Goal: Information Seeking & Learning: Learn about a topic

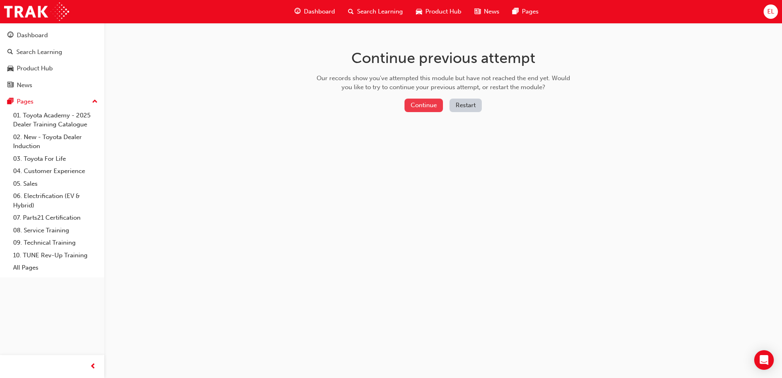
click at [425, 104] on button "Continue" at bounding box center [424, 106] width 38 height 14
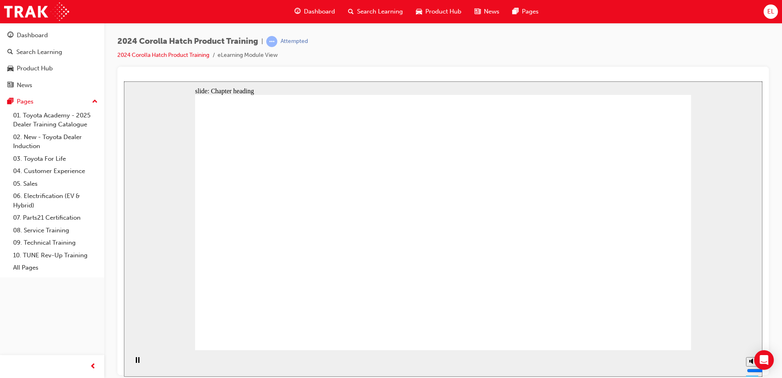
drag, startPoint x: 753, startPoint y: 334, endPoint x: 752, endPoint y: 344, distance: 9.9
type input "2"
click at [752, 343] on input "volume" at bounding box center [773, 339] width 53 height 7
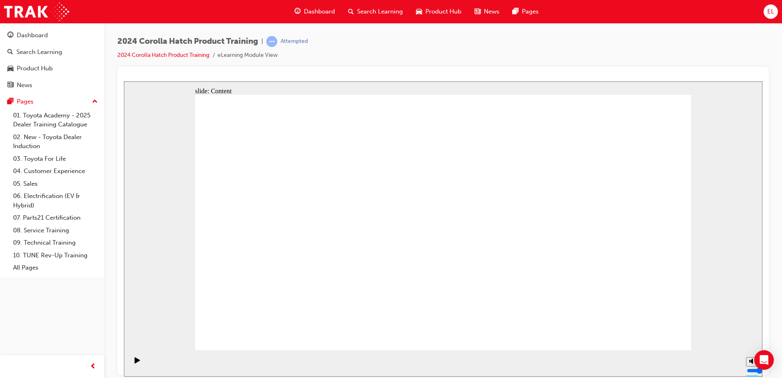
drag, startPoint x: 649, startPoint y: 321, endPoint x: 651, endPoint y: 327, distance: 6.0
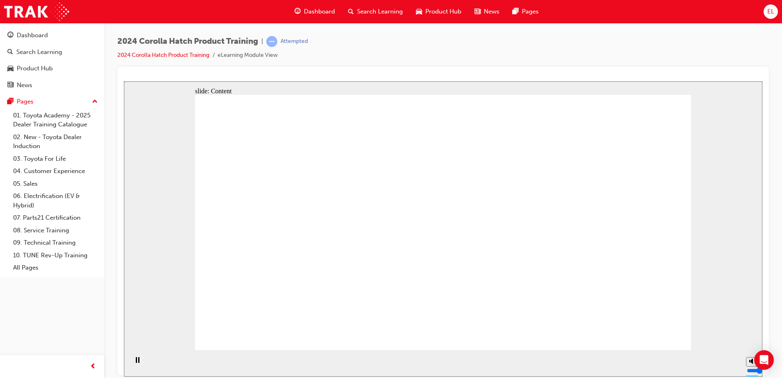
drag, startPoint x: 402, startPoint y: 174, endPoint x: 419, endPoint y: 162, distance: 20.5
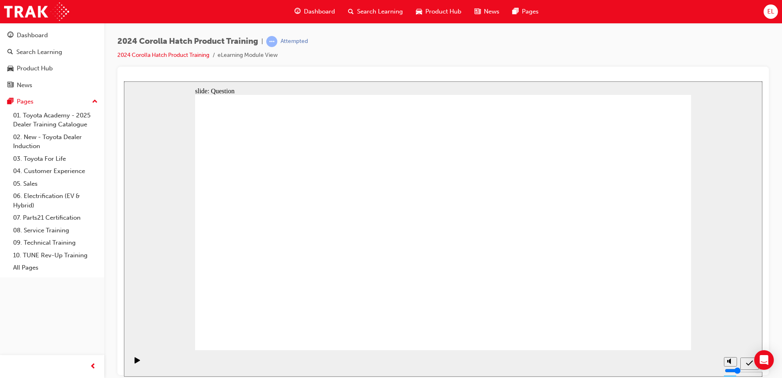
radio input "true"
drag, startPoint x: 568, startPoint y: 180, endPoint x: 558, endPoint y: 199, distance: 21.0
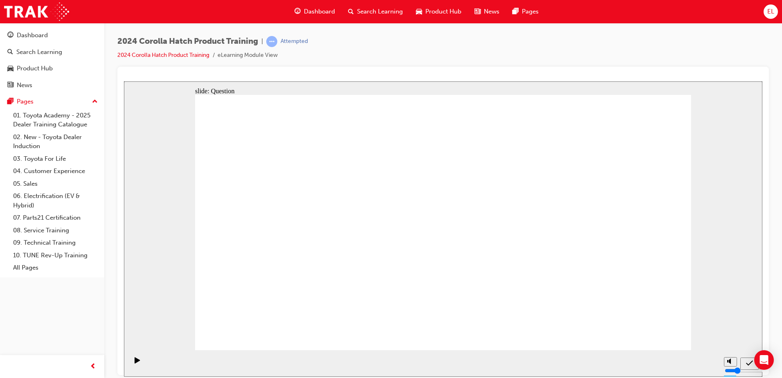
radio input "true"
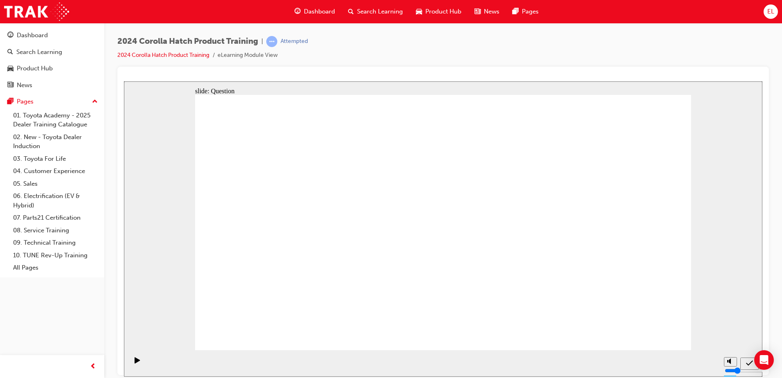
radio input "true"
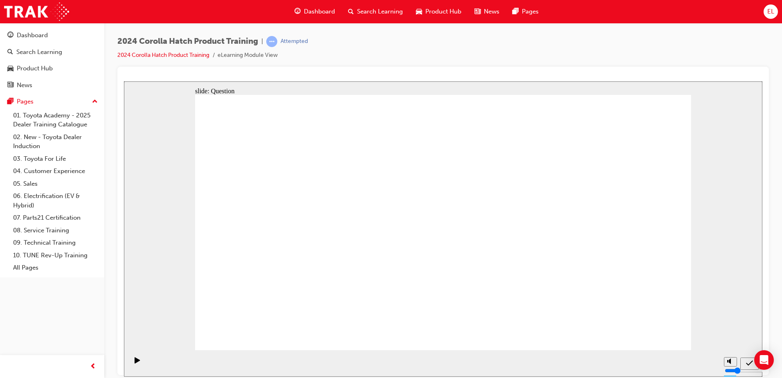
drag, startPoint x: 291, startPoint y: 211, endPoint x: 295, endPoint y: 290, distance: 79.1
drag, startPoint x: 375, startPoint y: 219, endPoint x: 370, endPoint y: 294, distance: 75.8
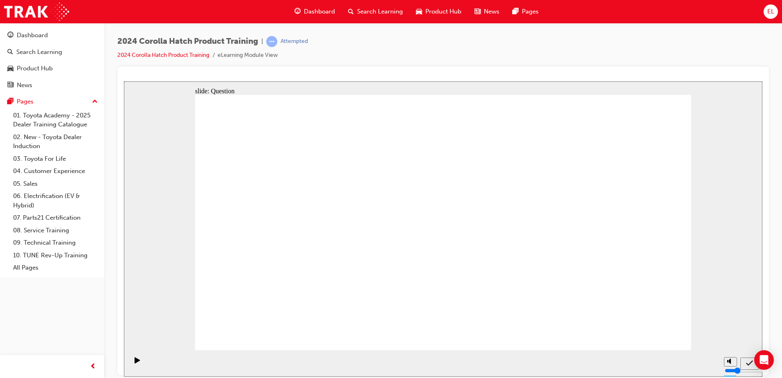
drag, startPoint x: 460, startPoint y: 208, endPoint x: 544, endPoint y: 285, distance: 114.4
drag, startPoint x: 524, startPoint y: 214, endPoint x: 483, endPoint y: 260, distance: 62.1
drag, startPoint x: 603, startPoint y: 212, endPoint x: 607, endPoint y: 295, distance: 83.6
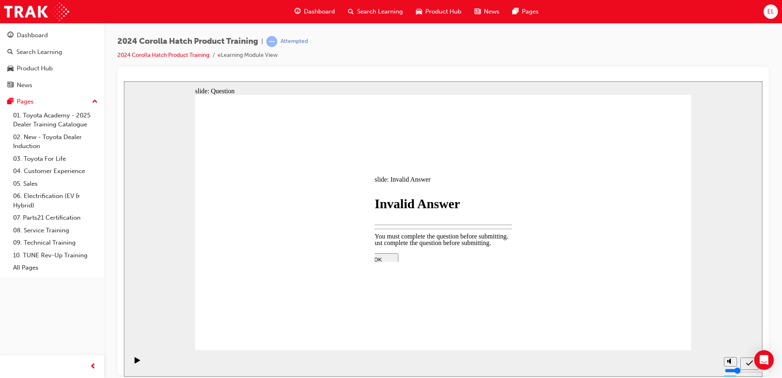
click at [564, 244] on div at bounding box center [443, 228] width 639 height 295
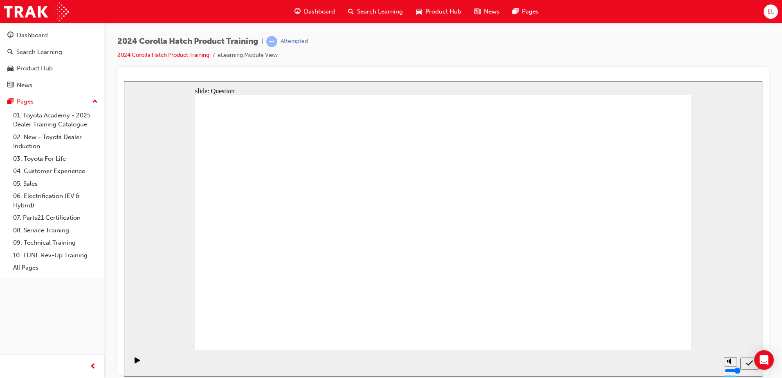
drag, startPoint x: 573, startPoint y: 180, endPoint x: 583, endPoint y: 167, distance: 16.8
radio input "true"
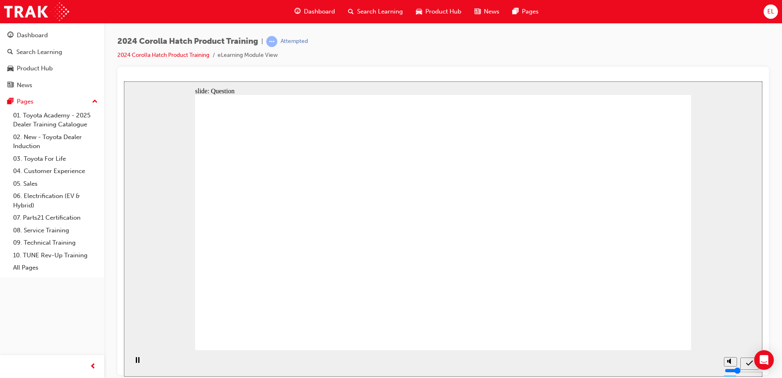
radio input "true"
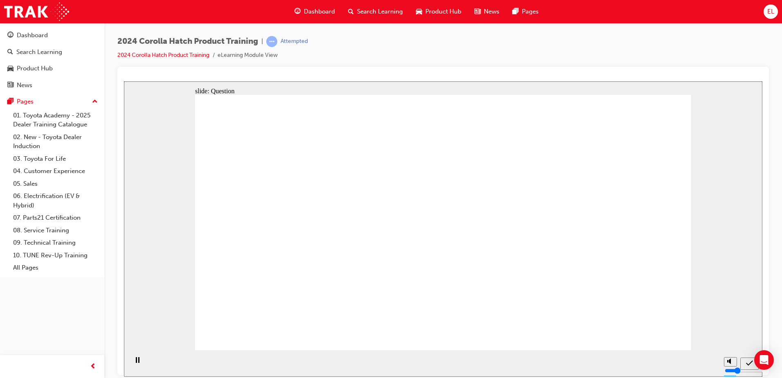
radio input "true"
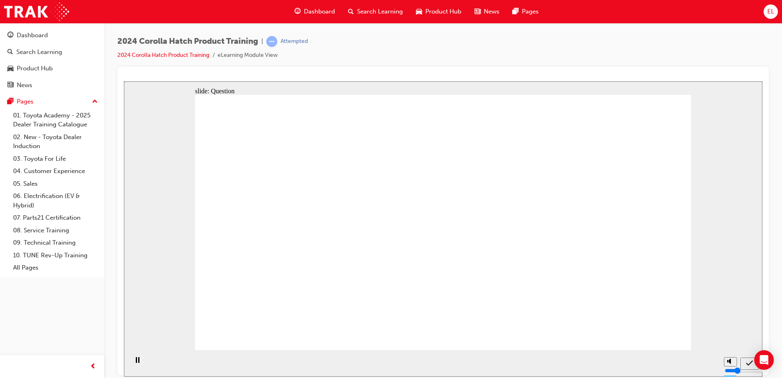
drag, startPoint x: 286, startPoint y: 201, endPoint x: 285, endPoint y: 278, distance: 77.0
drag, startPoint x: 555, startPoint y: 207, endPoint x: 467, endPoint y: 283, distance: 116.3
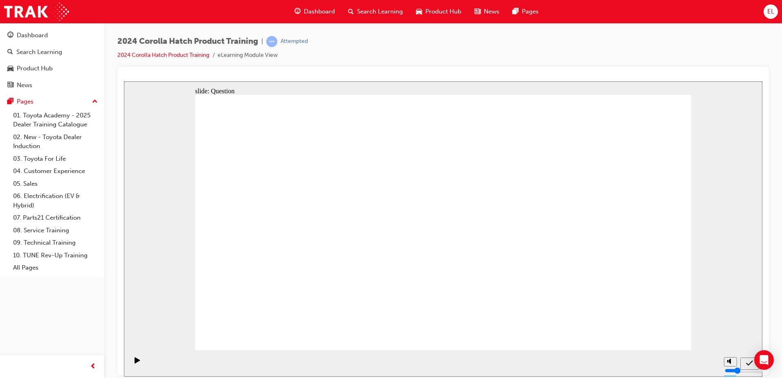
drag, startPoint x: 633, startPoint y: 208, endPoint x: 549, endPoint y: 283, distance: 112.2
drag, startPoint x: 452, startPoint y: 210, endPoint x: 501, endPoint y: 213, distance: 48.8
drag, startPoint x: 503, startPoint y: 212, endPoint x: 507, endPoint y: 203, distance: 10.6
drag, startPoint x: 562, startPoint y: 285, endPoint x: 604, endPoint y: 193, distance: 100.9
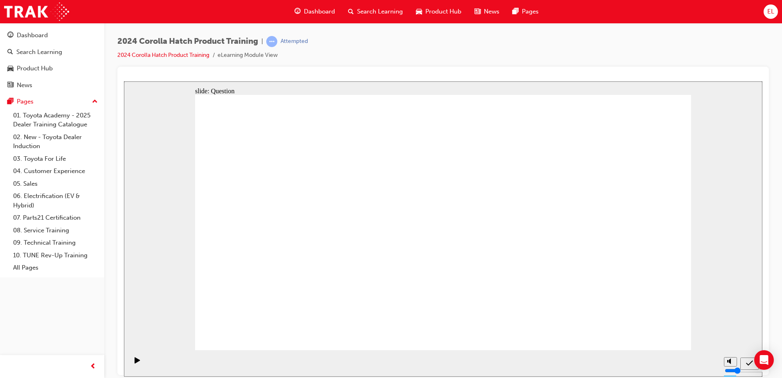
drag, startPoint x: 521, startPoint y: 203, endPoint x: 551, endPoint y: 288, distance: 90.1
drag, startPoint x: 573, startPoint y: 193, endPoint x: 583, endPoint y: 201, distance: 12.3
drag, startPoint x: 581, startPoint y: 203, endPoint x: 612, endPoint y: 286, distance: 88.7
drag, startPoint x: 370, startPoint y: 247, endPoint x: 374, endPoint y: 300, distance: 53.0
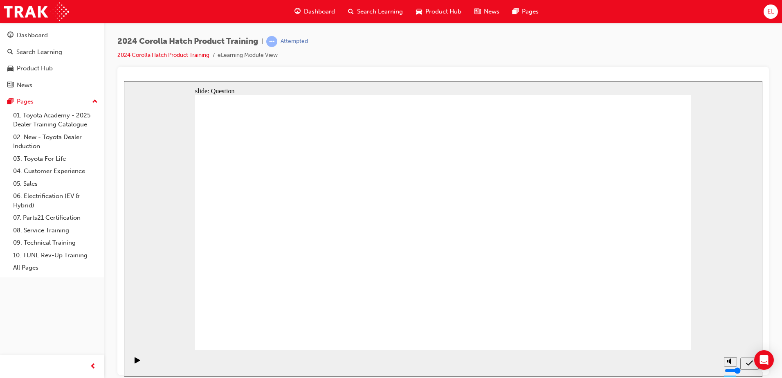
radio input "true"
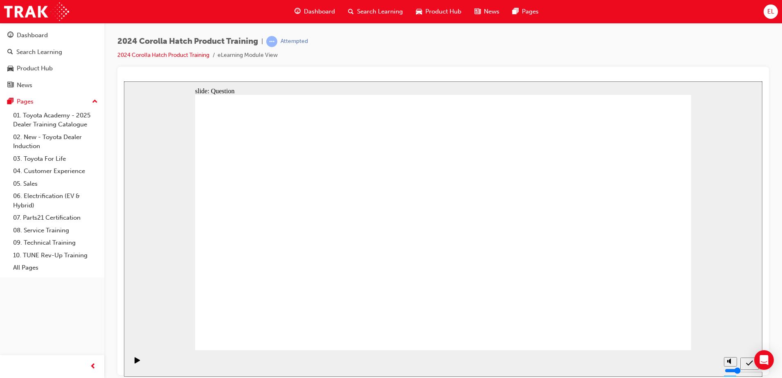
radio input "true"
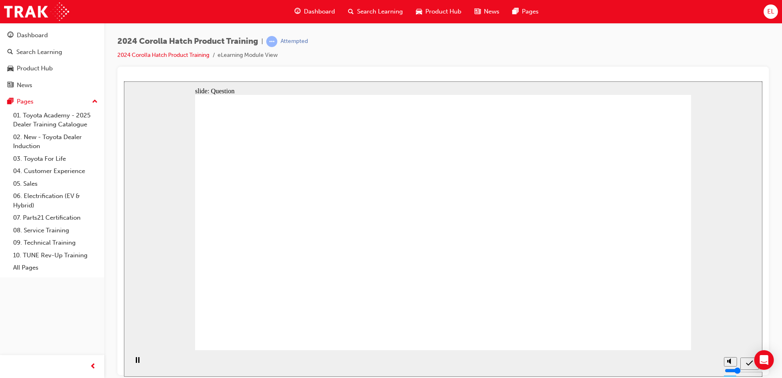
radio input "true"
drag, startPoint x: 661, startPoint y: 243, endPoint x: 552, endPoint y: 291, distance: 118.3
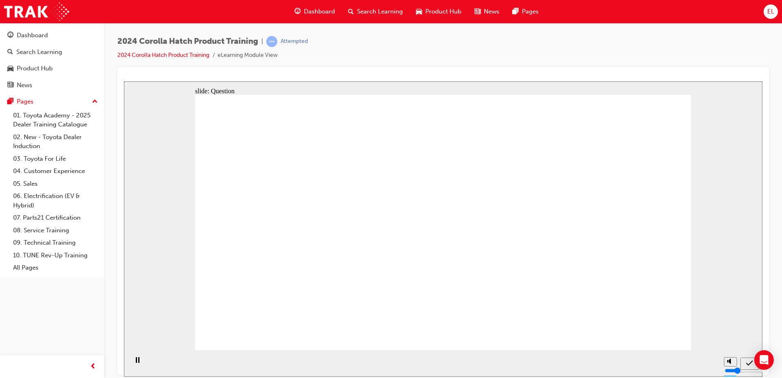
radio input "true"
drag, startPoint x: 370, startPoint y: 212, endPoint x: 285, endPoint y: 289, distance: 115.3
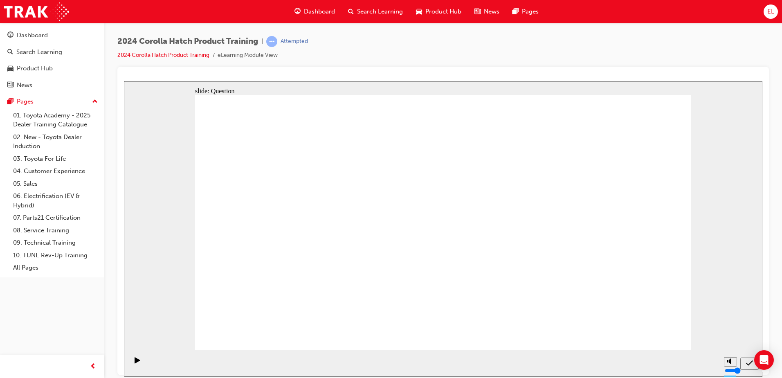
drag, startPoint x: 289, startPoint y: 205, endPoint x: 369, endPoint y: 285, distance: 112.6
drag, startPoint x: 459, startPoint y: 205, endPoint x: 460, endPoint y: 211, distance: 6.6
drag, startPoint x: 549, startPoint y: 212, endPoint x: 459, endPoint y: 286, distance: 116.9
drag, startPoint x: 428, startPoint y: 214, endPoint x: 511, endPoint y: 285, distance: 109.5
drag, startPoint x: 618, startPoint y: 221, endPoint x: 642, endPoint y: 300, distance: 82.7
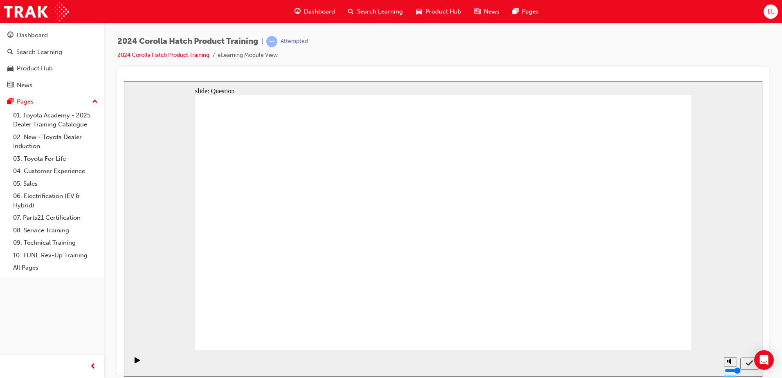
drag, startPoint x: 341, startPoint y: 292, endPoint x: 353, endPoint y: 285, distance: 13.8
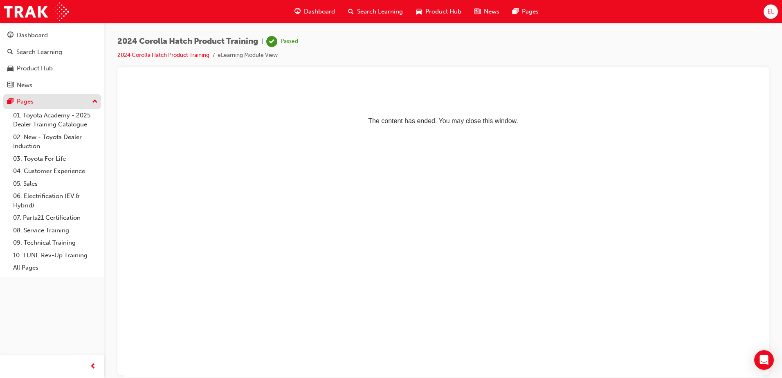
click at [56, 99] on div "Pages" at bounding box center [52, 102] width 90 height 10
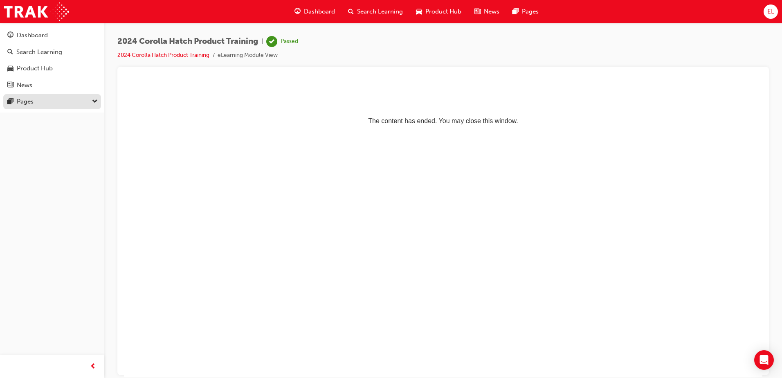
click at [58, 99] on div "Pages" at bounding box center [52, 102] width 90 height 10
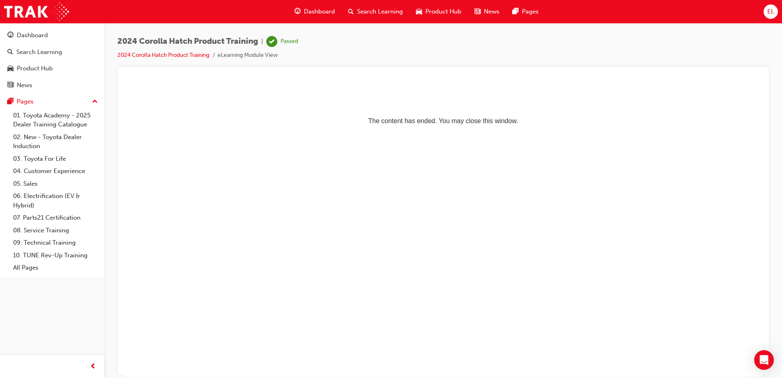
click at [319, 8] on span "Dashboard" at bounding box center [319, 11] width 31 height 9
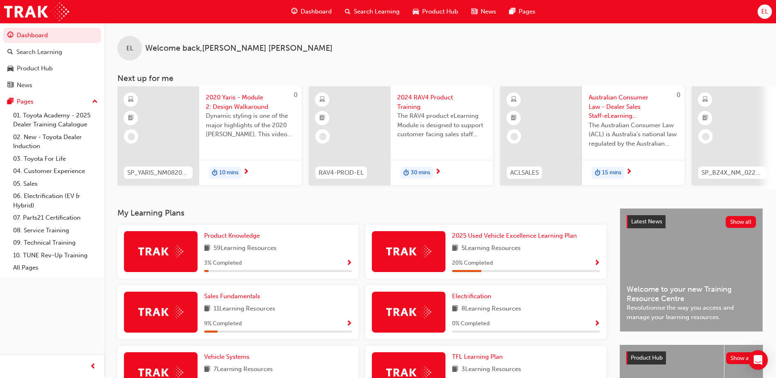
click at [223, 232] on div "Product Knowledge 59 Learning Resources 3 % Completed" at bounding box center [237, 252] width 241 height 54
click at [223, 235] on link "Product Knowledge" at bounding box center [233, 235] width 59 height 9
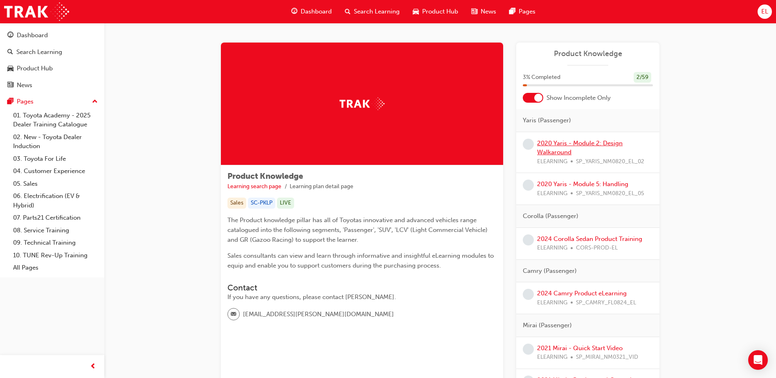
click at [576, 140] on link "2020 Yaris - Module 2: Design Walkaround" at bounding box center [580, 148] width 86 height 17
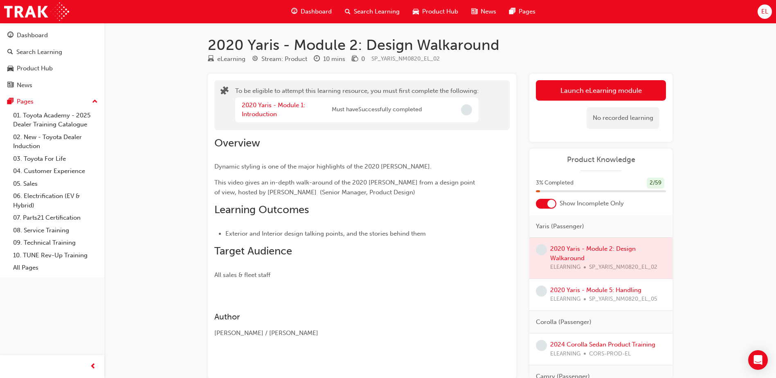
click at [597, 286] on div "2020 Yaris - Module 5: Handling ELEARNING SP_YARIS_NM0820_EL_05" at bounding box center [603, 295] width 107 height 18
click at [595, 289] on link "2020 Yaris - Module 5: Handling" at bounding box center [595, 289] width 91 height 7
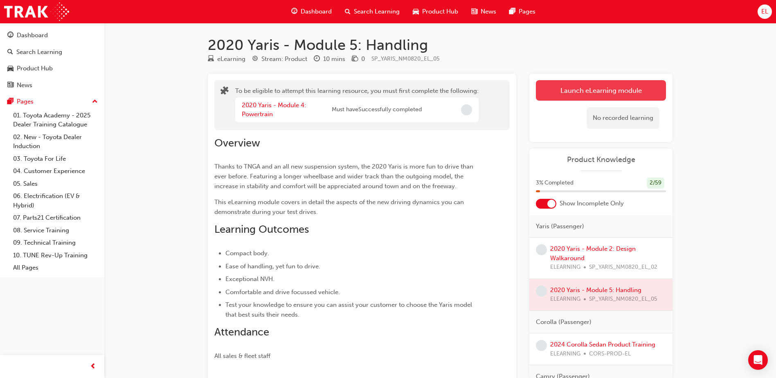
click at [606, 87] on button "Launch eLearning module" at bounding box center [601, 90] width 130 height 20
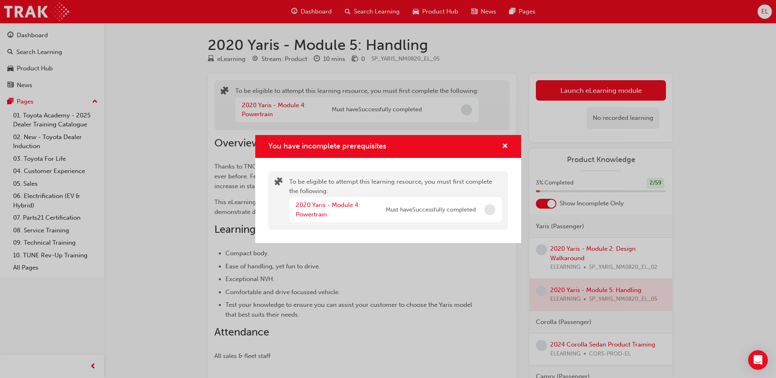
click at [496, 204] on div "2020 Yaris - Module 4: Powertrain Must have Successfully completed" at bounding box center [395, 209] width 213 height 25
click at [443, 211] on span "Must have Successfully completed" at bounding box center [431, 209] width 90 height 9
drag, startPoint x: 385, startPoint y: 212, endPoint x: 496, endPoint y: 205, distance: 111.5
click at [496, 205] on div "2020 Yaris - Module 4: Powertrain Must have Successfully completed" at bounding box center [395, 209] width 213 height 25
drag, startPoint x: 496, startPoint y: 205, endPoint x: 514, endPoint y: 140, distance: 67.4
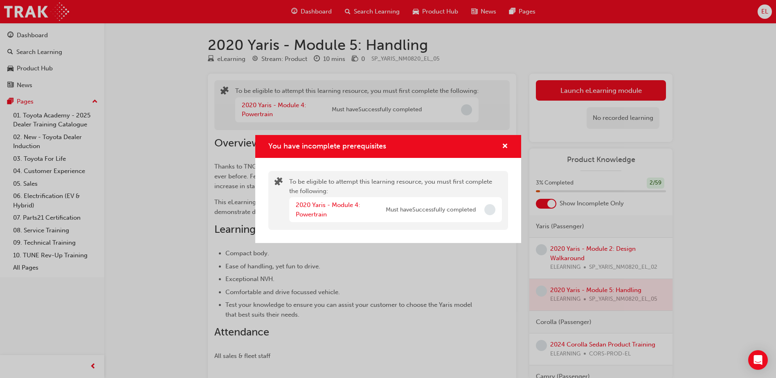
click at [514, 140] on div "You have incomplete prerequisites" at bounding box center [388, 146] width 266 height 23
click at [507, 145] on span "cross-icon" at bounding box center [505, 146] width 6 height 7
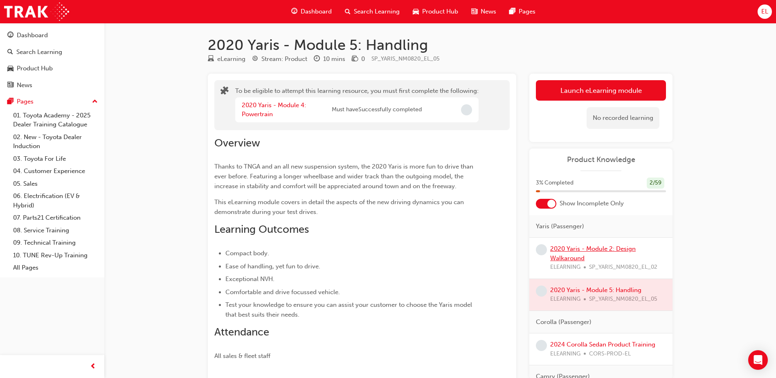
click at [598, 250] on link "2020 Yaris - Module 2: Design Walkaround" at bounding box center [593, 253] width 86 height 17
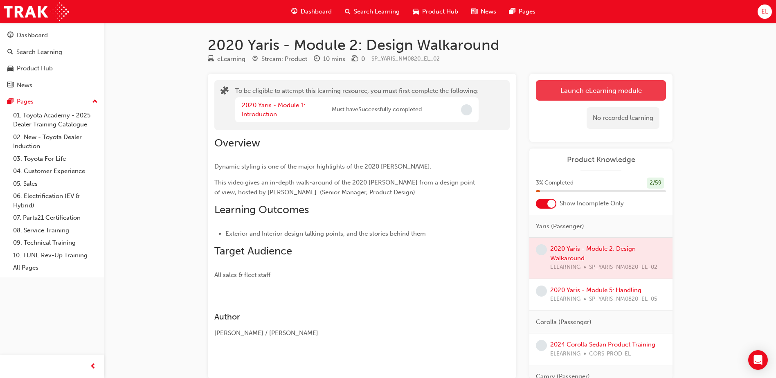
click at [586, 98] on button "Launch eLearning module" at bounding box center [601, 90] width 130 height 20
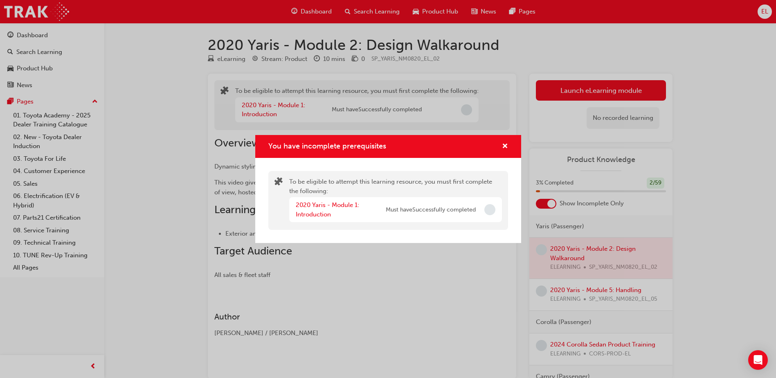
click at [481, 208] on div "2020 Yaris - Module 1: Introduction Must have Successfully completed" at bounding box center [395, 209] width 213 height 25
click at [501, 142] on div "You have incomplete prerequisites" at bounding box center [502, 147] width 13 height 10
click at [501, 151] on div "You have incomplete prerequisites" at bounding box center [502, 147] width 13 height 10
drag, startPoint x: 426, startPoint y: 180, endPoint x: 452, endPoint y: 190, distance: 27.4
click at [452, 190] on div "To be eligible to attempt this learning resource, you must first complete the f…" at bounding box center [395, 200] width 213 height 47
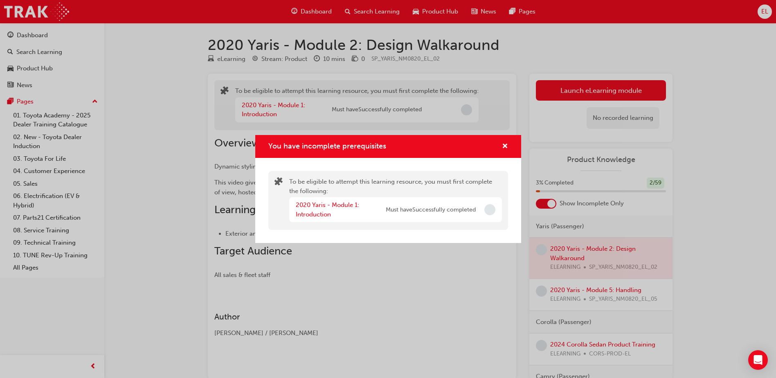
drag, startPoint x: 452, startPoint y: 190, endPoint x: 389, endPoint y: 170, distance: 65.9
click at [389, 170] on div "To be eligible to attempt this learning resource, you must first complete the f…" at bounding box center [388, 200] width 266 height 85
click at [496, 144] on div "You have incomplete prerequisites" at bounding box center [502, 147] width 13 height 10
click at [486, 204] on div "You have incomplete prerequisites" at bounding box center [490, 209] width 11 height 11
click at [505, 144] on span "cross-icon" at bounding box center [505, 146] width 6 height 7
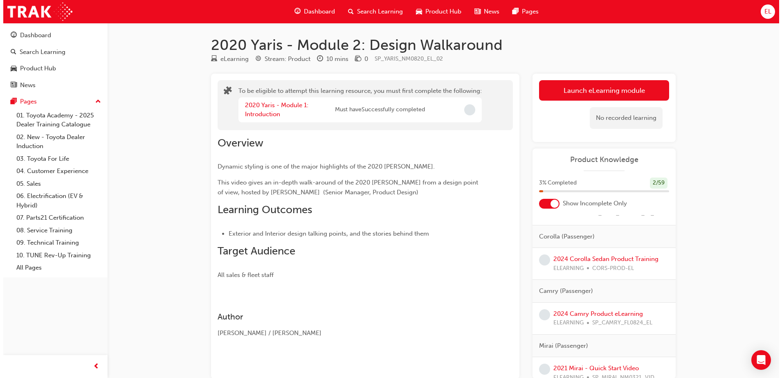
scroll to position [41, 0]
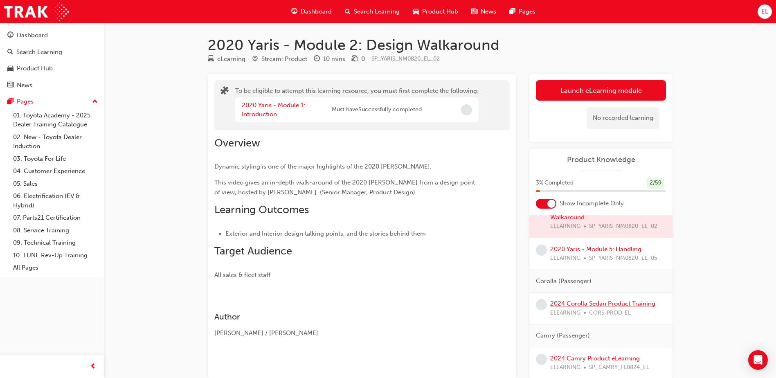
click at [582, 303] on link "2024 Corolla Sedan Product Training" at bounding box center [602, 303] width 105 height 7
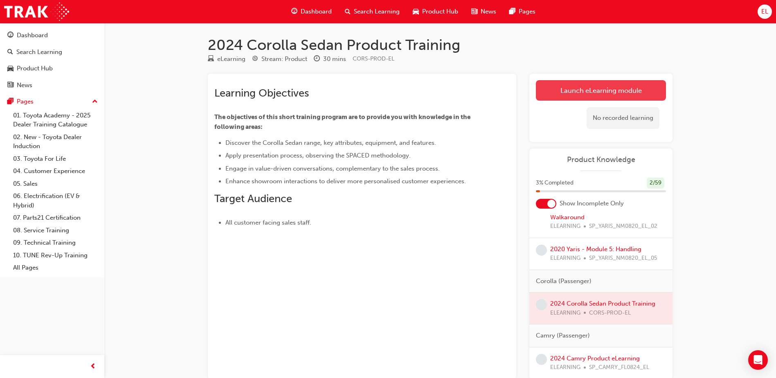
click at [569, 89] on link "Launch eLearning module" at bounding box center [601, 90] width 130 height 20
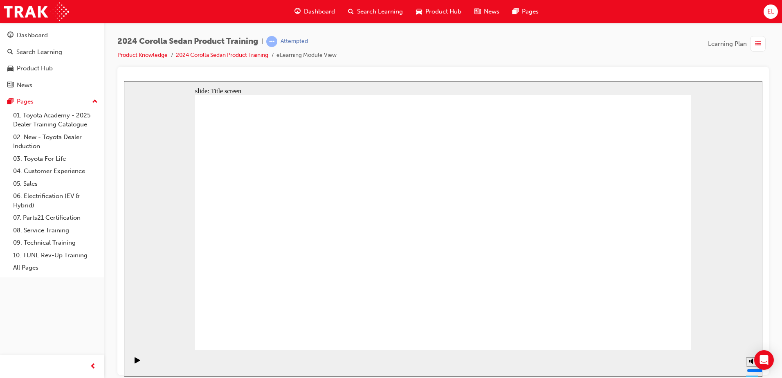
drag, startPoint x: 516, startPoint y: 138, endPoint x: 517, endPoint y: 142, distance: 4.5
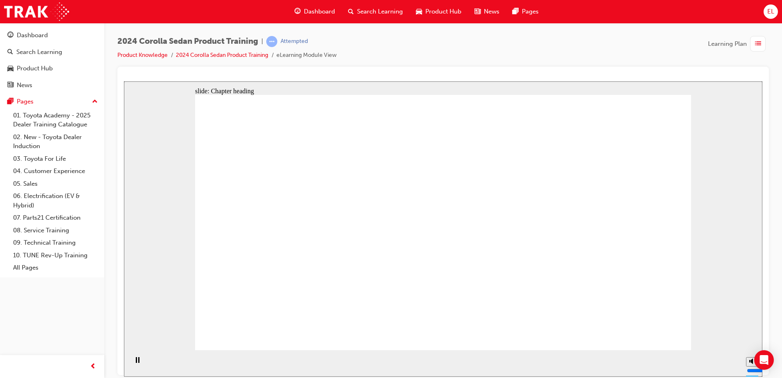
drag, startPoint x: 458, startPoint y: 206, endPoint x: 437, endPoint y: 221, distance: 25.5
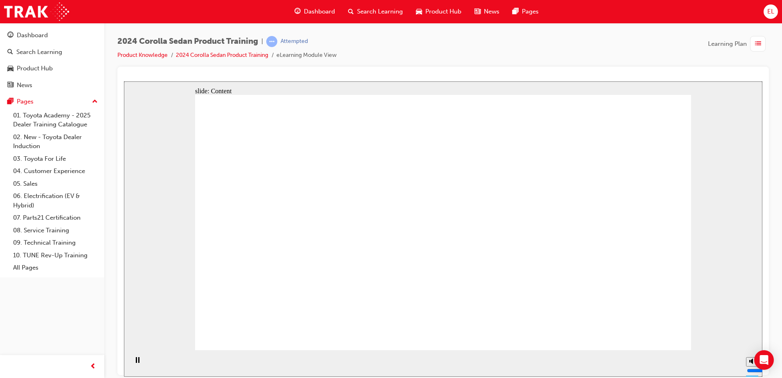
drag, startPoint x: 640, startPoint y: 326, endPoint x: 648, endPoint y: 335, distance: 11.9
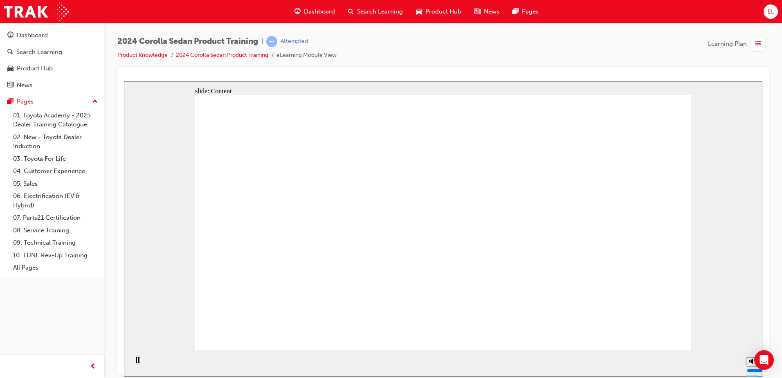
drag, startPoint x: 301, startPoint y: 235, endPoint x: 256, endPoint y: 169, distance: 80.1
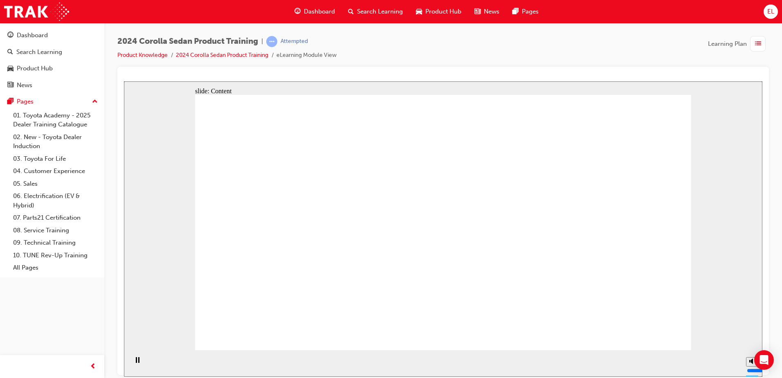
drag, startPoint x: 650, startPoint y: 322, endPoint x: 649, endPoint y: 327, distance: 5.2
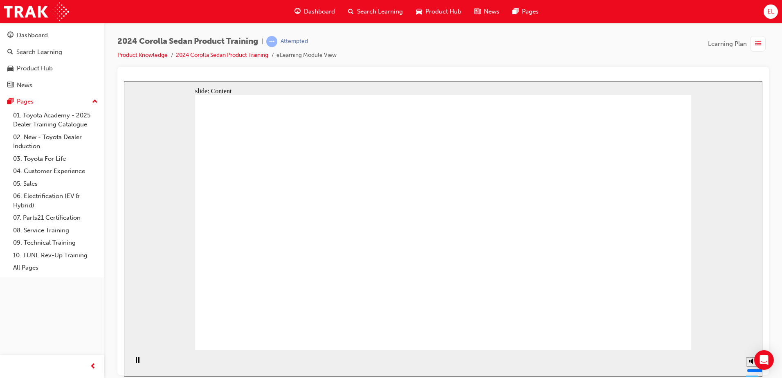
drag, startPoint x: 659, startPoint y: 349, endPoint x: 660, endPoint y: 344, distance: 4.7
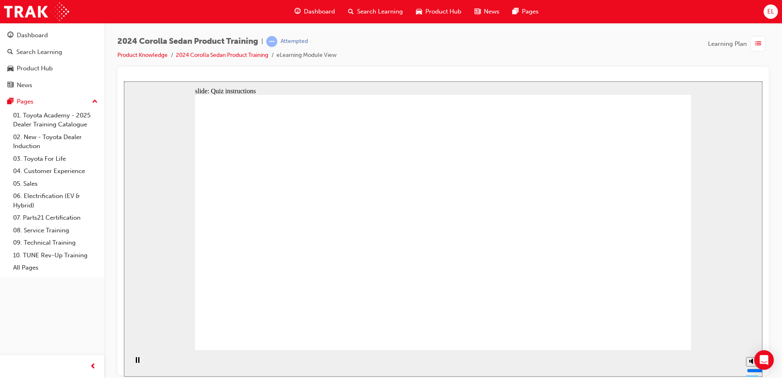
radio input "true"
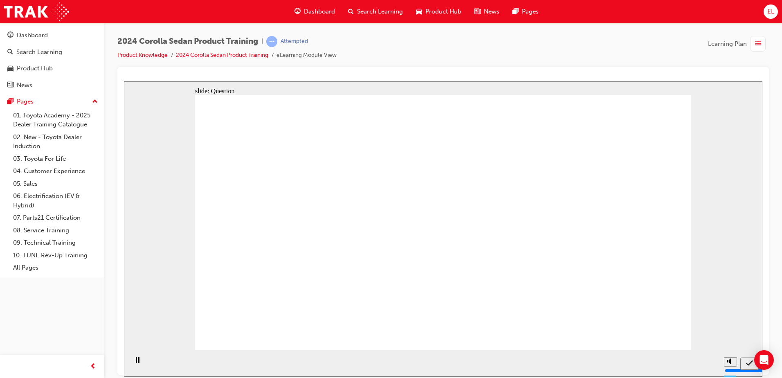
radio input "true"
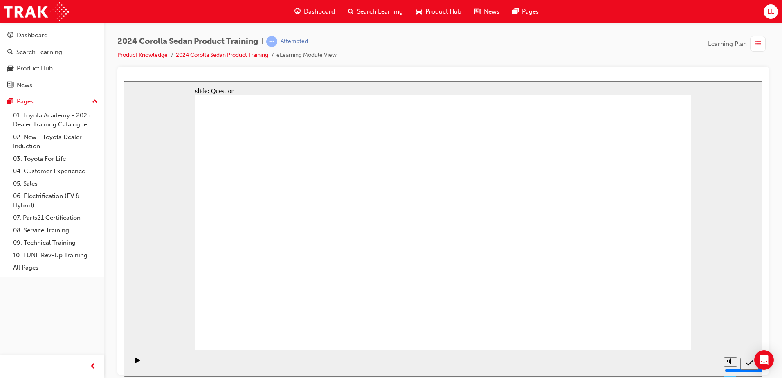
radio input "true"
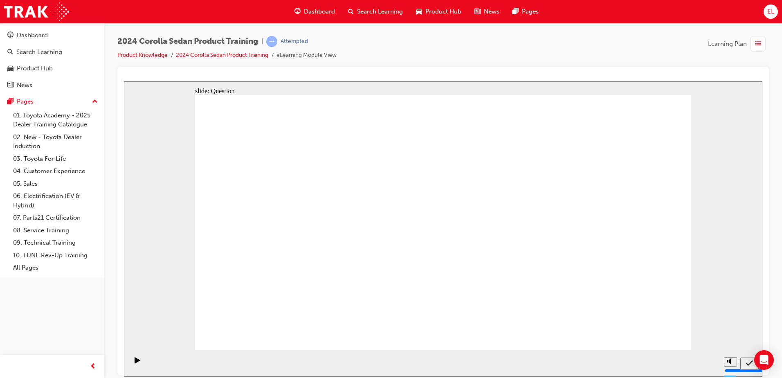
drag, startPoint x: 477, startPoint y: 223, endPoint x: 310, endPoint y: 300, distance: 183.5
drag, startPoint x: 390, startPoint y: 204, endPoint x: 491, endPoint y: 266, distance: 118.3
drag, startPoint x: 566, startPoint y: 203, endPoint x: 529, endPoint y: 163, distance: 54.4
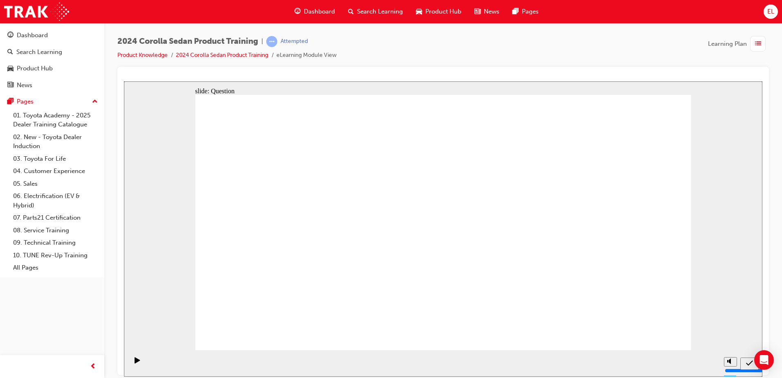
drag, startPoint x: 341, startPoint y: 224, endPoint x: 601, endPoint y: 297, distance: 269.9
drag, startPoint x: 514, startPoint y: 180, endPoint x: 465, endPoint y: 297, distance: 127.3
drag, startPoint x: 649, startPoint y: 327, endPoint x: 648, endPoint y: 334, distance: 7.9
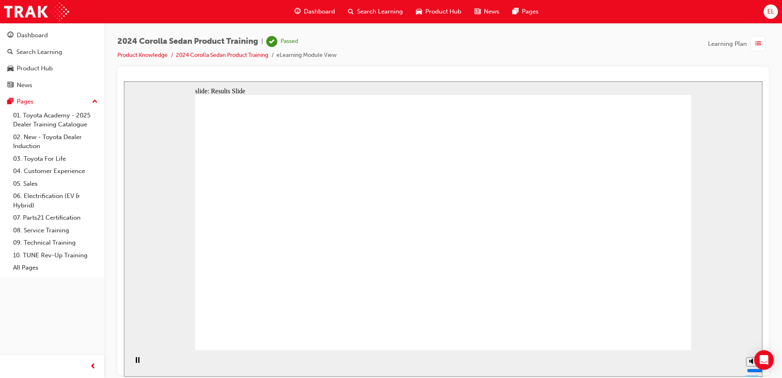
click at [309, 14] on span "Dashboard" at bounding box center [319, 11] width 31 height 9
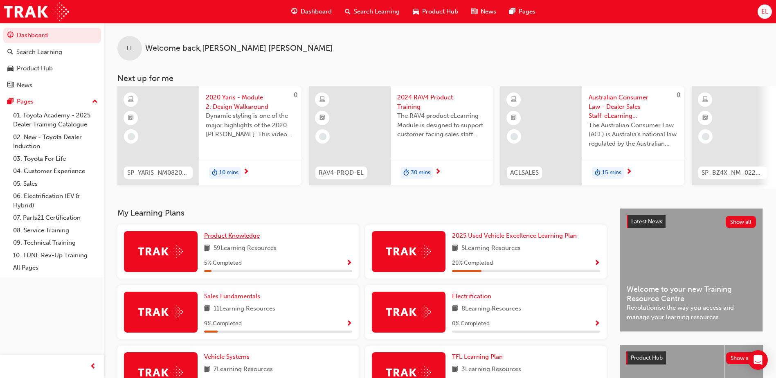
click at [225, 239] on span "Product Knowledge" at bounding box center [232, 235] width 56 height 7
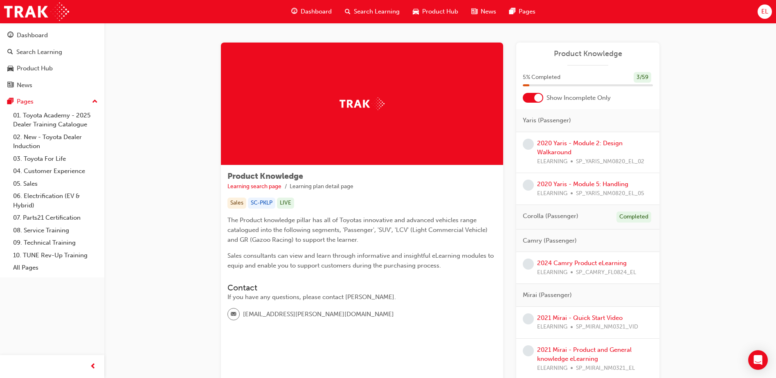
click at [535, 97] on div at bounding box center [538, 98] width 8 height 8
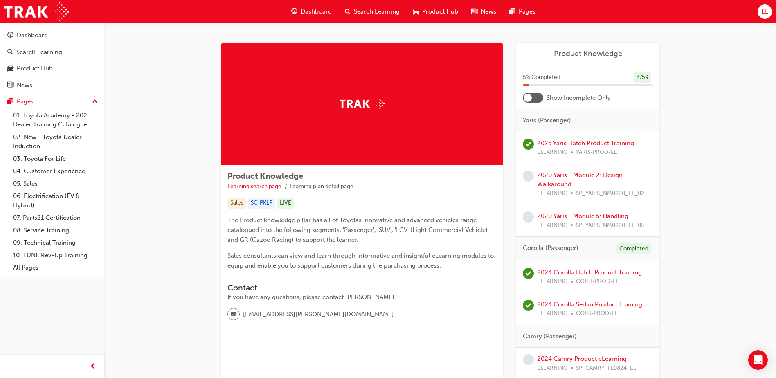
click at [558, 176] on link "2020 Yaris - Module 2: Design Walkaround" at bounding box center [580, 179] width 86 height 17
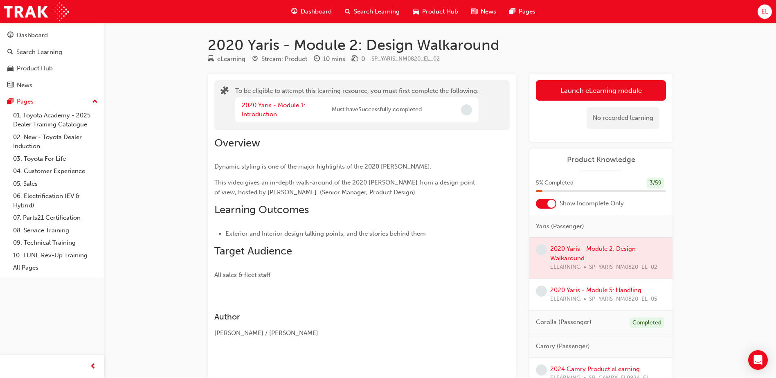
click at [550, 204] on div at bounding box center [552, 204] width 8 height 8
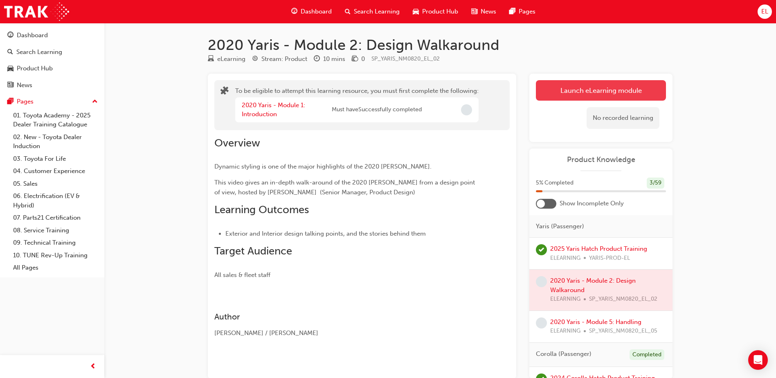
click at [615, 91] on button "Launch eLearning module" at bounding box center [601, 90] width 130 height 20
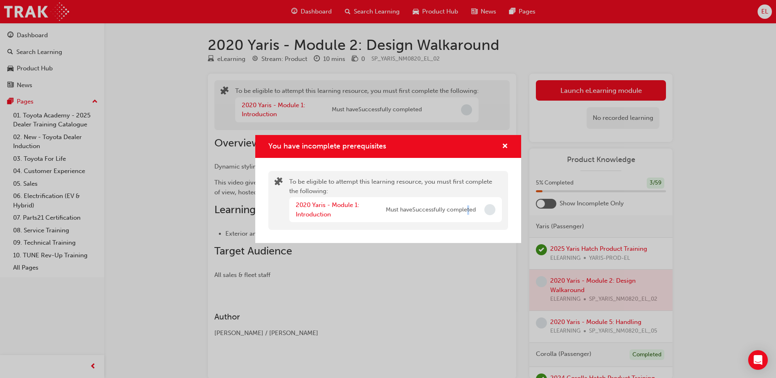
drag, startPoint x: 468, startPoint y: 216, endPoint x: 473, endPoint y: 210, distance: 7.0
click at [473, 210] on div "2020 Yaris - Module 1: Introduction Must have Successfully completed" at bounding box center [386, 210] width 180 height 18
drag, startPoint x: 333, startPoint y: 205, endPoint x: 358, endPoint y: 194, distance: 27.0
click at [333, 204] on link "2020 Yaris - Module 1: Introduction" at bounding box center [327, 209] width 63 height 17
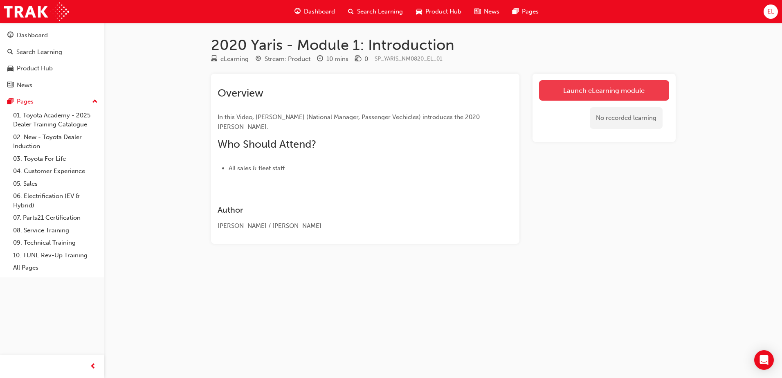
click at [590, 87] on link "Launch eLearning module" at bounding box center [604, 90] width 130 height 20
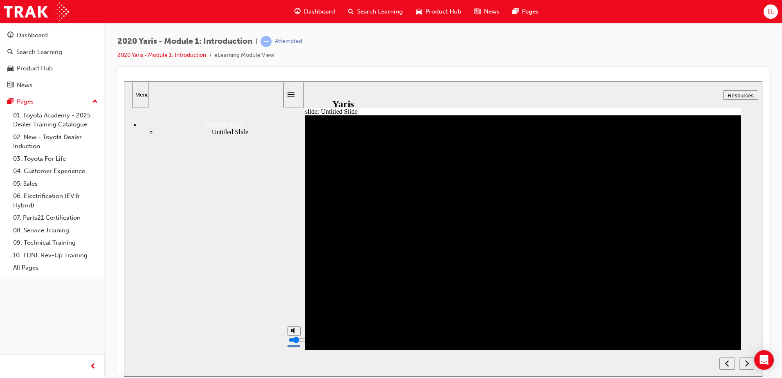
drag, startPoint x: 294, startPoint y: 331, endPoint x: 296, endPoint y: 347, distance: 15.7
type input "1"
click at [296, 343] on input "volume" at bounding box center [315, 339] width 53 height 7
click at [303, 10] on div "Dashboard" at bounding box center [315, 11] width 54 height 17
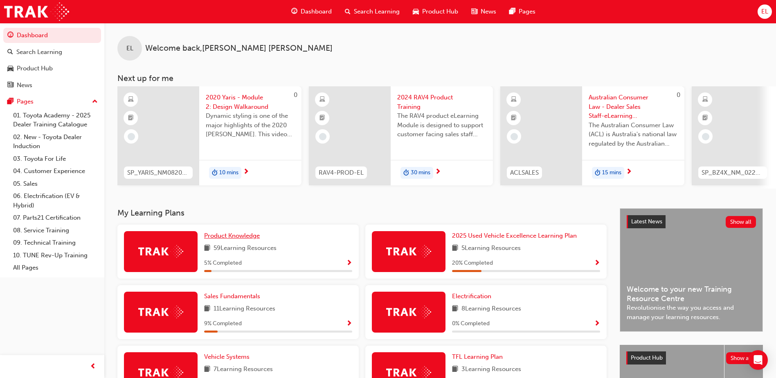
click at [237, 239] on span "Product Knowledge" at bounding box center [232, 235] width 56 height 7
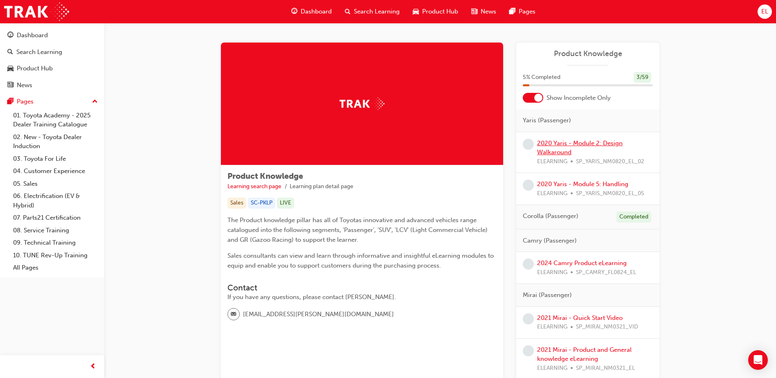
click at [581, 145] on link "2020 Yaris - Module 2: Design Walkaround" at bounding box center [580, 148] width 86 height 17
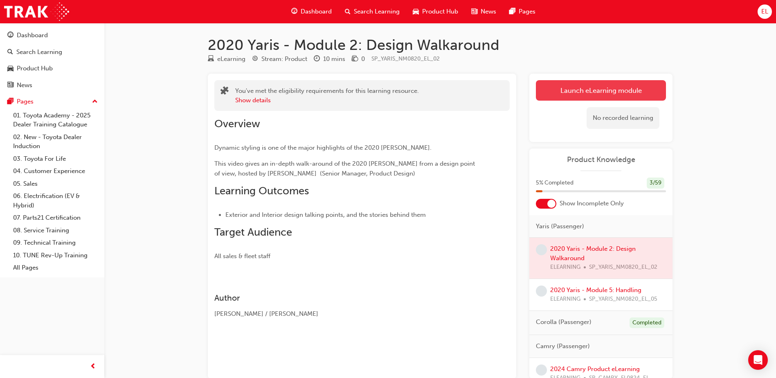
click at [602, 88] on link "Launch eLearning module" at bounding box center [601, 90] width 130 height 20
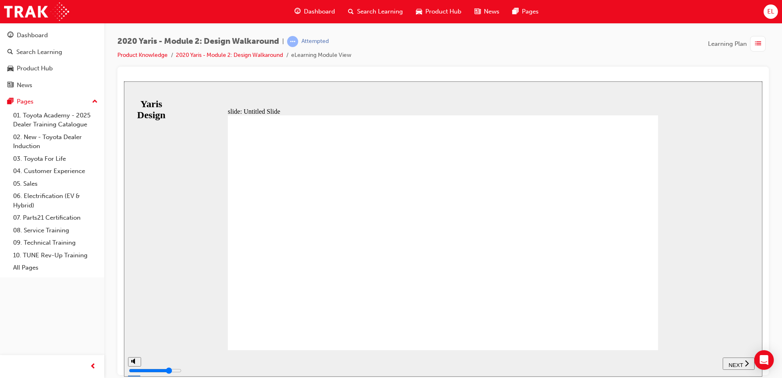
click at [733, 362] on span "NEXT" at bounding box center [736, 365] width 14 height 6
drag, startPoint x: 135, startPoint y: 339, endPoint x: 138, endPoint y: 344, distance: 5.7
type input "2"
click at [138, 343] on input "volume" at bounding box center [155, 339] width 53 height 7
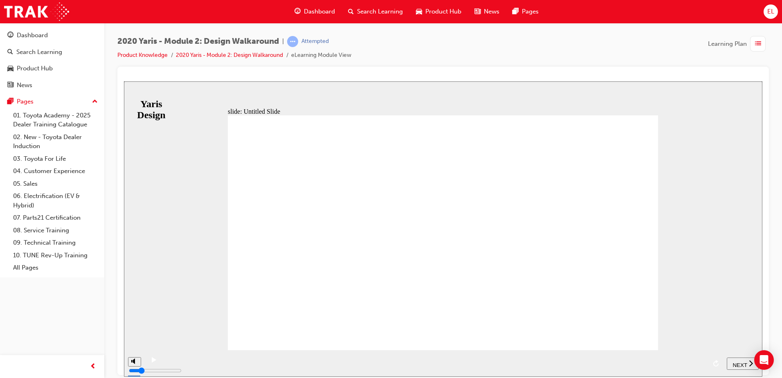
click at [740, 361] on button "NEXT" at bounding box center [743, 363] width 32 height 12
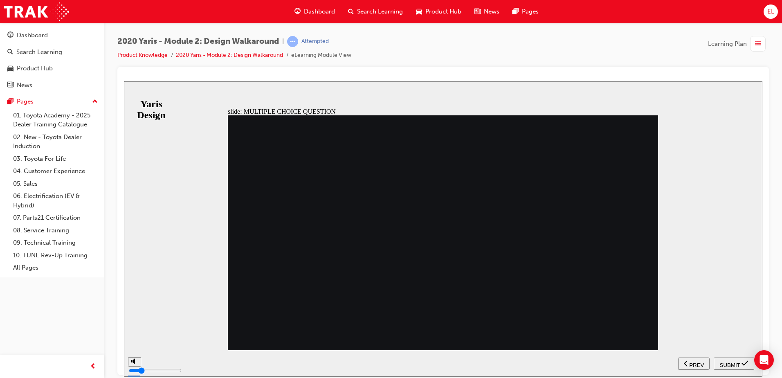
radio input "true"
click at [738, 366] on span "SUBMIT" at bounding box center [730, 365] width 20 height 6
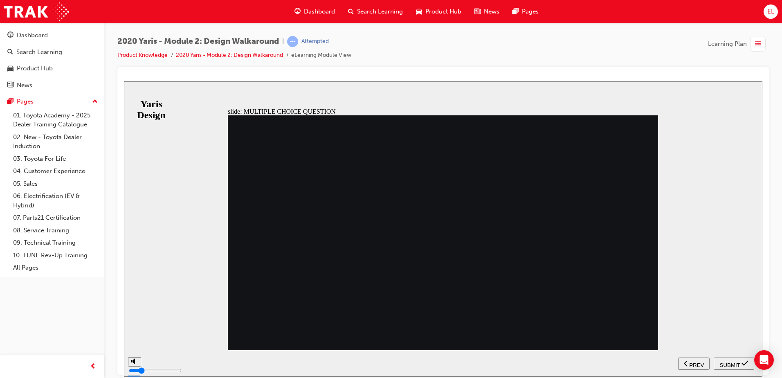
radio input "true"
click at [722, 365] on span "SUBMIT" at bounding box center [730, 365] width 20 height 6
click at [313, 11] on span "Dashboard" at bounding box center [319, 11] width 31 height 9
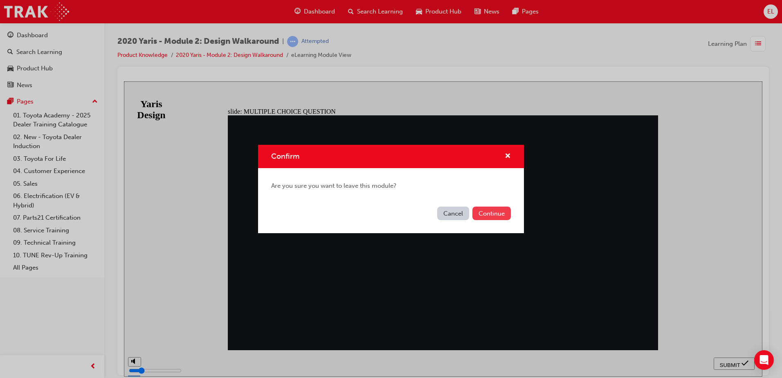
click at [490, 211] on button "Continue" at bounding box center [492, 214] width 38 height 14
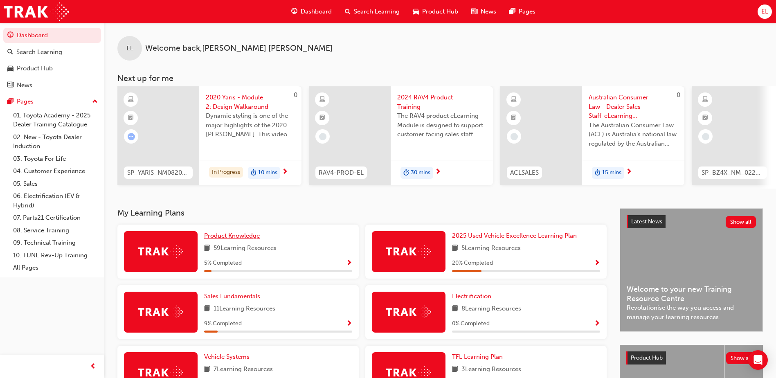
click at [240, 237] on span "Product Knowledge" at bounding box center [232, 235] width 56 height 7
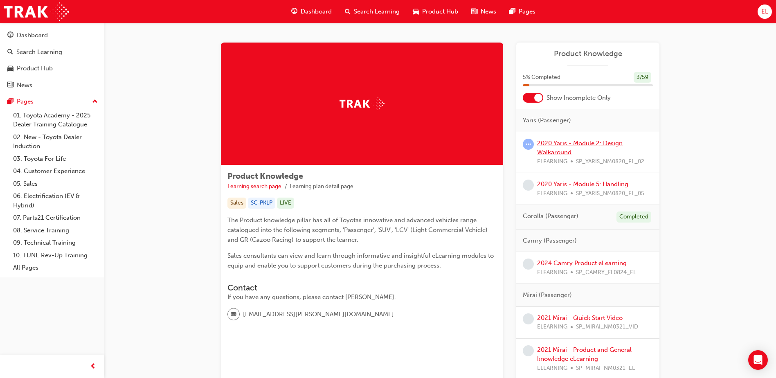
click at [558, 143] on link "2020 Yaris - Module 2: Design Walkaround" at bounding box center [580, 148] width 86 height 17
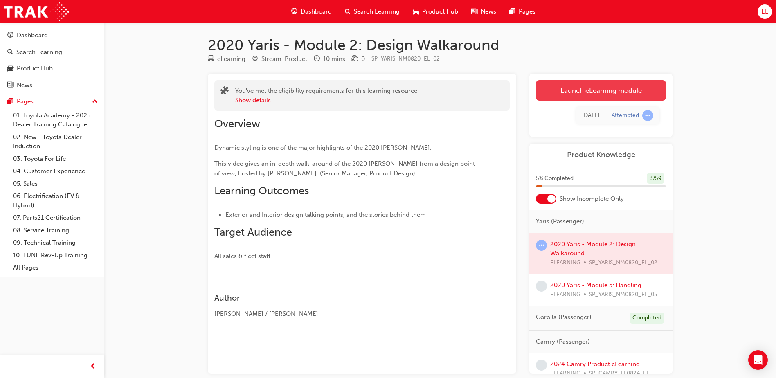
click at [605, 87] on link "Launch eLearning module" at bounding box center [601, 90] width 130 height 20
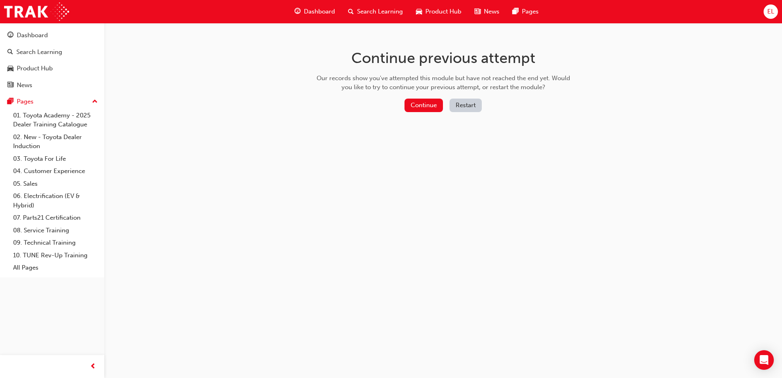
click at [461, 105] on button "Restart" at bounding box center [466, 106] width 32 height 14
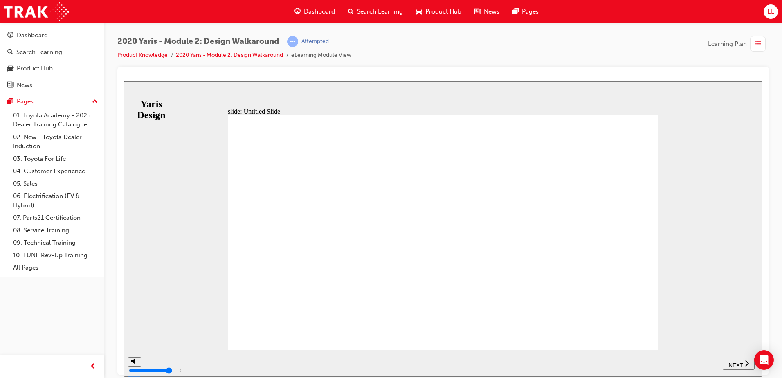
click at [728, 363] on div "NEXT" at bounding box center [738, 363] width 25 height 9
drag, startPoint x: 137, startPoint y: 330, endPoint x: 137, endPoint y: 339, distance: 9.0
click at [137, 339] on input "volume" at bounding box center [155, 339] width 53 height 7
click at [134, 341] on input "volume" at bounding box center [155, 339] width 53 height 7
drag, startPoint x: 134, startPoint y: 341, endPoint x: 138, endPoint y: 343, distance: 4.9
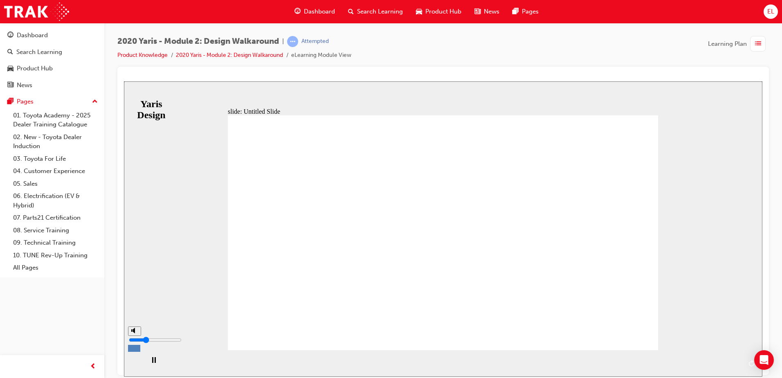
type input "3"
click at [138, 343] on input "volume" at bounding box center [155, 339] width 53 height 7
click at [354, 357] on div "playback controls" at bounding box center [452, 357] width 580 height 0
click at [404, 357] on div "playback controls" at bounding box center [452, 357] width 580 height 0
click at [733, 357] on div "playback controls" at bounding box center [452, 357] width 580 height 0
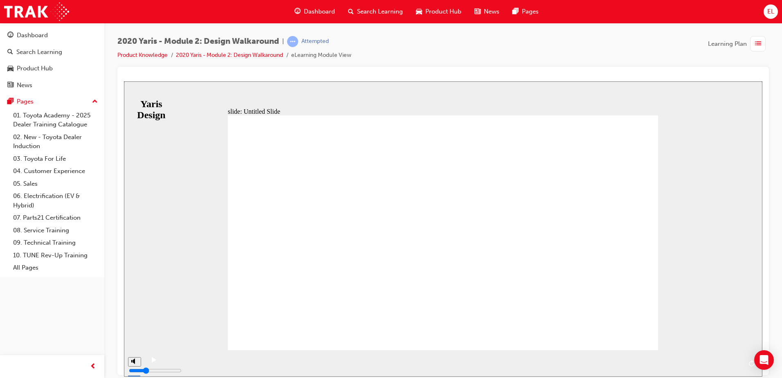
click at [740, 357] on div "playback controls" at bounding box center [452, 357] width 580 height 0
click at [746, 363] on span "NEXT" at bounding box center [740, 365] width 14 height 6
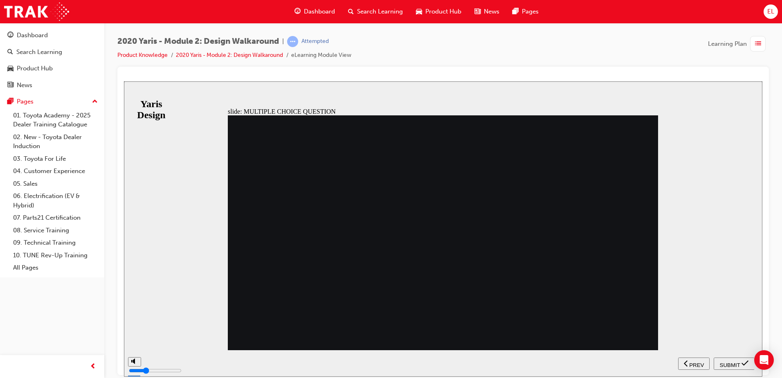
radio input "true"
click at [733, 359] on button "SUBMIT" at bounding box center [734, 363] width 41 height 12
drag, startPoint x: 319, startPoint y: 209, endPoint x: 319, endPoint y: 220, distance: 11.0
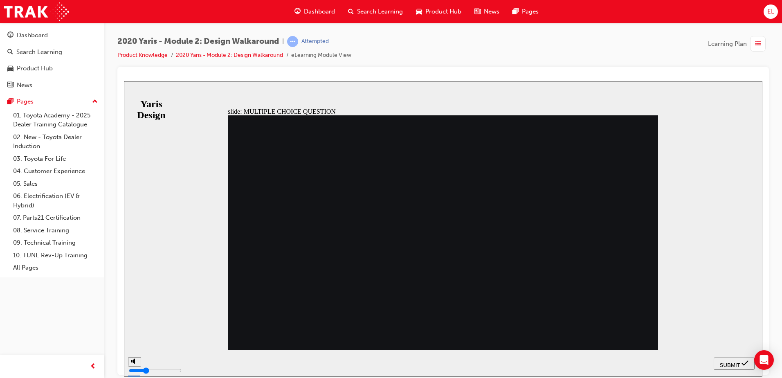
radio input "true"
click at [739, 362] on span "SUBMIT" at bounding box center [730, 365] width 20 height 6
drag, startPoint x: 274, startPoint y: 214, endPoint x: 352, endPoint y: 230, distance: 79.9
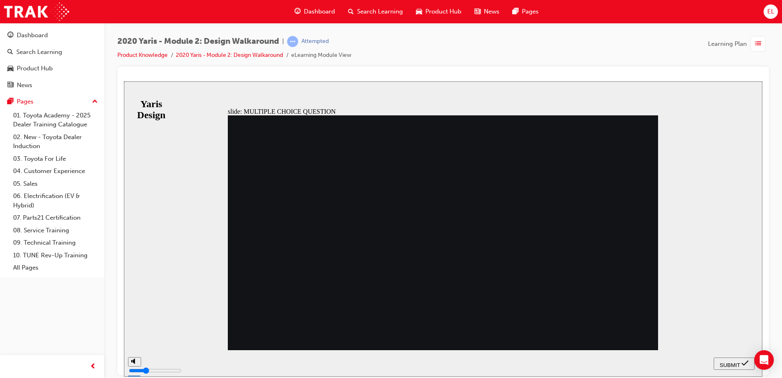
click at [736, 362] on span "SUBMIT" at bounding box center [730, 365] width 20 height 6
radio input "false"
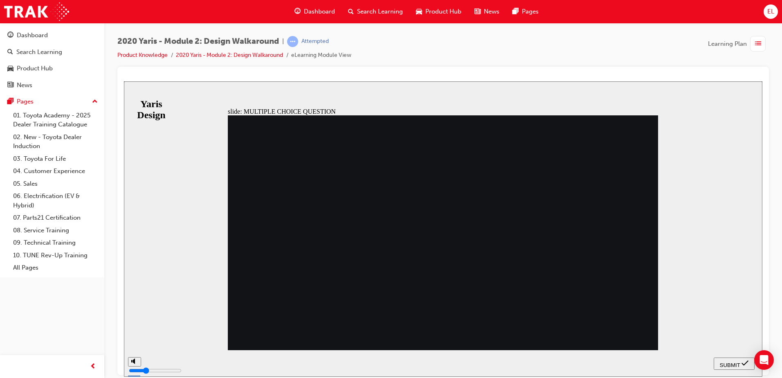
radio input "true"
click at [731, 362] on span "SUBMIT" at bounding box center [730, 365] width 20 height 6
drag, startPoint x: 427, startPoint y: 284, endPoint x: 612, endPoint y: 333, distance: 191.4
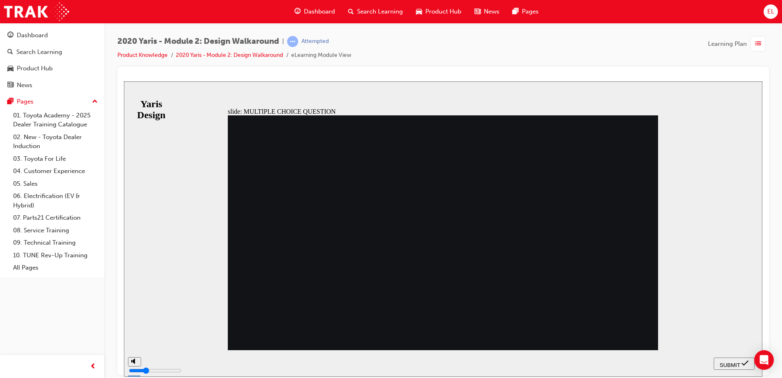
radio input "true"
click at [726, 362] on span "SUBMIT" at bounding box center [730, 365] width 20 height 6
radio input "true"
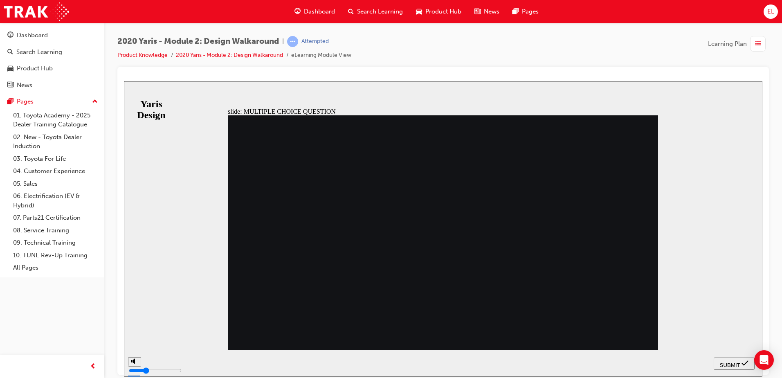
click at [742, 359] on button "SUBMIT" at bounding box center [734, 363] width 41 height 12
radio input "true"
click at [742, 362] on div "SUBMIT" at bounding box center [734, 363] width 34 height 9
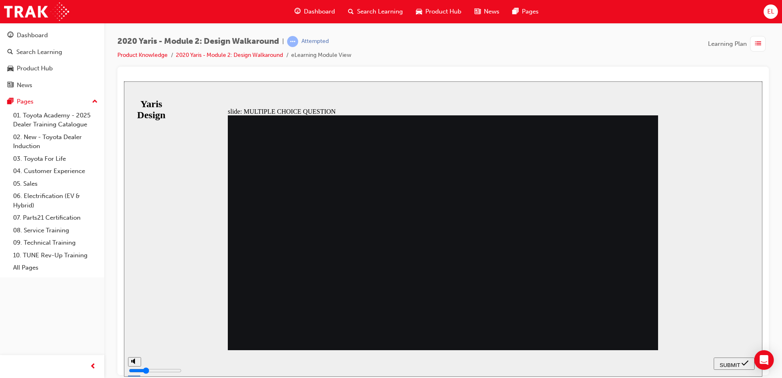
radio input "true"
click at [749, 359] on button "SUBMIT" at bounding box center [734, 363] width 41 height 12
drag, startPoint x: 747, startPoint y: 359, endPoint x: 583, endPoint y: 311, distance: 170.6
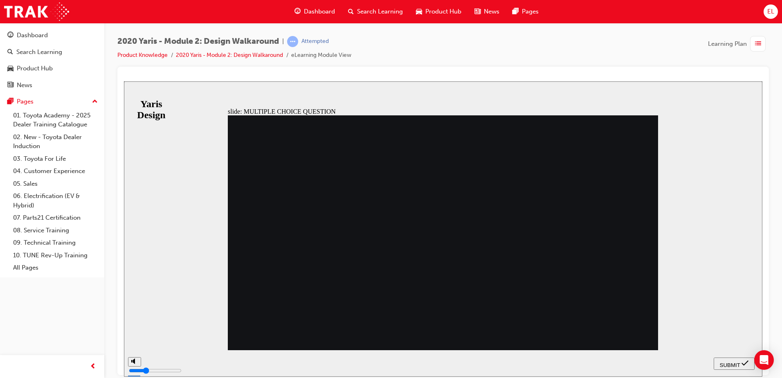
click at [589, 311] on div "slide: MULTIPLE CHOICE QUESTION Rectangle 1 Group 1 Oval 22 2 Freeform 1 Correc…" at bounding box center [443, 228] width 639 height 295
radio input "true"
click at [729, 362] on span "SUBMIT" at bounding box center [730, 365] width 20 height 6
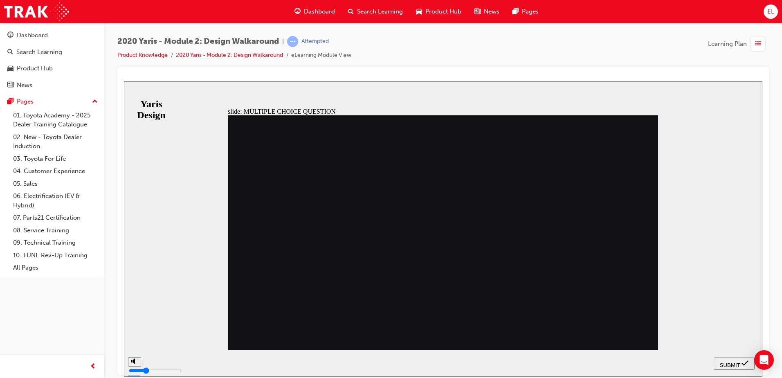
drag, startPoint x: 413, startPoint y: 245, endPoint x: 523, endPoint y: 262, distance: 111.4
drag, startPoint x: 675, startPoint y: 296, endPoint x: 690, endPoint y: 364, distance: 69.9
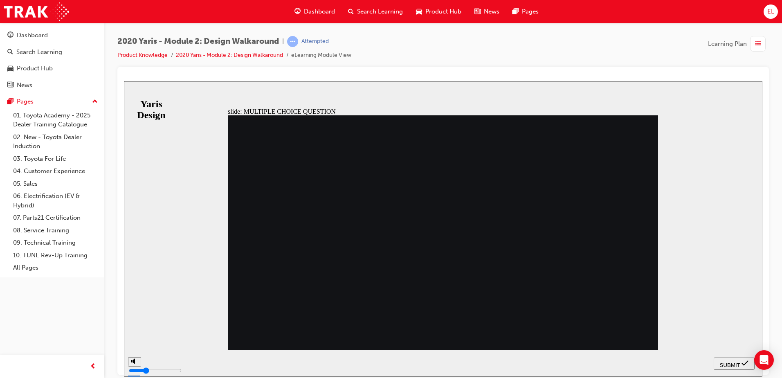
radio input "false"
radio input "true"
click at [737, 364] on span "SUBMIT" at bounding box center [730, 365] width 20 height 6
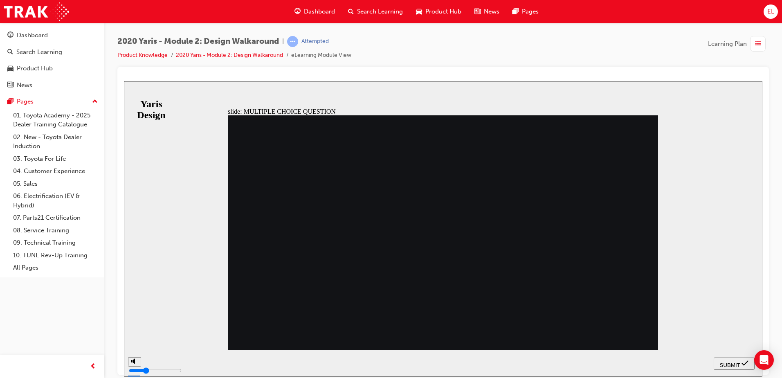
radio input "true"
click at [731, 362] on span "SUBMIT" at bounding box center [730, 365] width 20 height 6
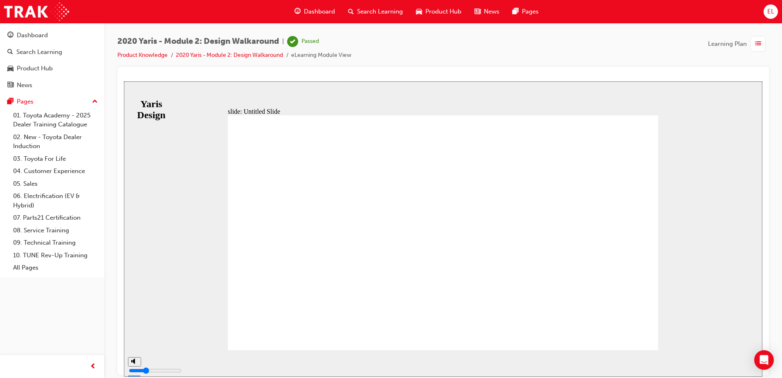
click at [304, 10] on span "Dashboard" at bounding box center [319, 11] width 31 height 9
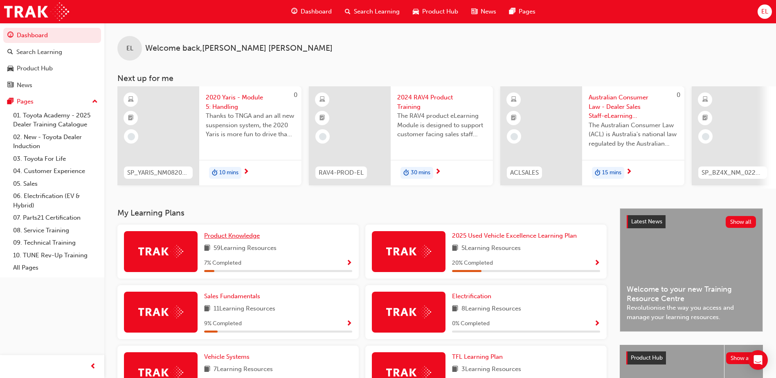
click at [225, 239] on span "Product Knowledge" at bounding box center [232, 235] width 56 height 7
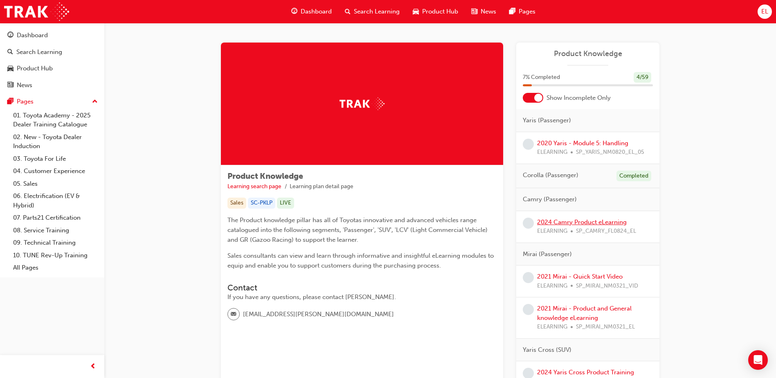
click at [575, 220] on link "2024 Camry Product eLearning" at bounding box center [582, 222] width 90 height 7
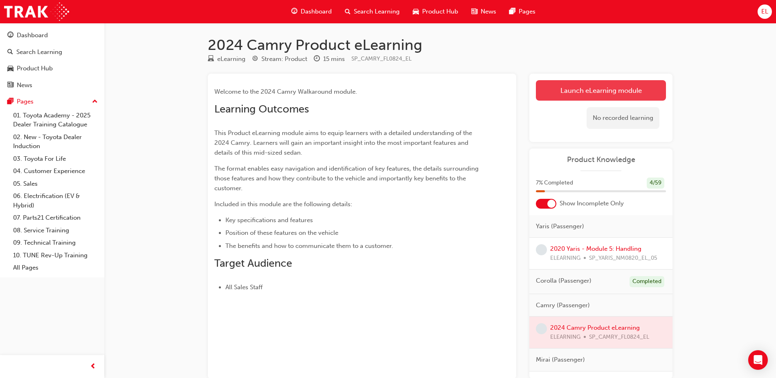
click at [560, 88] on link "Launch eLearning module" at bounding box center [601, 90] width 130 height 20
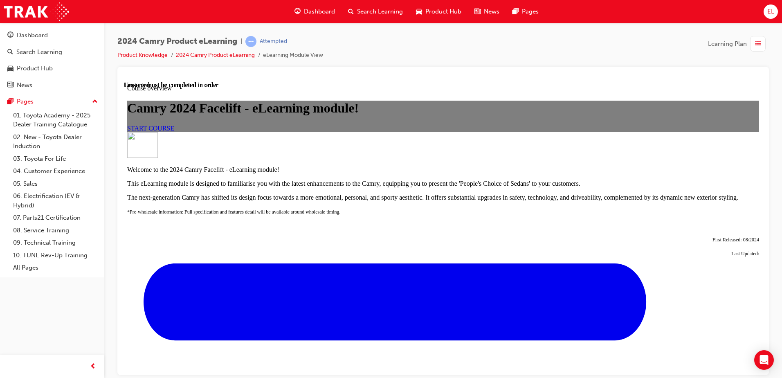
click at [174, 131] on link "START COURSE" at bounding box center [150, 127] width 47 height 7
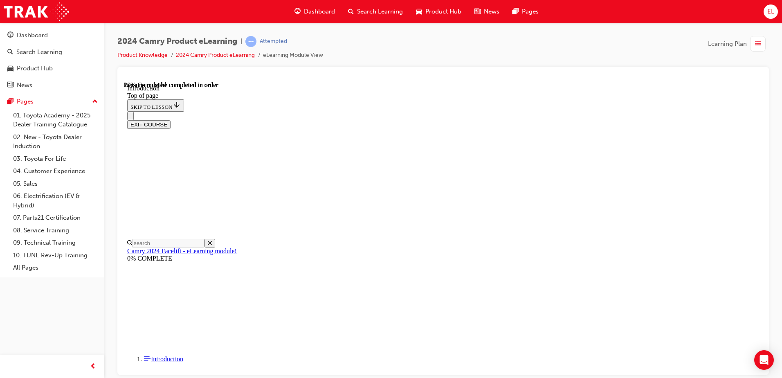
scroll to position [161, 0]
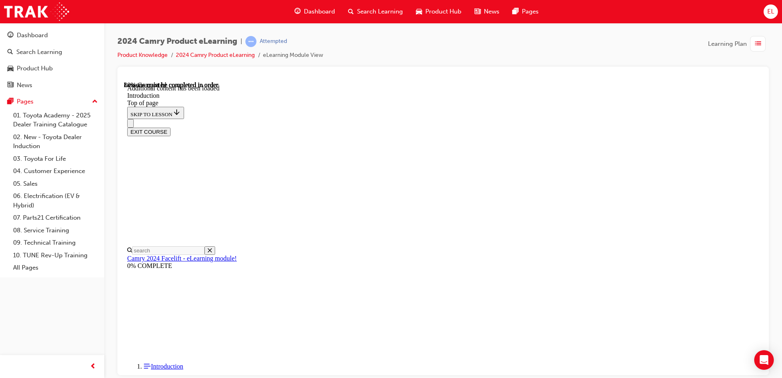
scroll to position [1010, 0]
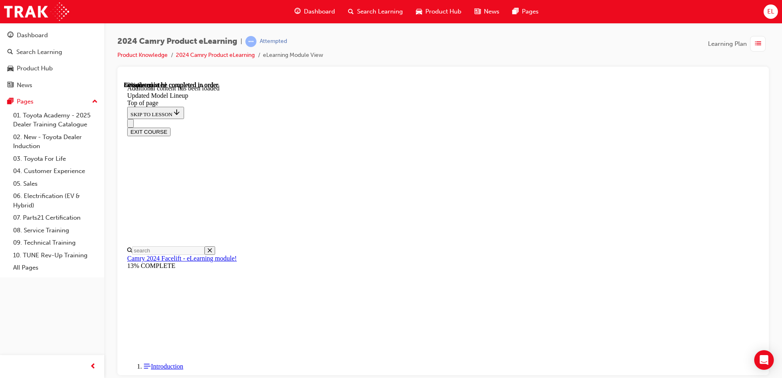
scroll to position [806, 0]
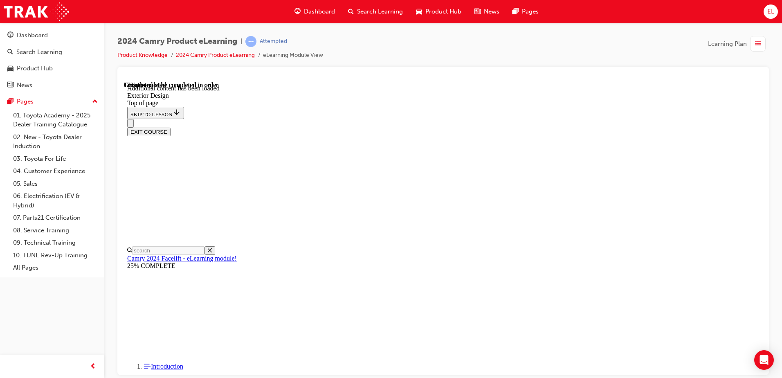
scroll to position [248, 0]
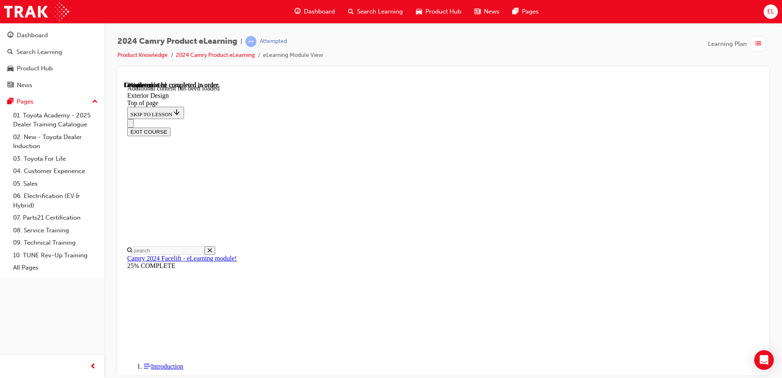
drag, startPoint x: 524, startPoint y: 253, endPoint x: 528, endPoint y: 254, distance: 4.2
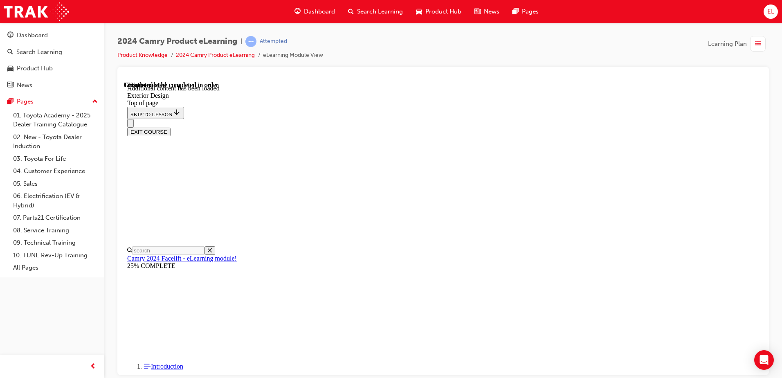
drag, startPoint x: 451, startPoint y: 229, endPoint x: 540, endPoint y: 228, distance: 89.6
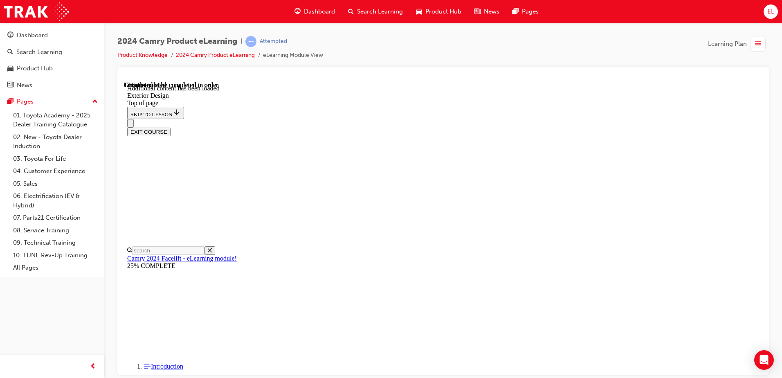
scroll to position [0, 0]
drag, startPoint x: 488, startPoint y: 190, endPoint x: 482, endPoint y: 194, distance: 7.0
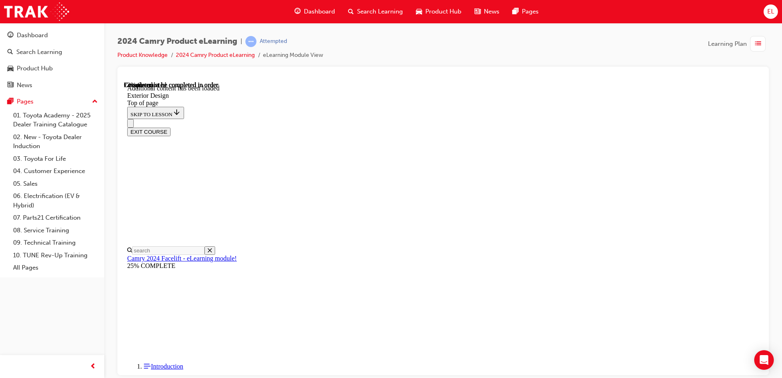
scroll to position [1206, 0]
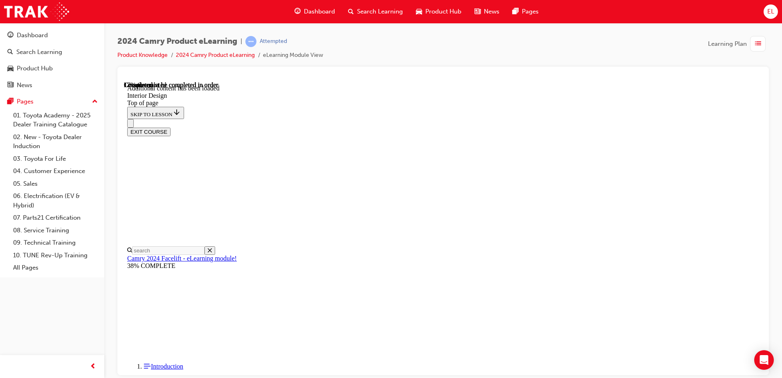
scroll to position [189, 0]
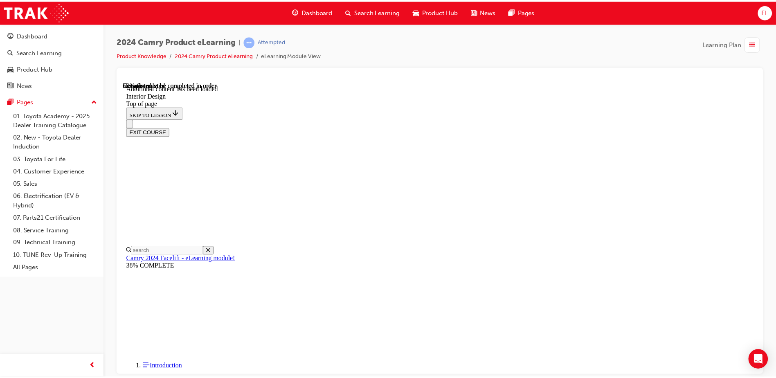
scroll to position [255, 0]
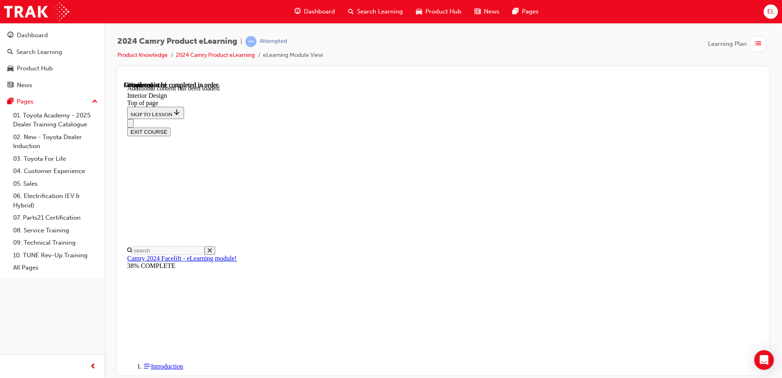
click at [296, 11] on span "guage-icon" at bounding box center [298, 12] width 6 height 10
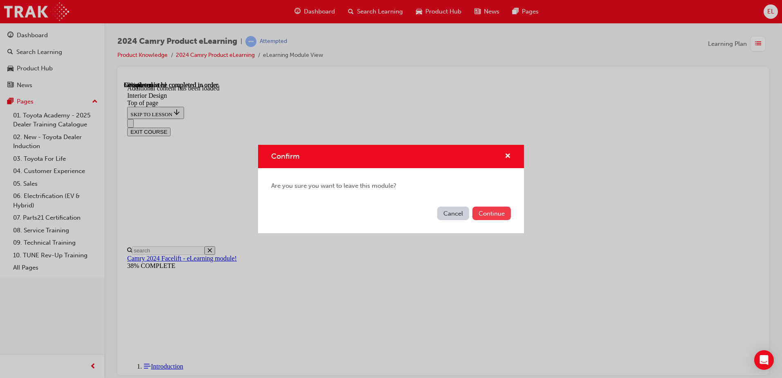
click at [483, 211] on button "Continue" at bounding box center [492, 214] width 38 height 14
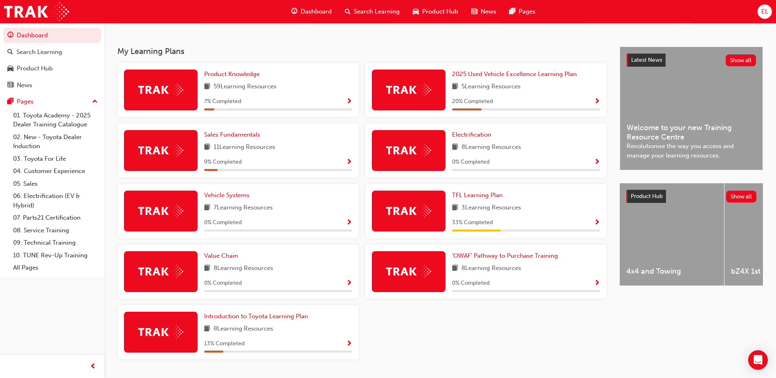
scroll to position [164, 0]
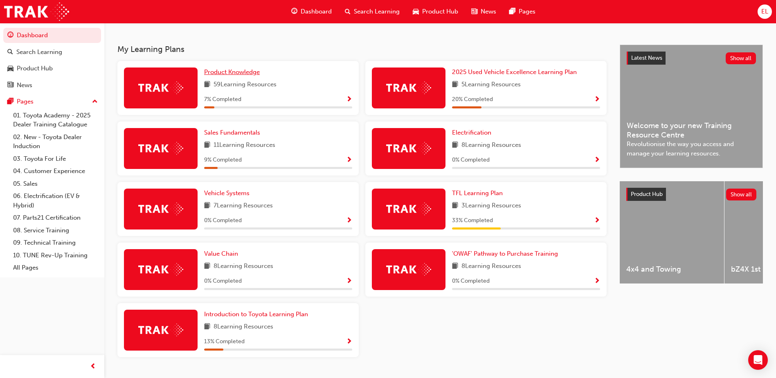
click at [235, 76] on span "Product Knowledge" at bounding box center [232, 71] width 56 height 7
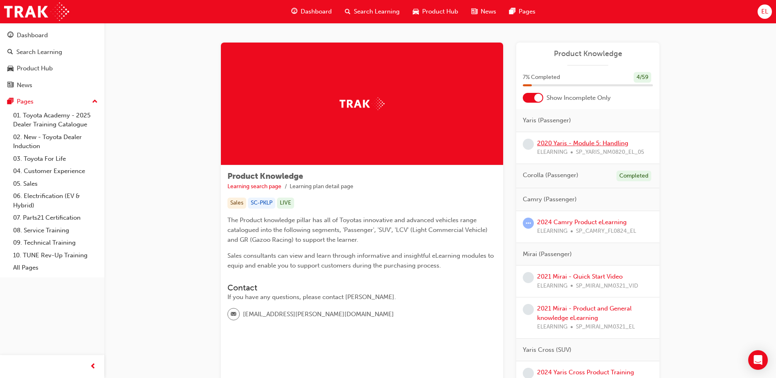
click at [581, 142] on link "2020 Yaris - Module 5: Handling" at bounding box center [582, 143] width 91 height 7
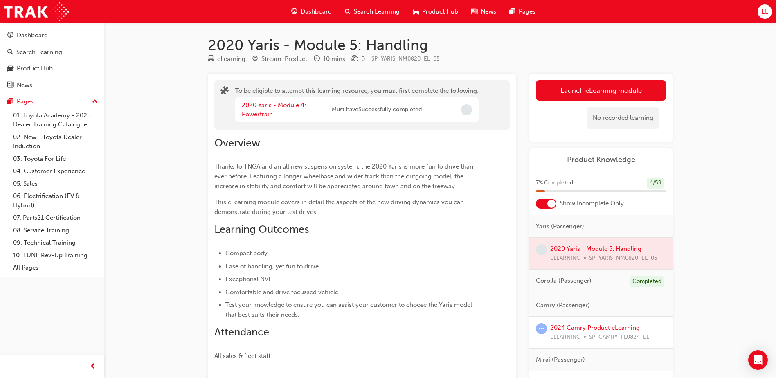
click at [581, 247] on div at bounding box center [601, 254] width 143 height 32
click at [613, 95] on button "Launch eLearning module" at bounding box center [601, 90] width 130 height 20
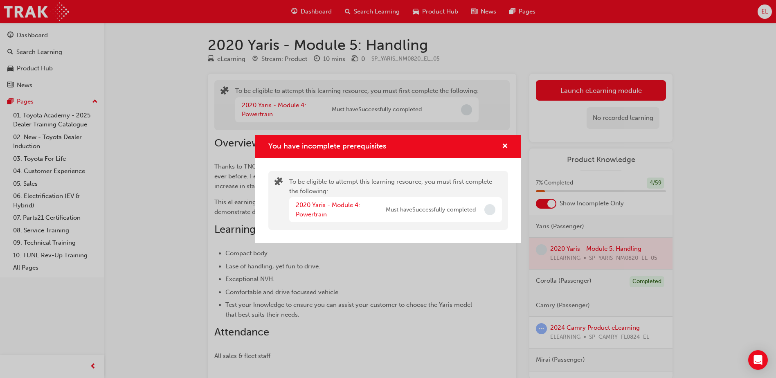
drag, startPoint x: 477, startPoint y: 209, endPoint x: 505, endPoint y: 176, distance: 43.5
click at [477, 209] on div "2020 Yaris - Module 4: Powertrain Must have Successfully completed" at bounding box center [395, 209] width 213 height 25
click at [504, 144] on span "cross-icon" at bounding box center [505, 146] width 6 height 7
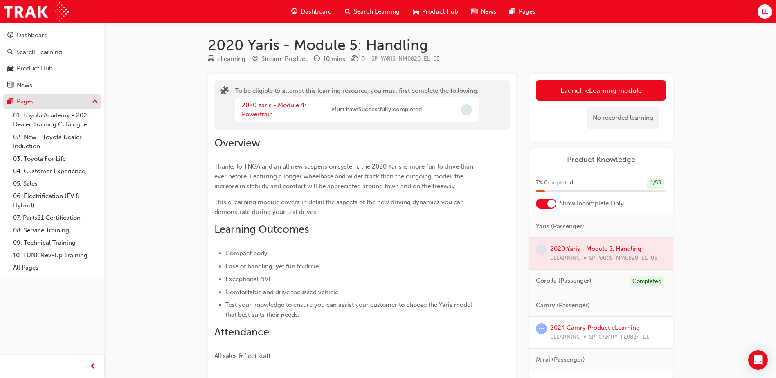
click at [51, 96] on button "Pages" at bounding box center [52, 101] width 98 height 15
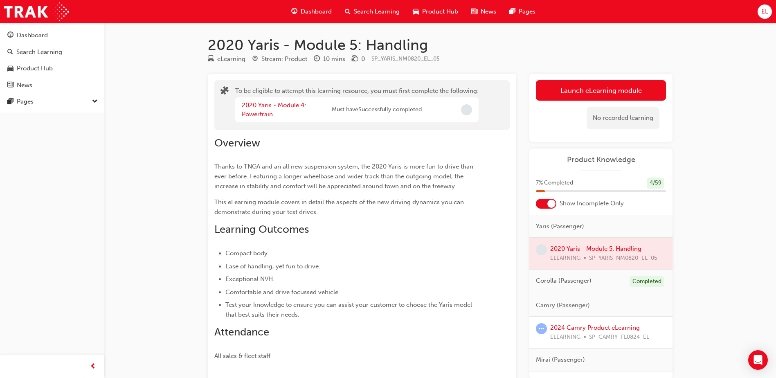
click at [321, 7] on span "Dashboard" at bounding box center [316, 11] width 31 height 9
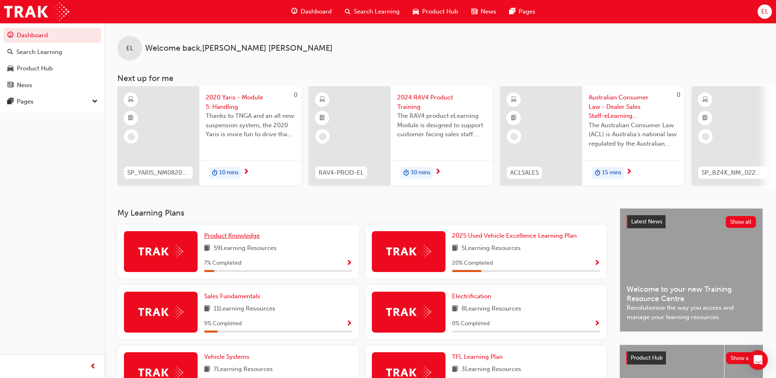
click at [230, 239] on span "Product Knowledge" at bounding box center [232, 235] width 56 height 7
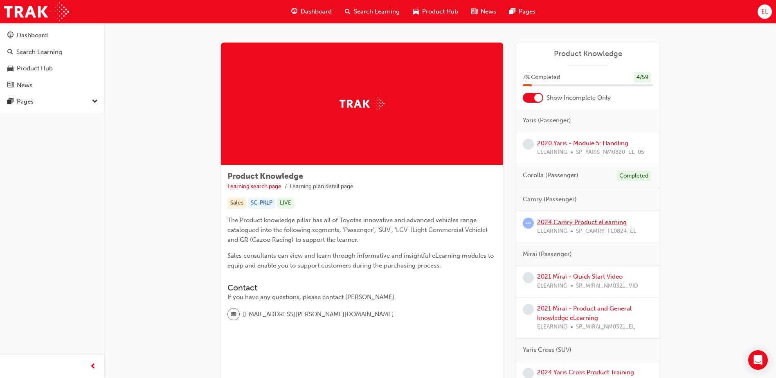
click at [574, 225] on link "2024 Camry Product eLearning" at bounding box center [582, 222] width 90 height 7
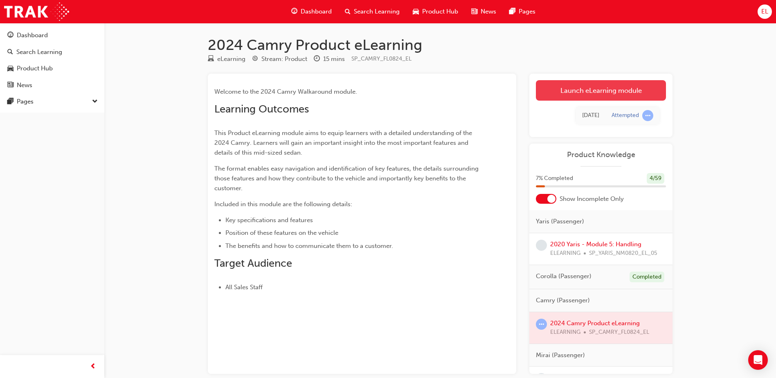
click at [578, 92] on link "Launch eLearning module" at bounding box center [601, 90] width 130 height 20
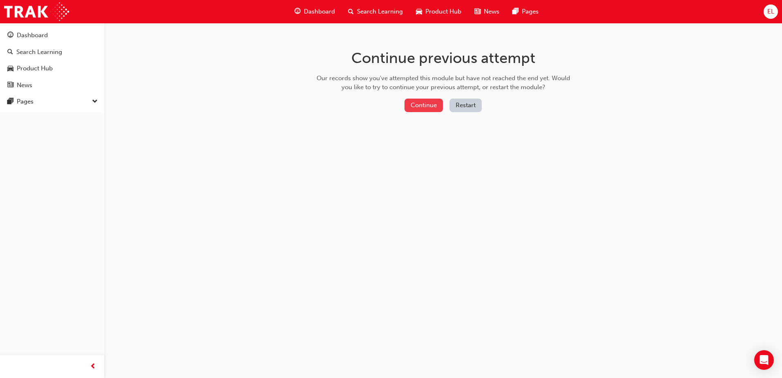
click at [425, 106] on button "Continue" at bounding box center [424, 106] width 38 height 14
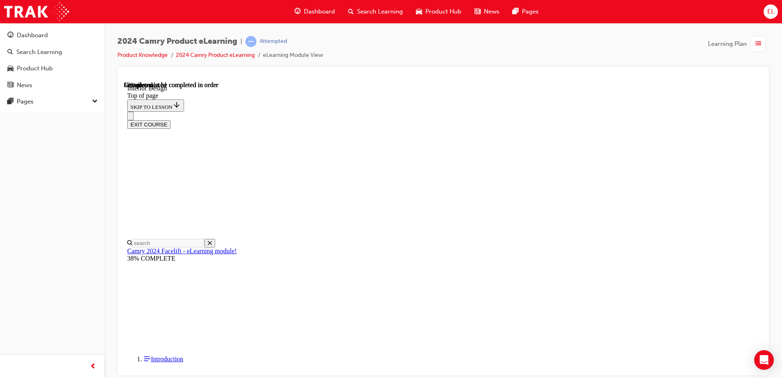
scroll to position [189, 0]
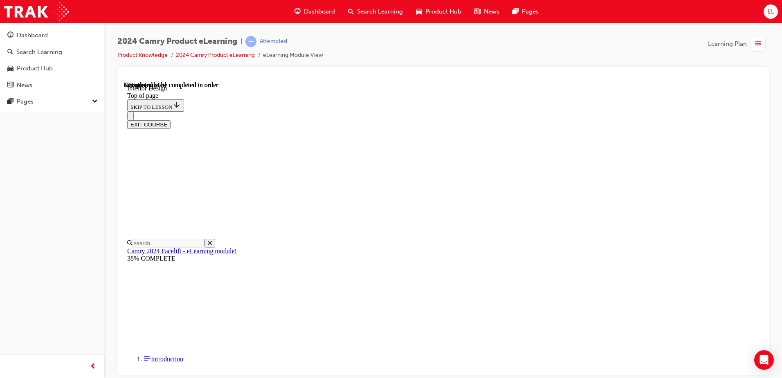
drag, startPoint x: 624, startPoint y: 167, endPoint x: 626, endPoint y: 174, distance: 7.3
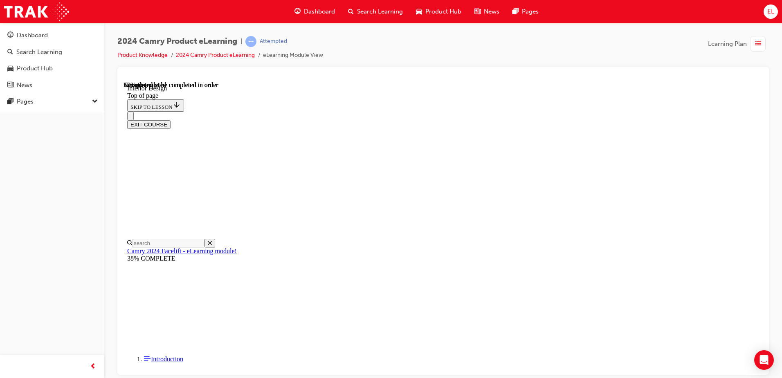
click at [630, 111] on div "EXIT COURSE" at bounding box center [440, 119] width 626 height 17
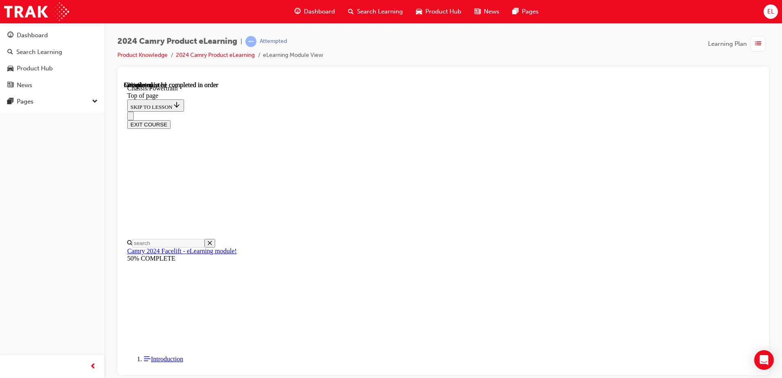
scroll to position [123, 0]
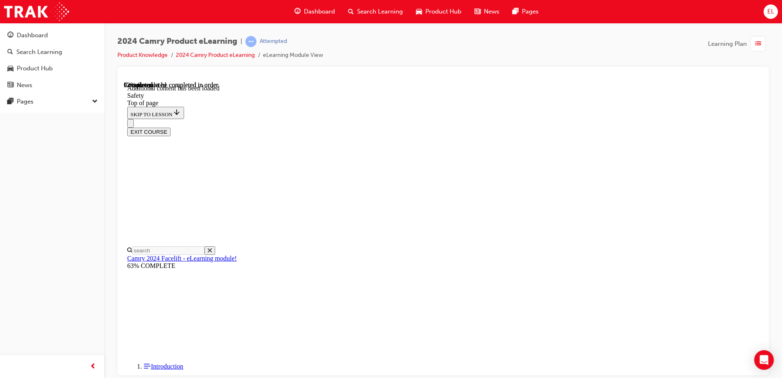
drag, startPoint x: 372, startPoint y: 277, endPoint x: 364, endPoint y: 276, distance: 8.2
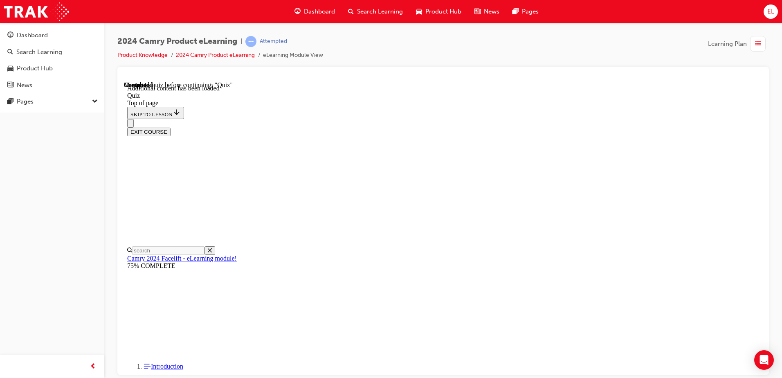
scroll to position [25, 0]
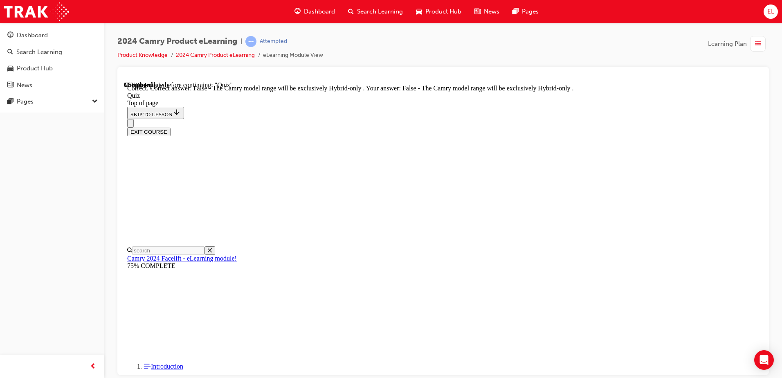
scroll to position [102, 0]
drag, startPoint x: 422, startPoint y: 256, endPoint x: 505, endPoint y: 319, distance: 103.7
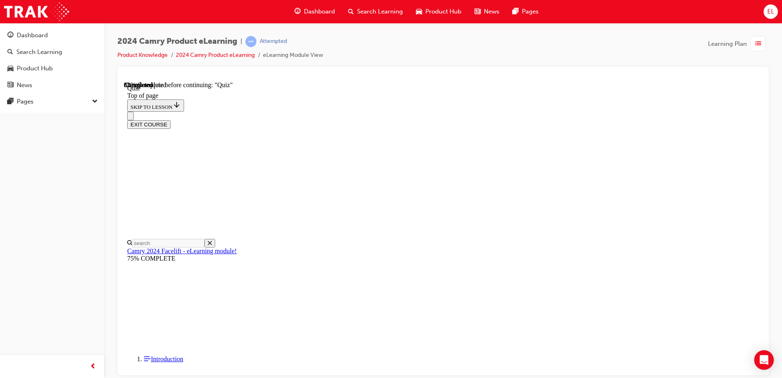
scroll to position [66, 0]
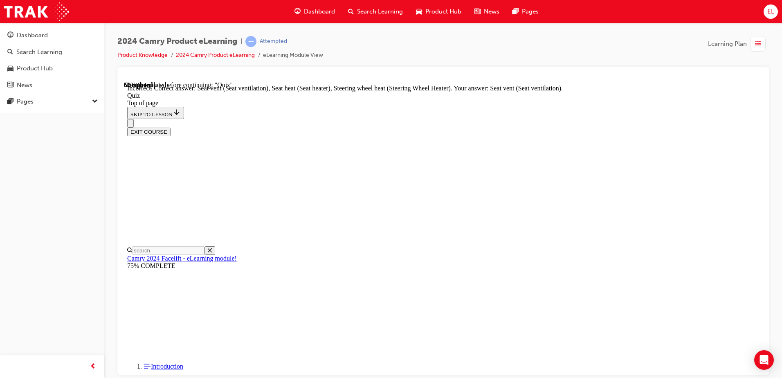
scroll to position [133, 0]
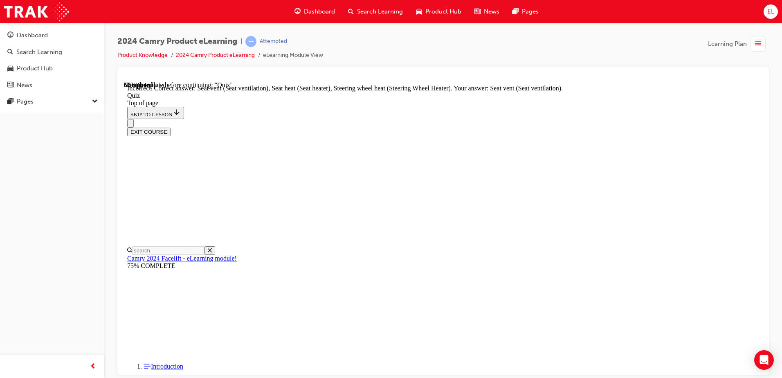
scroll to position [25, 0]
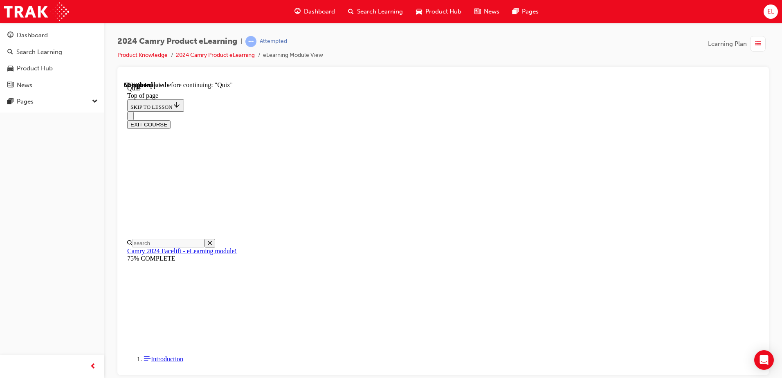
drag, startPoint x: 411, startPoint y: 203, endPoint x: 322, endPoint y: 155, distance: 100.9
drag, startPoint x: 403, startPoint y: 247, endPoint x: 498, endPoint y: 328, distance: 124.9
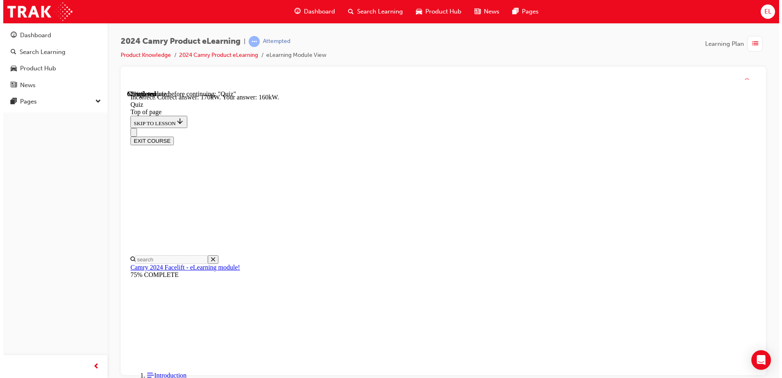
scroll to position [174, 0]
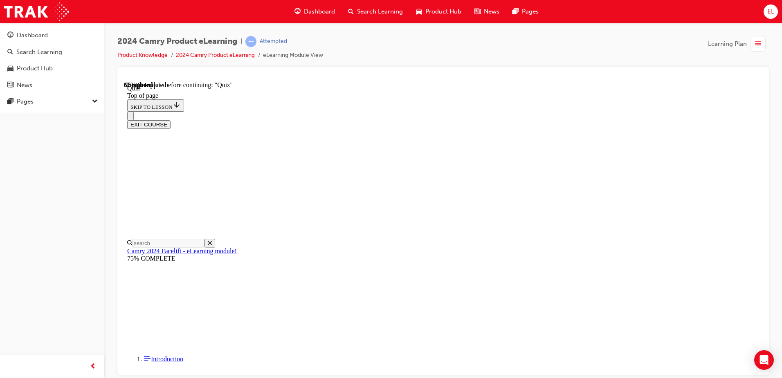
scroll to position [25, 0]
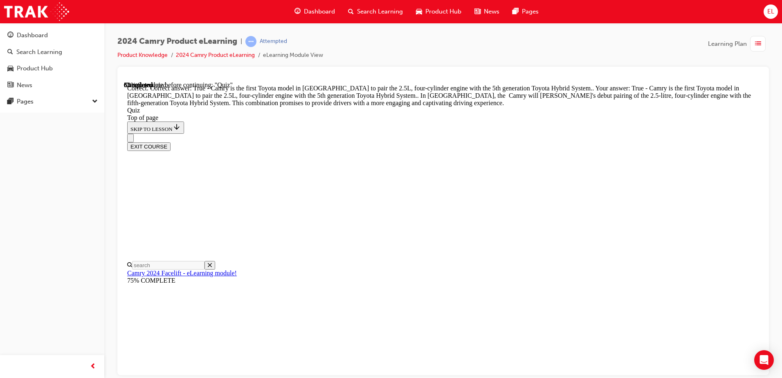
scroll to position [180, 0]
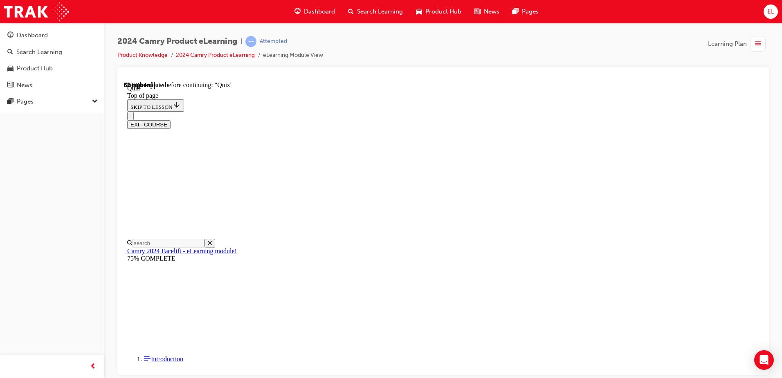
scroll to position [66, 0]
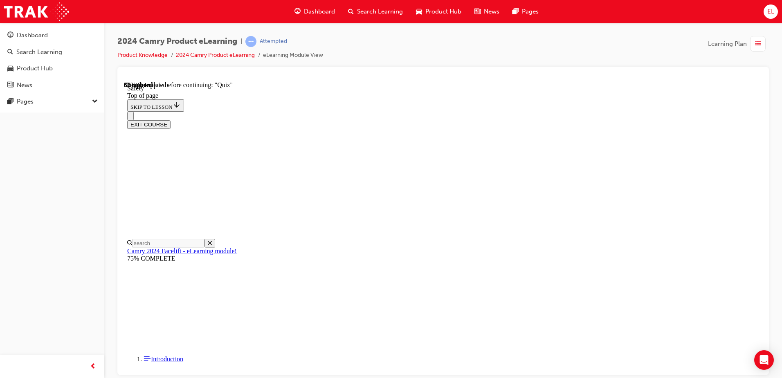
scroll to position [759, 0]
drag, startPoint x: 178, startPoint y: 314, endPoint x: 181, endPoint y: 311, distance: 4.4
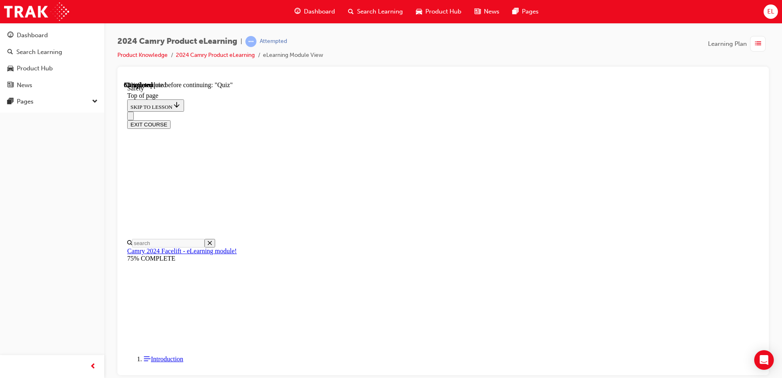
scroll to position [557, 0]
drag, startPoint x: 492, startPoint y: 344, endPoint x: 500, endPoint y: 331, distance: 14.7
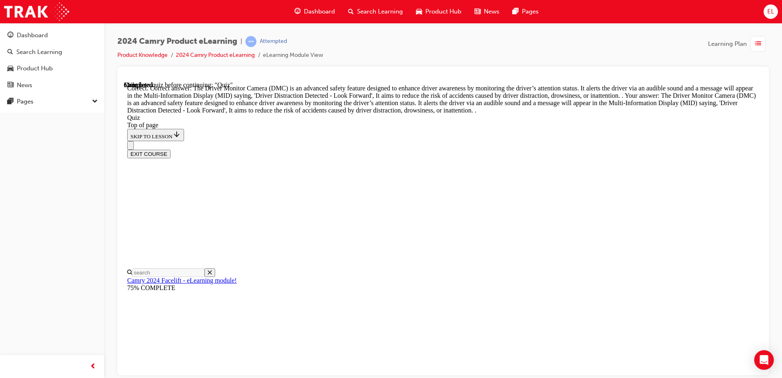
scroll to position [264, 0]
drag, startPoint x: 503, startPoint y: 341, endPoint x: 509, endPoint y: 335, distance: 7.8
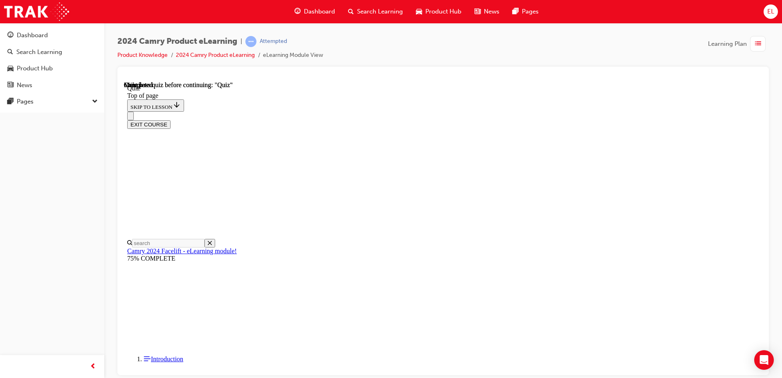
scroll to position [149, 0]
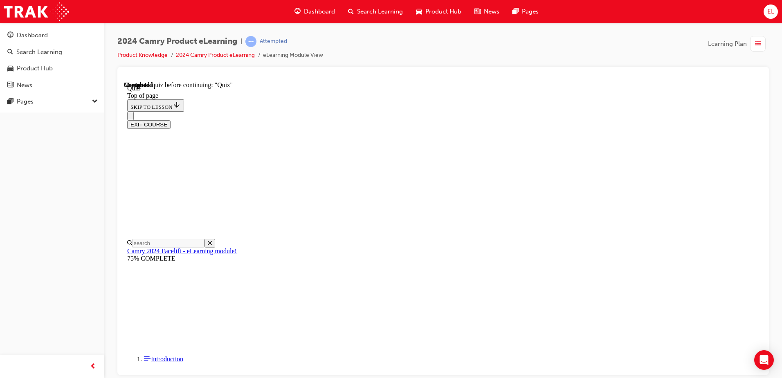
scroll to position [25, 0]
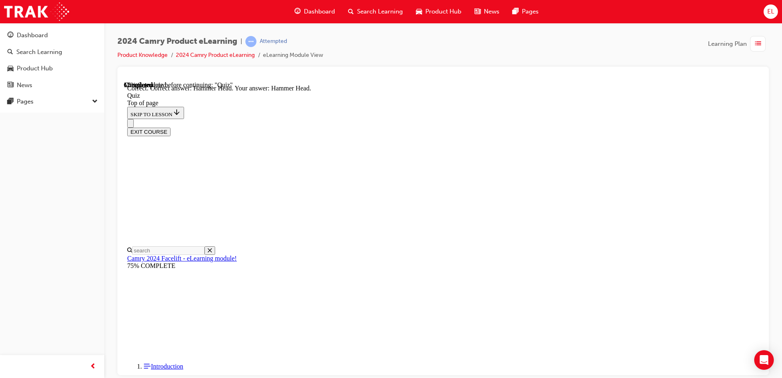
scroll to position [160, 0]
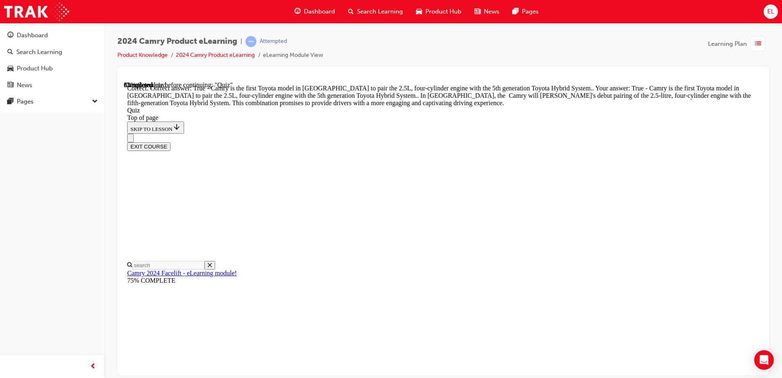
scroll to position [180, 0]
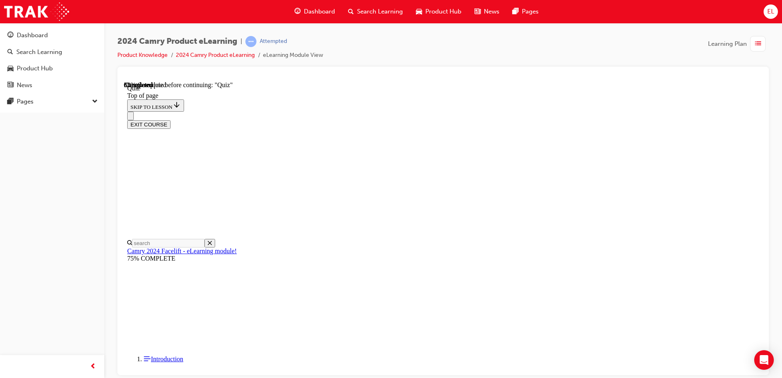
scroll to position [66, 0]
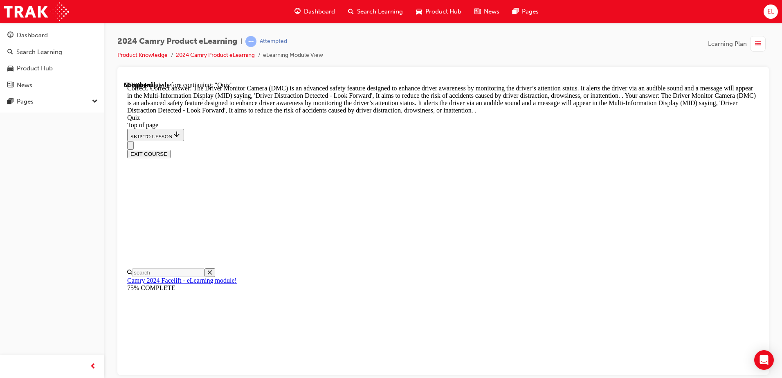
scroll to position [264, 0]
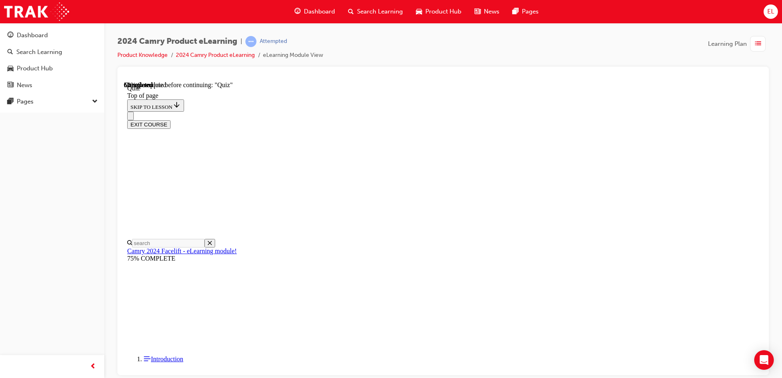
scroll to position [25, 0]
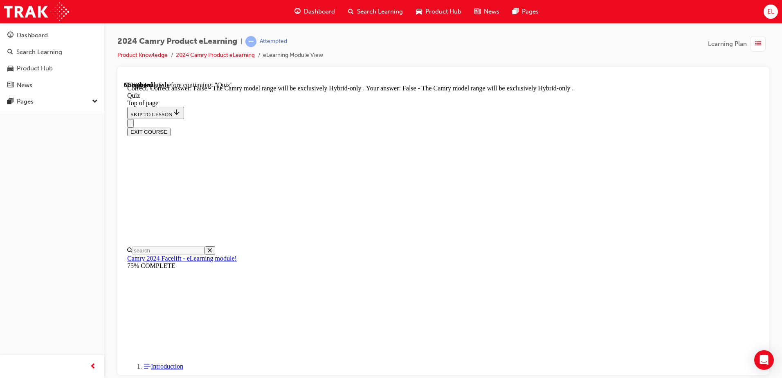
scroll to position [102, 0]
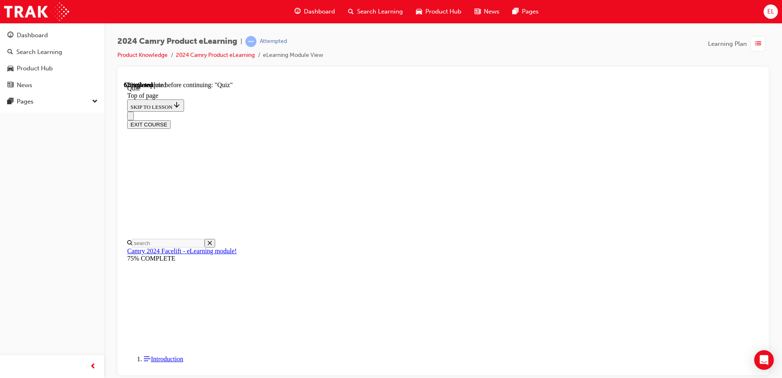
scroll to position [25, 0]
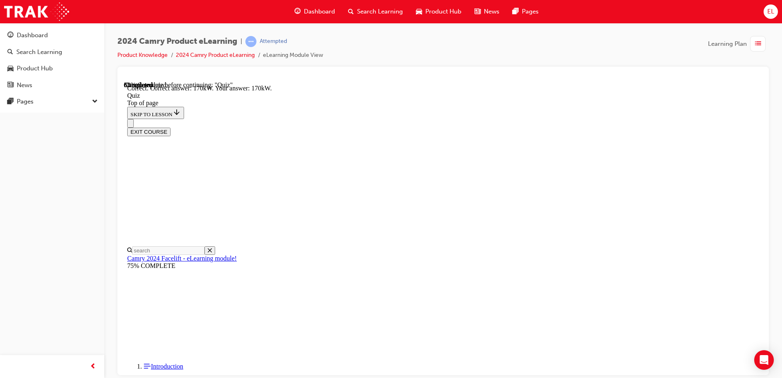
scroll to position [174, 0]
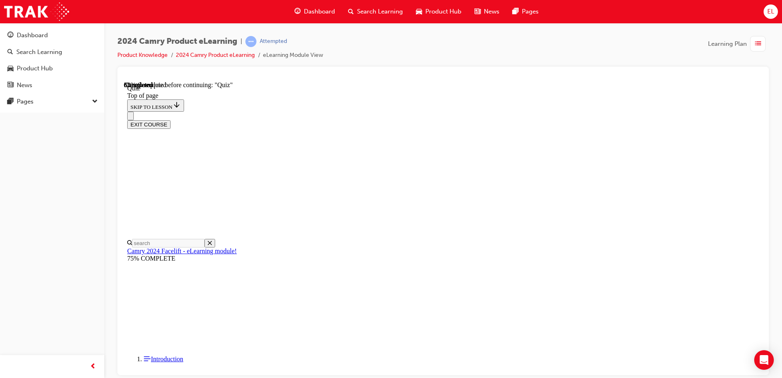
scroll to position [107, 0]
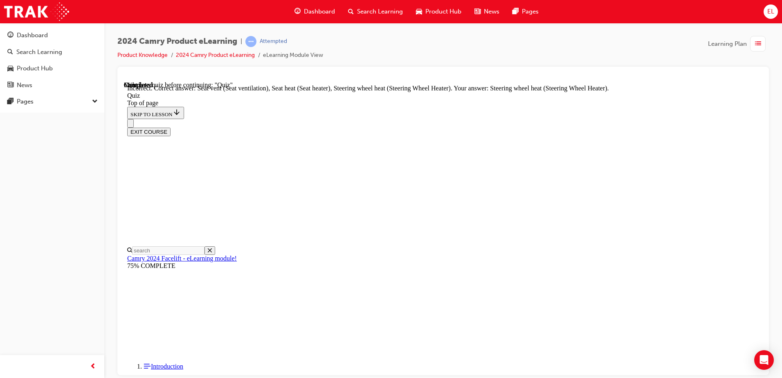
scroll to position [92, 0]
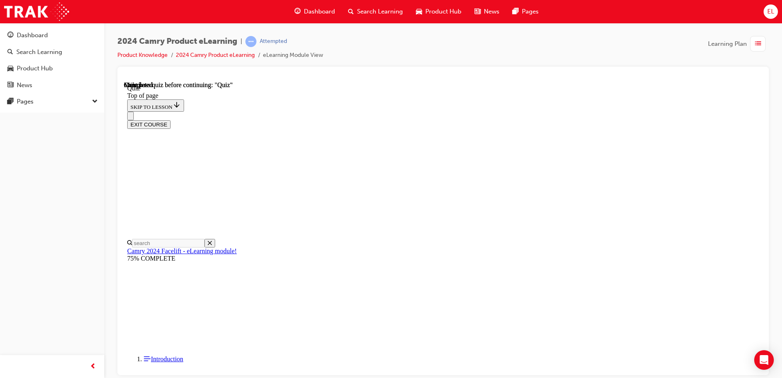
scroll to position [149, 0]
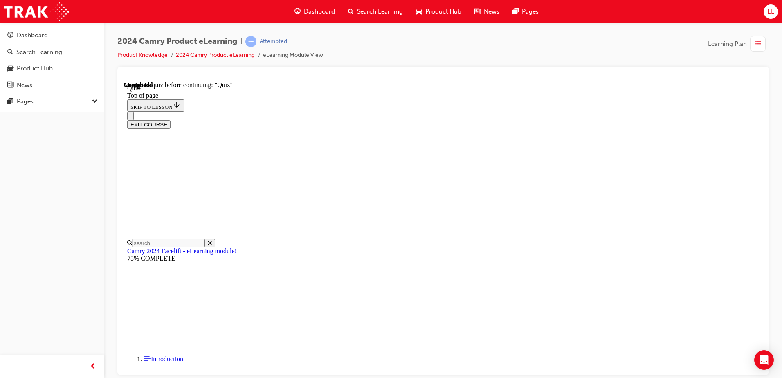
drag, startPoint x: 410, startPoint y: 281, endPoint x: 436, endPoint y: 310, distance: 39.1
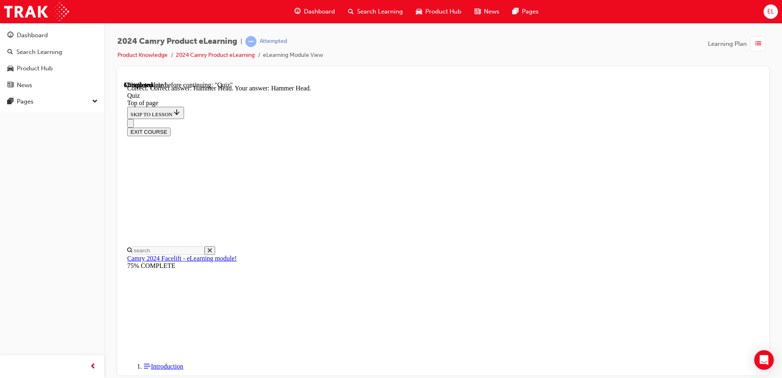
scroll to position [160, 0]
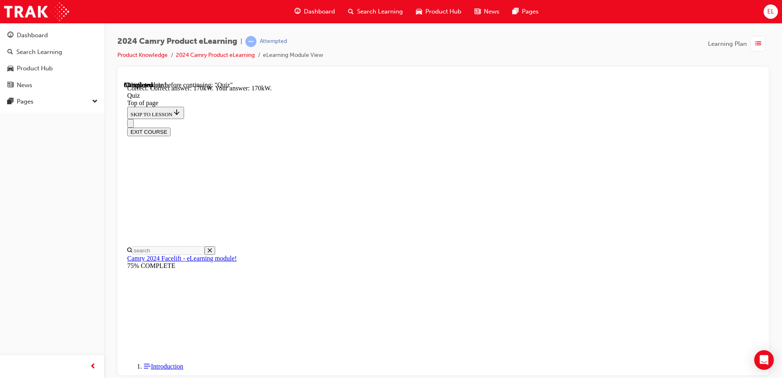
scroll to position [174, 0]
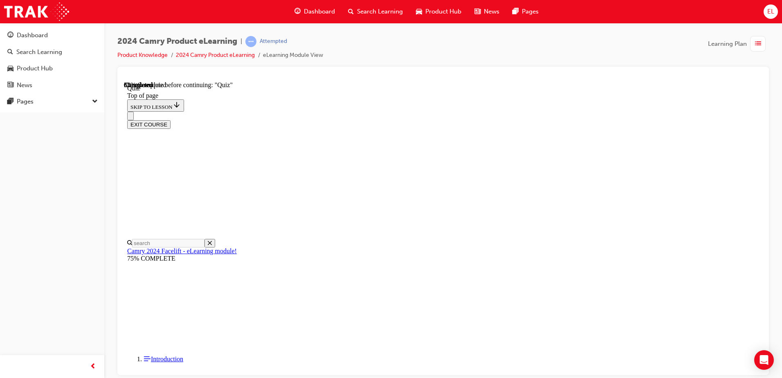
scroll to position [66, 0]
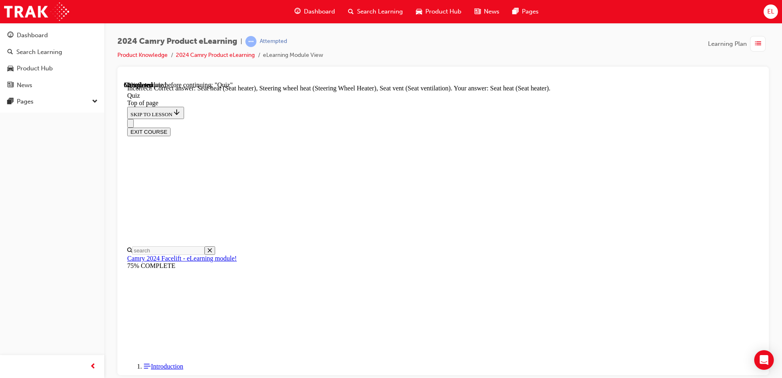
scroll to position [174, 0]
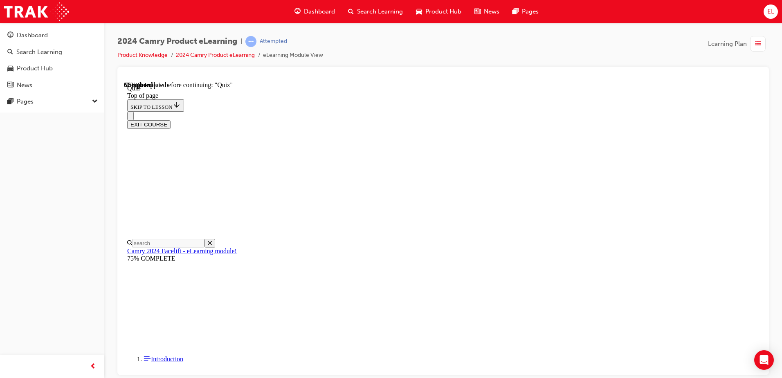
scroll to position [25, 0]
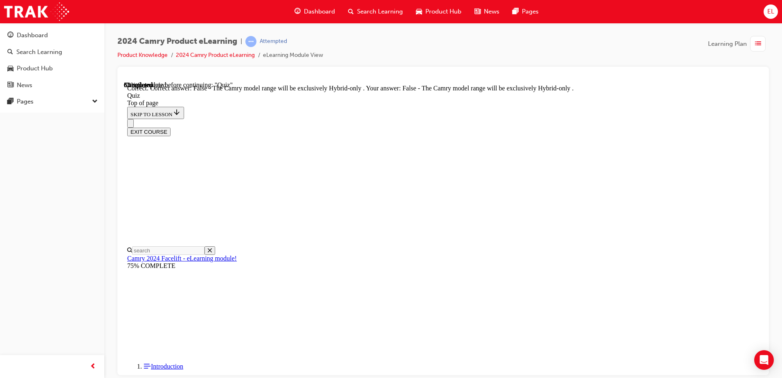
scroll to position [102, 0]
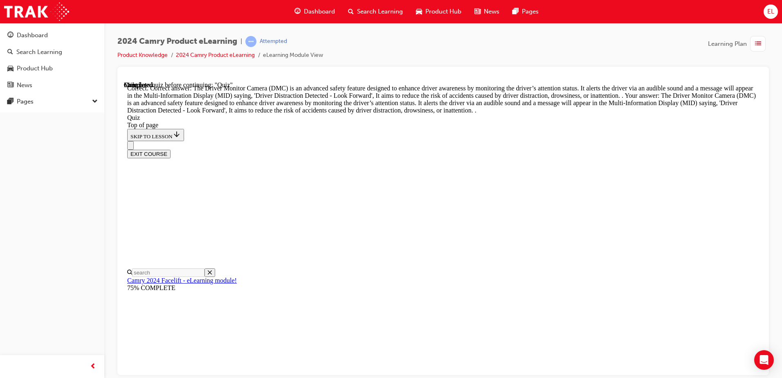
scroll to position [264, 0]
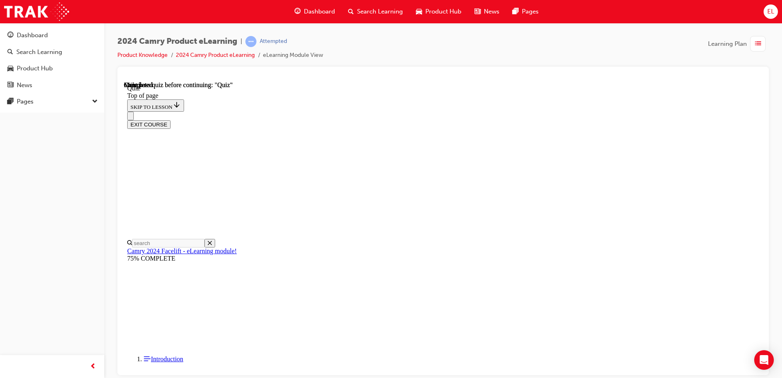
scroll to position [149, 0]
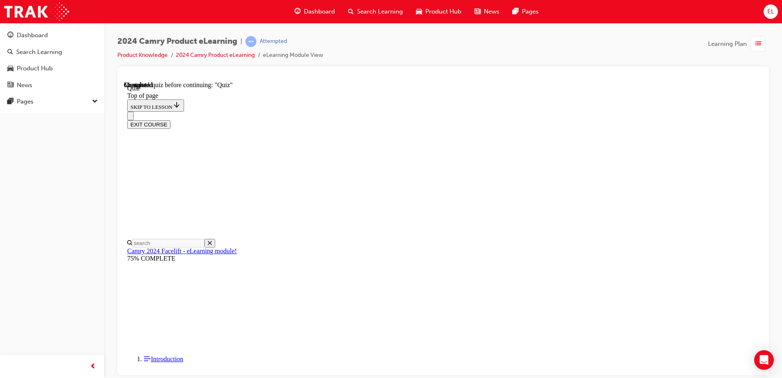
scroll to position [25, 0]
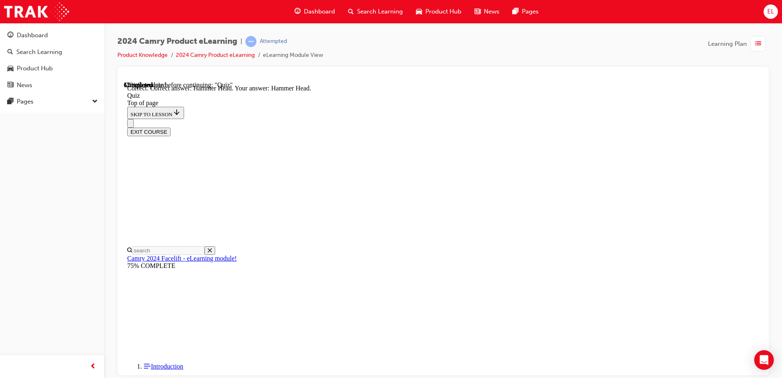
scroll to position [160, 0]
drag, startPoint x: 503, startPoint y: 354, endPoint x: 510, endPoint y: 349, distance: 8.3
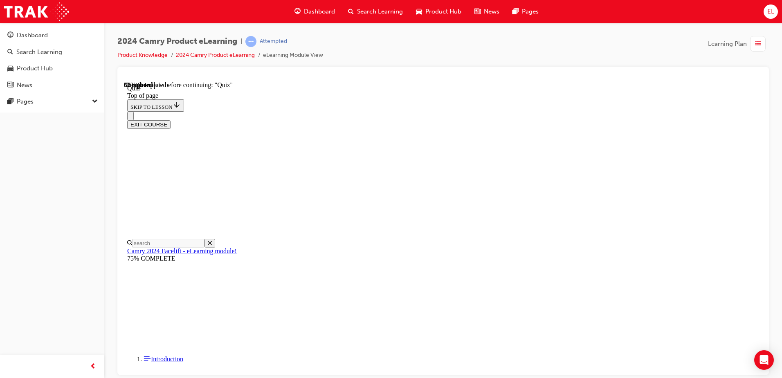
scroll to position [148, 0]
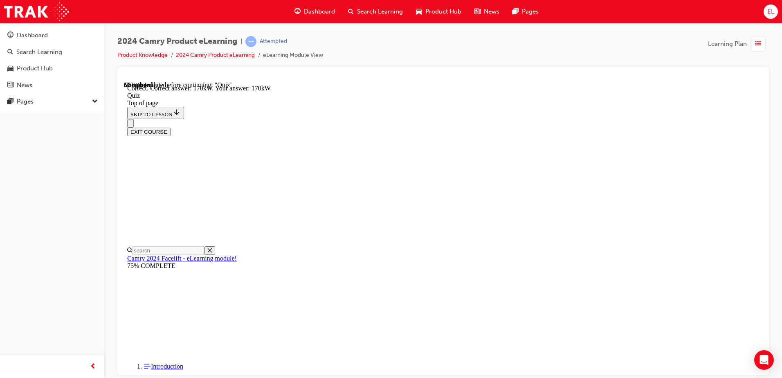
scroll to position [174, 0]
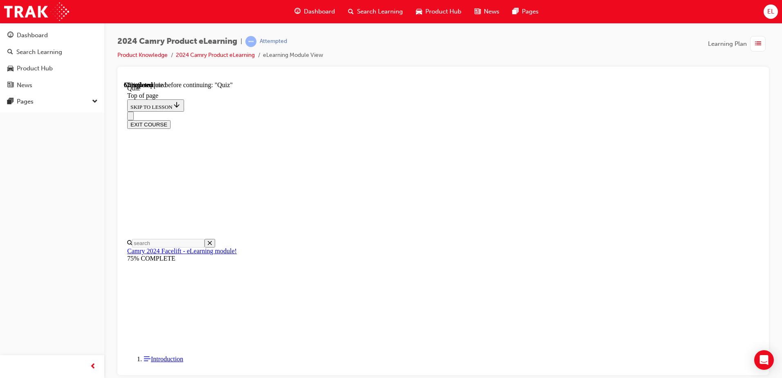
scroll to position [124, 0]
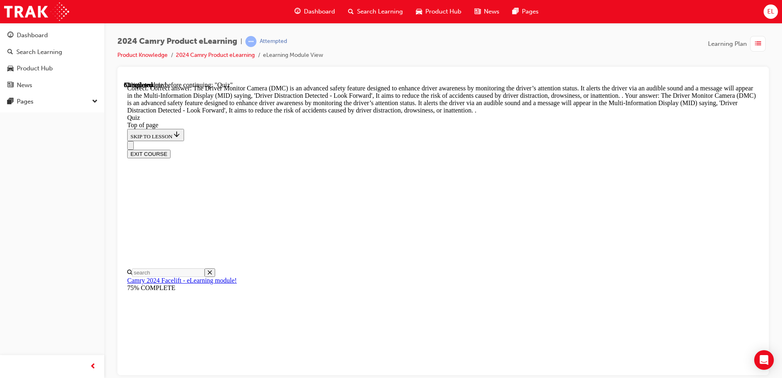
scroll to position [264, 0]
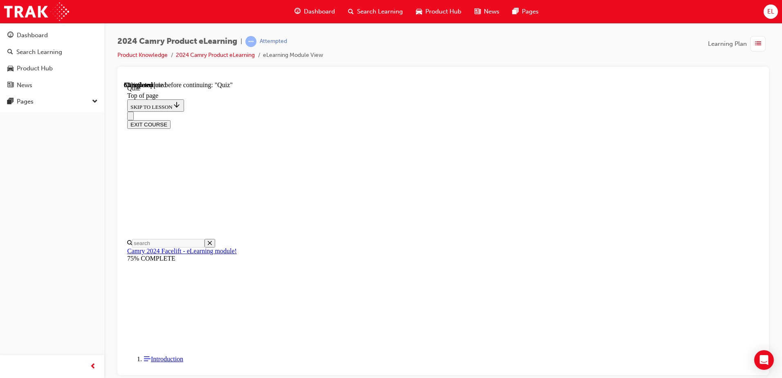
scroll to position [66, 0]
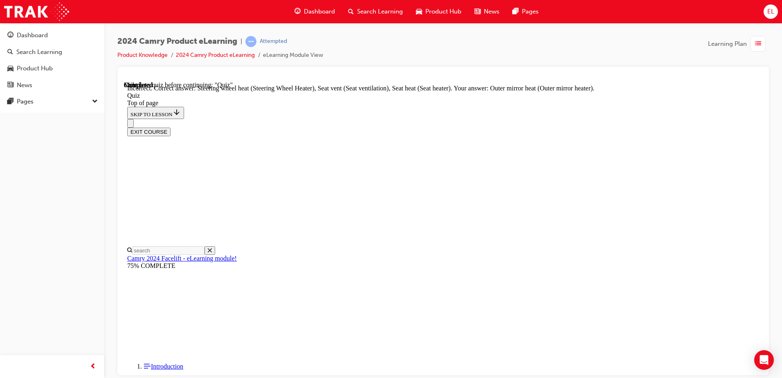
scroll to position [174, 0]
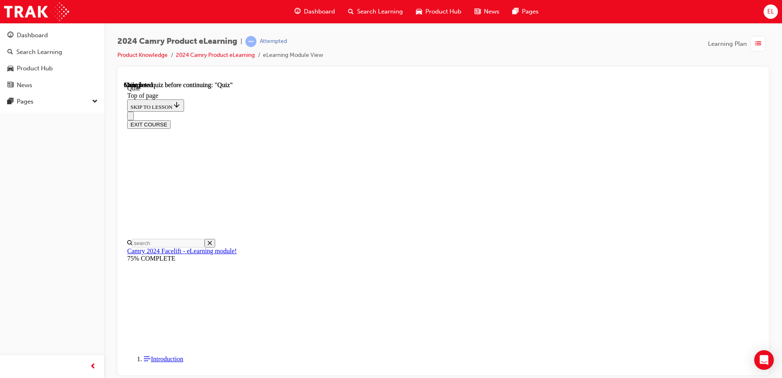
scroll to position [149, 0]
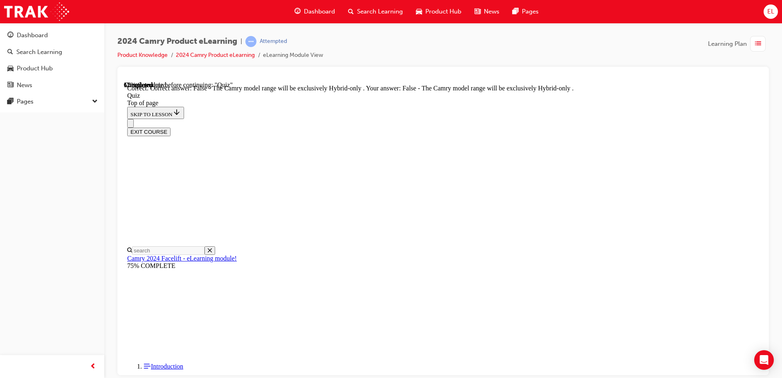
scroll to position [102, 0]
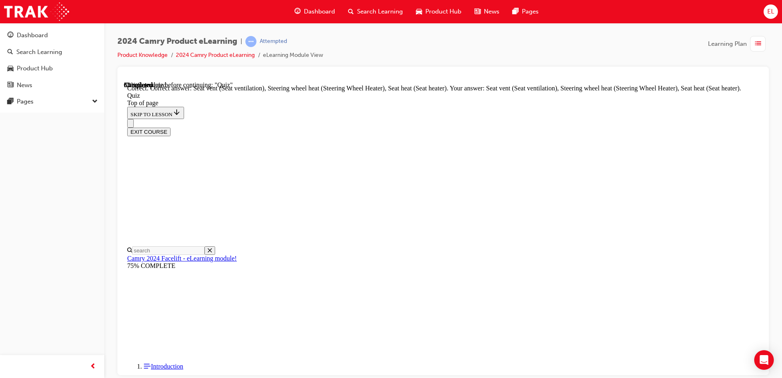
scroll to position [25, 0]
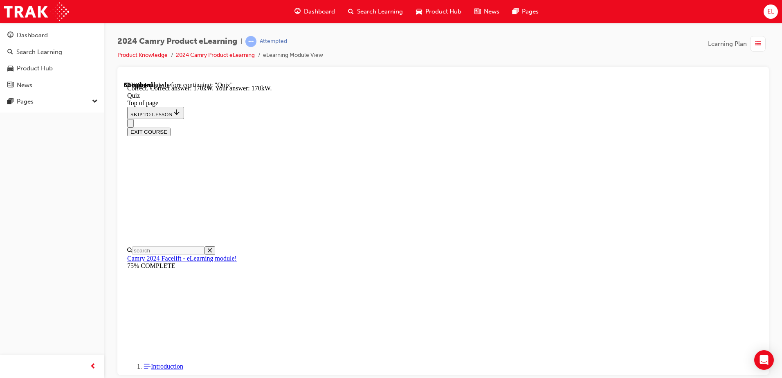
scroll to position [174, 0]
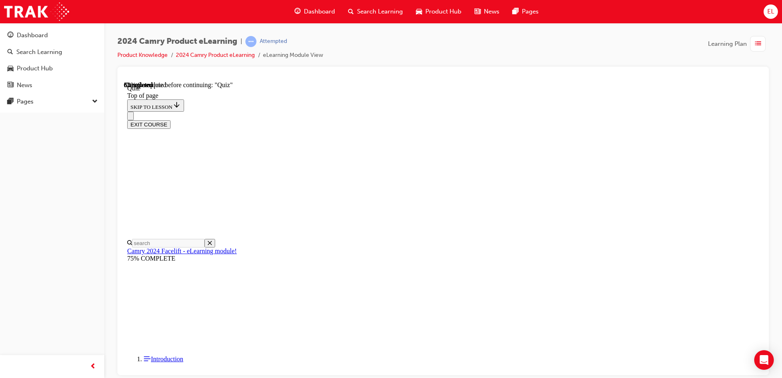
scroll to position [107, 0]
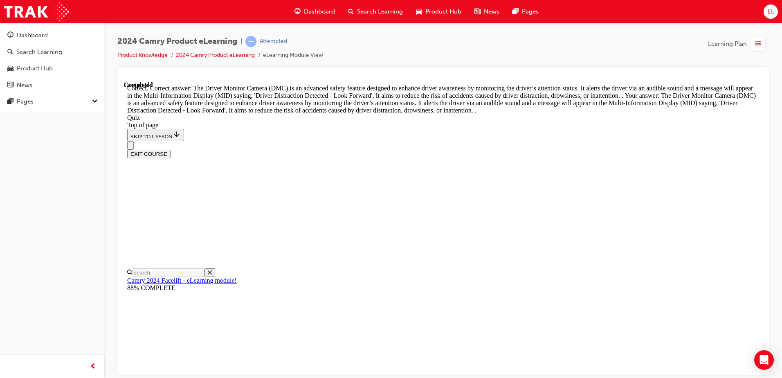
scroll to position [264, 0]
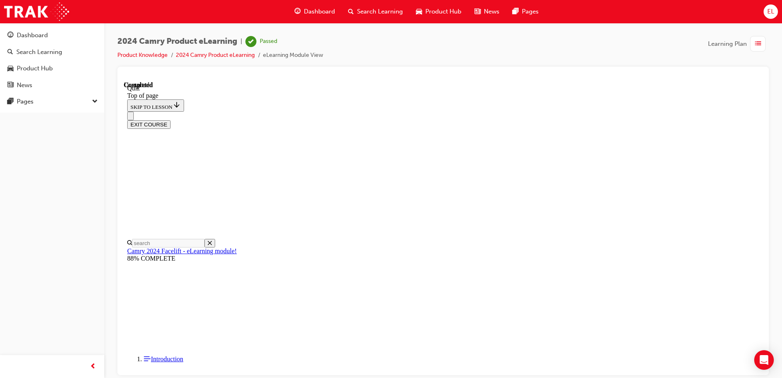
scroll to position [149, 0]
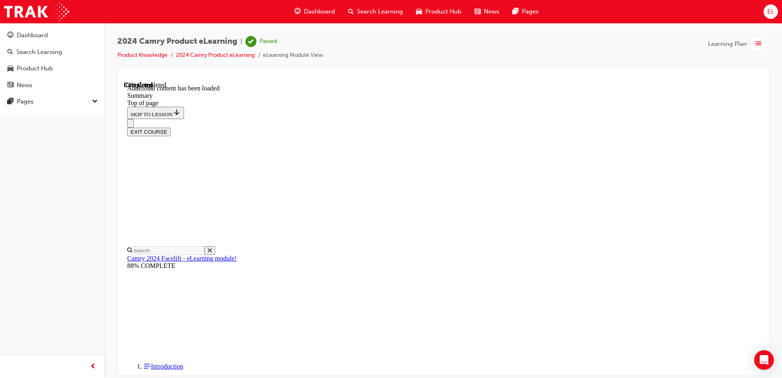
scroll to position [388, 0]
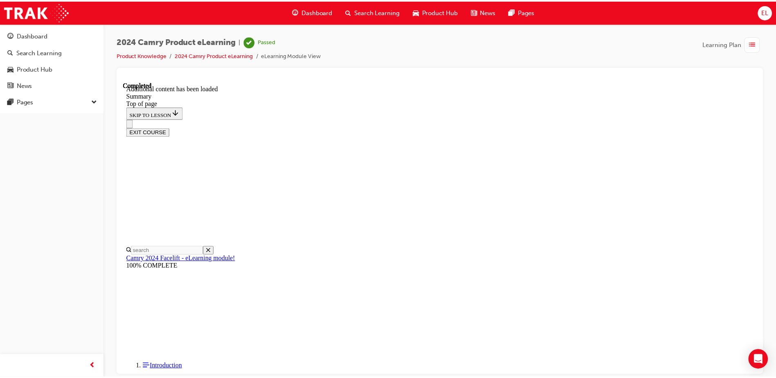
scroll to position [914, 0]
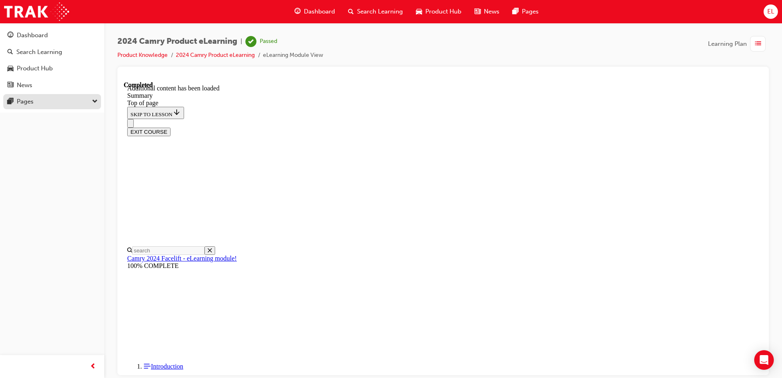
click at [67, 96] on button "Pages" at bounding box center [52, 101] width 98 height 15
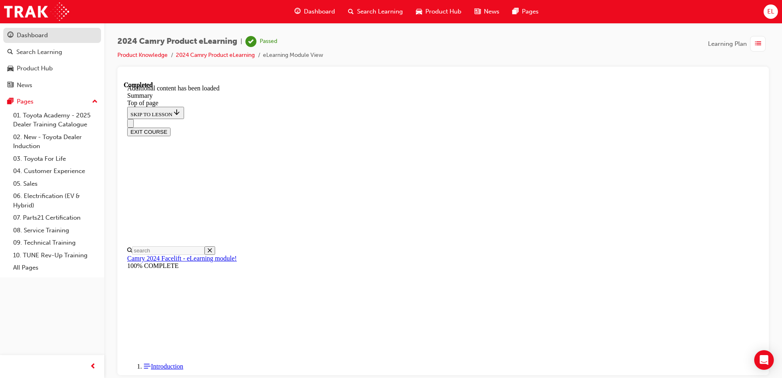
click at [77, 35] on div "Dashboard" at bounding box center [52, 35] width 90 height 10
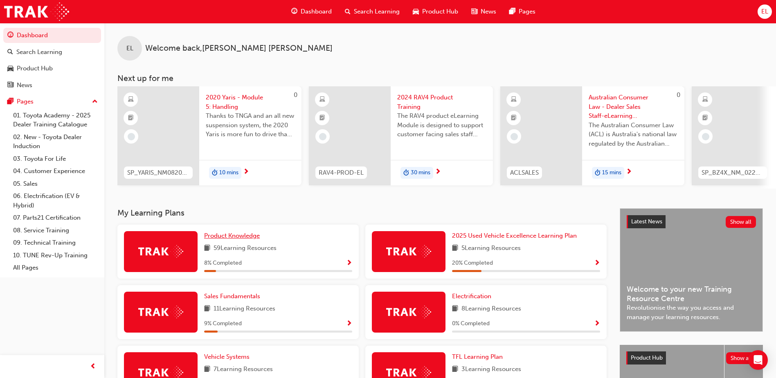
click at [235, 239] on span "Product Knowledge" at bounding box center [232, 235] width 56 height 7
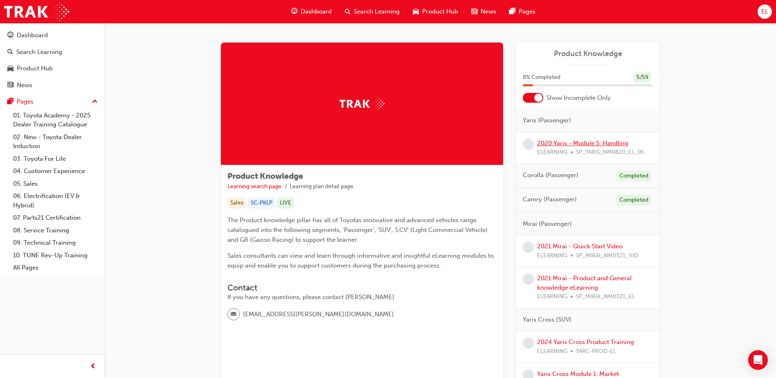
click at [605, 142] on link "2020 Yaris - Module 5: Handling" at bounding box center [582, 143] width 91 height 7
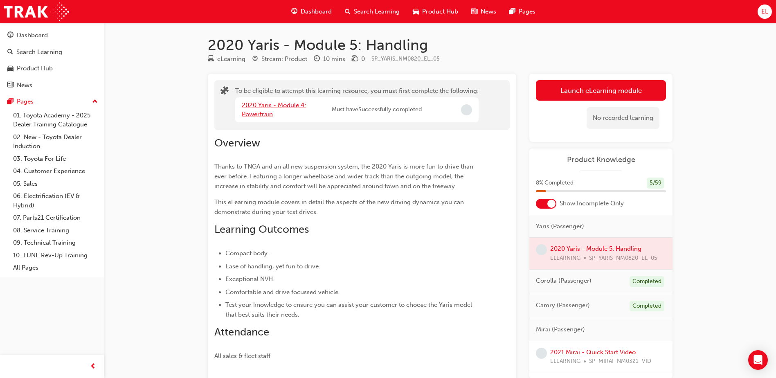
click at [270, 110] on link "2020 Yaris - Module 4: Powertrain" at bounding box center [274, 109] width 64 height 17
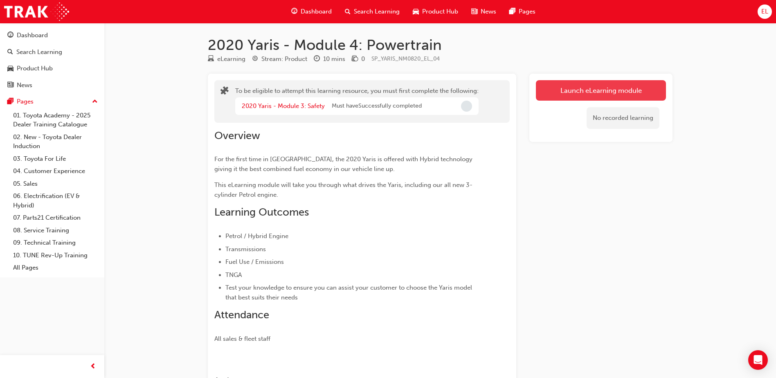
click at [608, 86] on button "Launch eLearning module" at bounding box center [601, 90] width 130 height 20
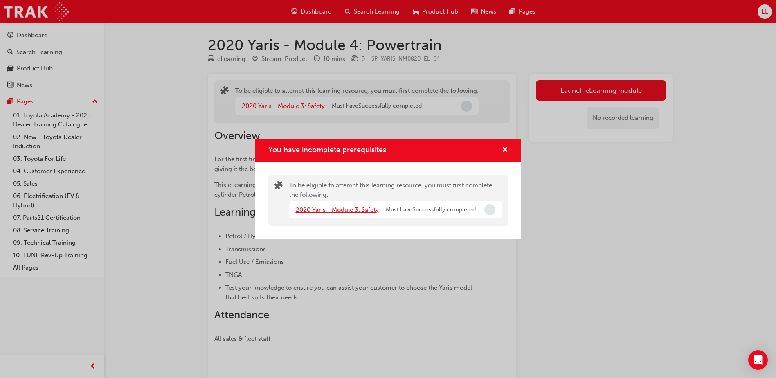
click at [354, 212] on link "2020 Yaris - Module 3: Safety" at bounding box center [337, 209] width 83 height 7
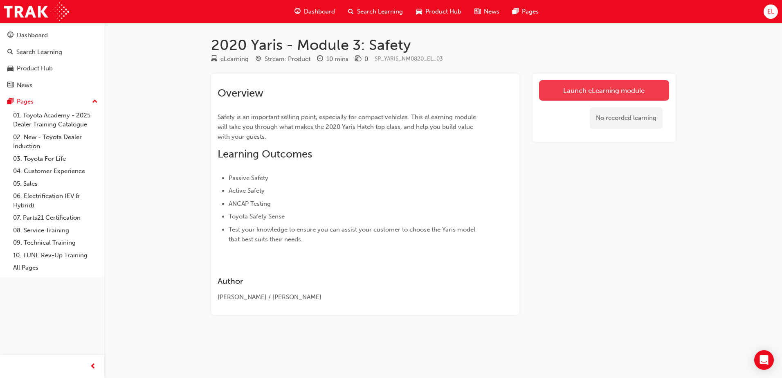
click at [609, 88] on link "Launch eLearning module" at bounding box center [604, 90] width 130 height 20
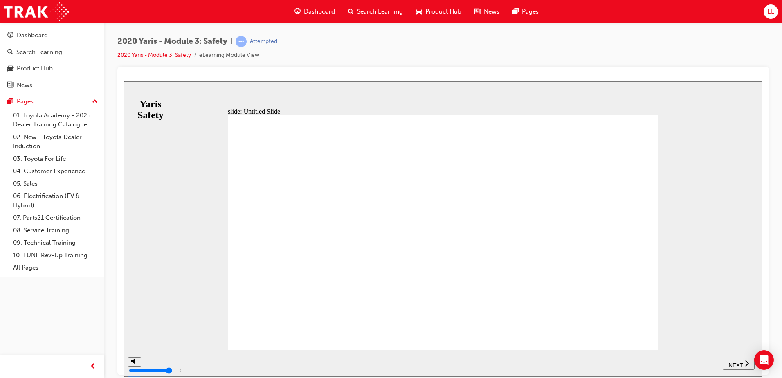
click at [732, 366] on span "NEXT" at bounding box center [736, 365] width 14 height 6
click at [735, 366] on span "NEXT" at bounding box center [736, 365] width 14 height 6
click at [734, 362] on span "NEXT" at bounding box center [736, 365] width 14 height 6
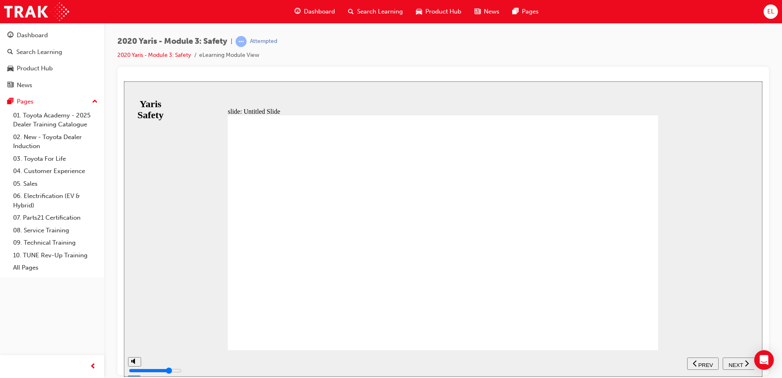
click at [730, 362] on span "NEXT" at bounding box center [736, 365] width 14 height 6
click at [738, 365] on span "PREV" at bounding box center [742, 365] width 15 height 6
click at [737, 358] on button "NEXT" at bounding box center [739, 363] width 32 height 12
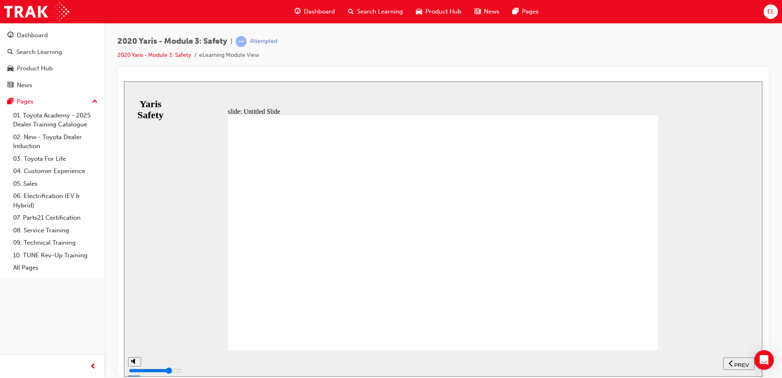
click at [735, 367] on div "PREV" at bounding box center [739, 363] width 25 height 9
click at [708, 363] on span "PREV" at bounding box center [706, 365] width 15 height 6
click at [697, 363] on icon "previous" at bounding box center [695, 362] width 4 height 7
click at [698, 362] on div "PREV" at bounding box center [703, 363] width 25 height 9
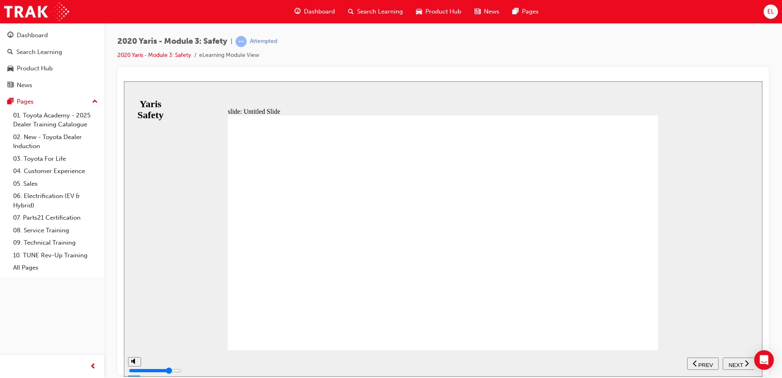
click at [712, 359] on button "PREV" at bounding box center [704, 363] width 32 height 12
click at [707, 355] on nav "SUBMIT NEXT PREV" at bounding box center [721, 363] width 67 height 27
click at [707, 362] on span "PREV" at bounding box center [706, 365] width 15 height 6
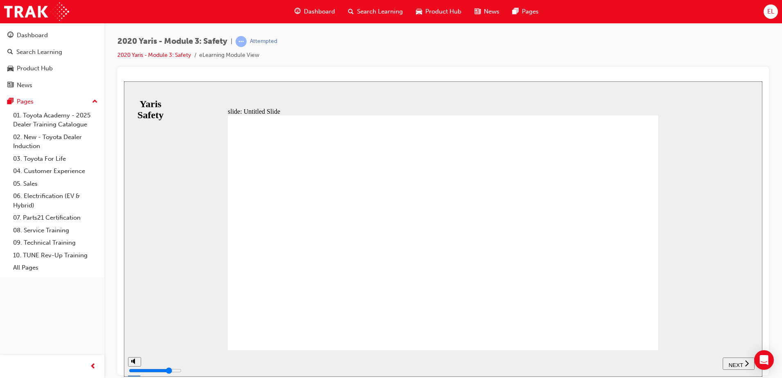
click at [744, 362] on div "NEXT" at bounding box center [738, 363] width 25 height 9
drag, startPoint x: 434, startPoint y: 226, endPoint x: 601, endPoint y: 209, distance: 167.4
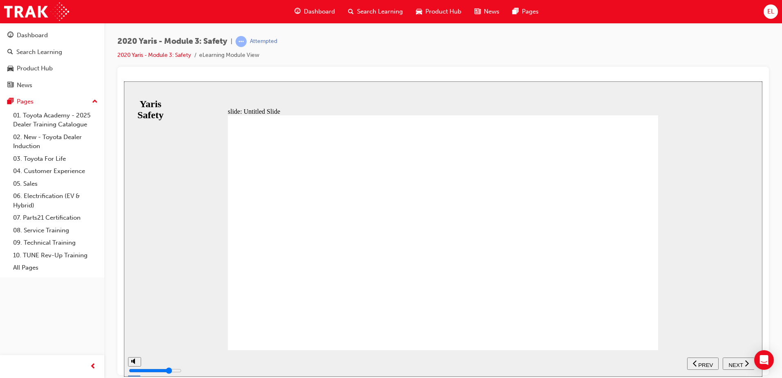
drag, startPoint x: 600, startPoint y: 209, endPoint x: 504, endPoint y: 242, distance: 101.7
click at [741, 359] on div "NEXT" at bounding box center [738, 363] width 25 height 9
drag, startPoint x: 469, startPoint y: 154, endPoint x: 554, endPoint y: 169, distance: 86.5
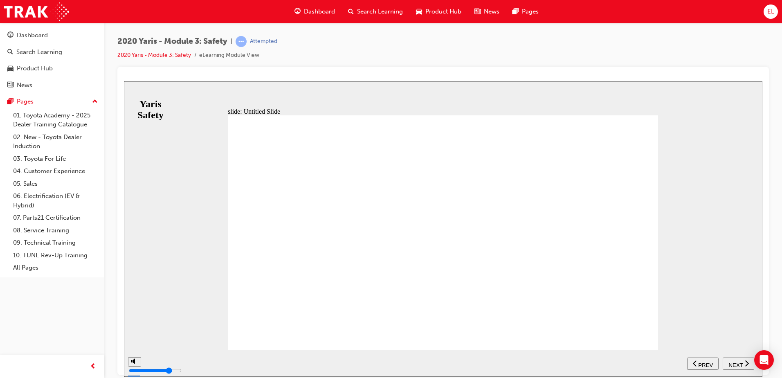
click at [731, 362] on span "NEXT" at bounding box center [736, 365] width 14 height 6
click at [740, 362] on span "NEXT" at bounding box center [736, 365] width 14 height 6
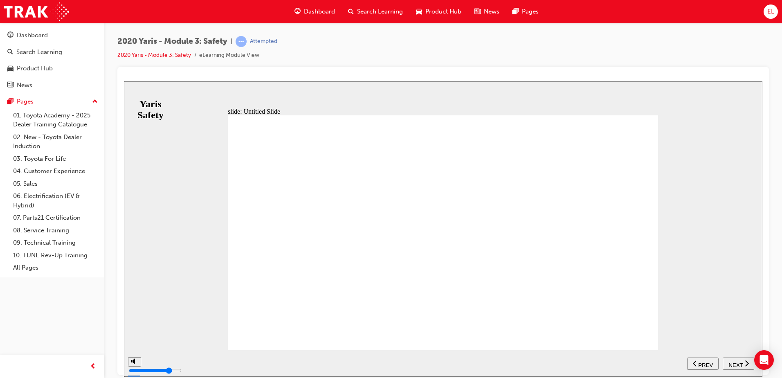
click at [740, 363] on span "NEXT" at bounding box center [736, 365] width 14 height 6
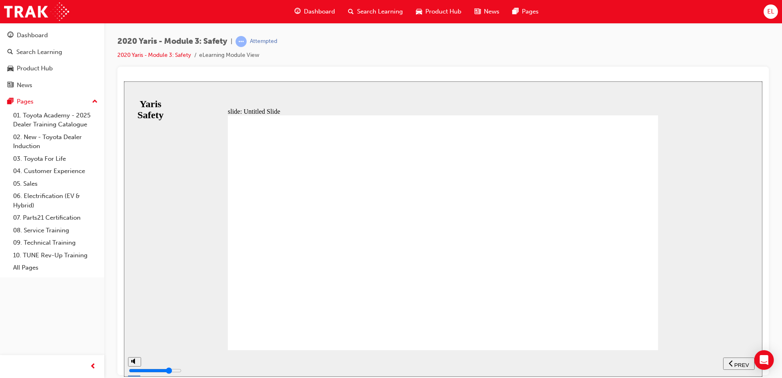
drag, startPoint x: 459, startPoint y: 135, endPoint x: 530, endPoint y: 161, distance: 76.1
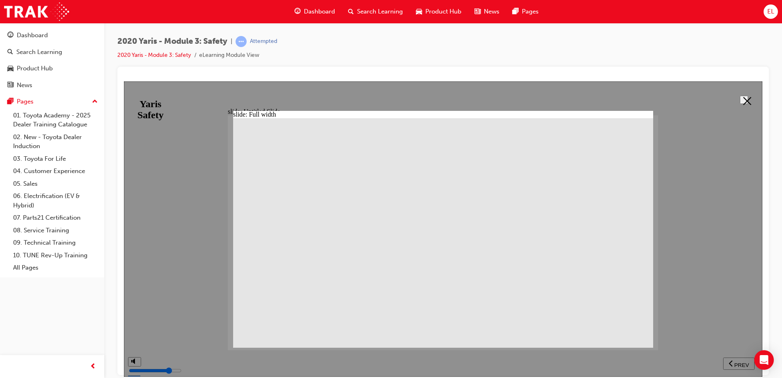
click at [741, 95] on button at bounding box center [744, 99] width 8 height 8
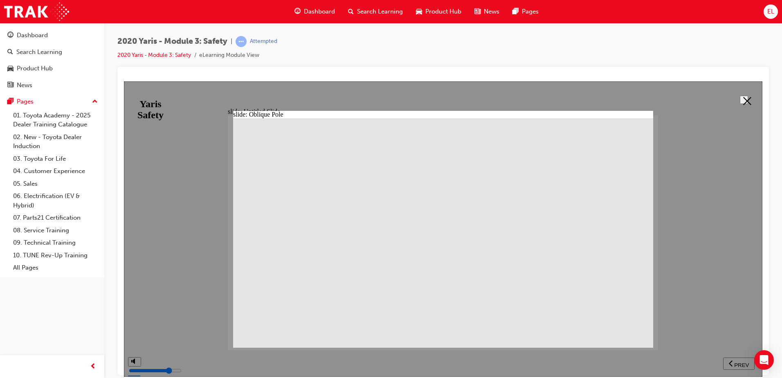
click at [744, 97] on icon at bounding box center [748, 101] width 8 height 8
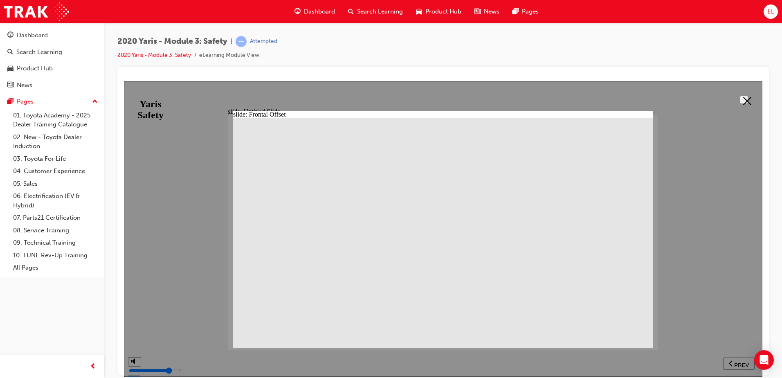
click at [746, 98] on polygon at bounding box center [748, 101] width 8 height 8
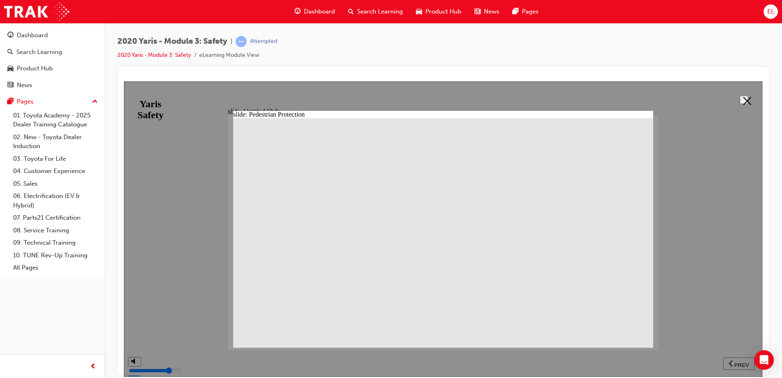
click at [730, 99] on div at bounding box center [443, 228] width 639 height 295
click at [745, 95] on button at bounding box center [744, 99] width 8 height 8
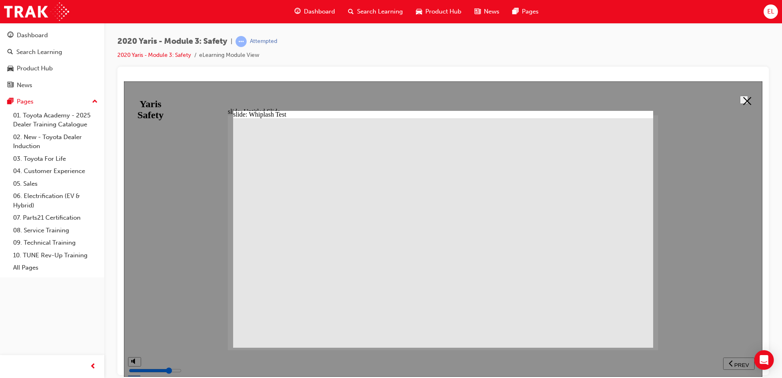
click at [744, 99] on icon at bounding box center [748, 101] width 8 height 8
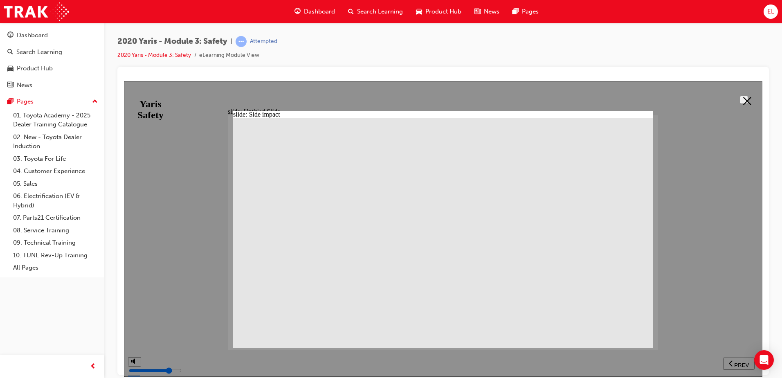
click at [749, 99] on button at bounding box center [744, 99] width 8 height 8
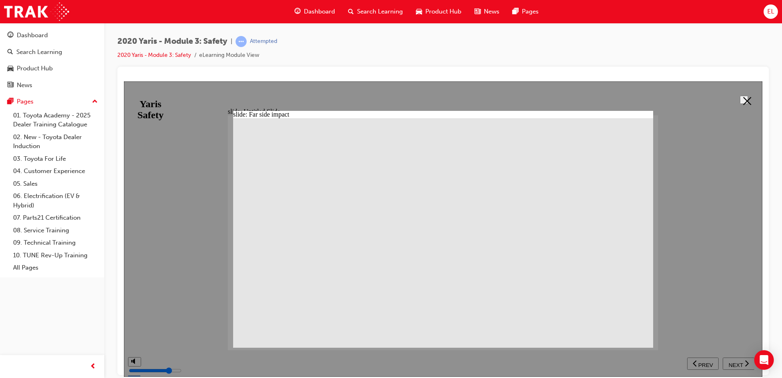
drag, startPoint x: 731, startPoint y: 101, endPoint x: 741, endPoint y: 95, distance: 11.4
click at [739, 96] on div "slide: Untitled Slide Rectangle 1 The current suite of Passive safety tests inc…" at bounding box center [443, 227] width 639 height 293
click at [742, 95] on button at bounding box center [744, 99] width 8 height 8
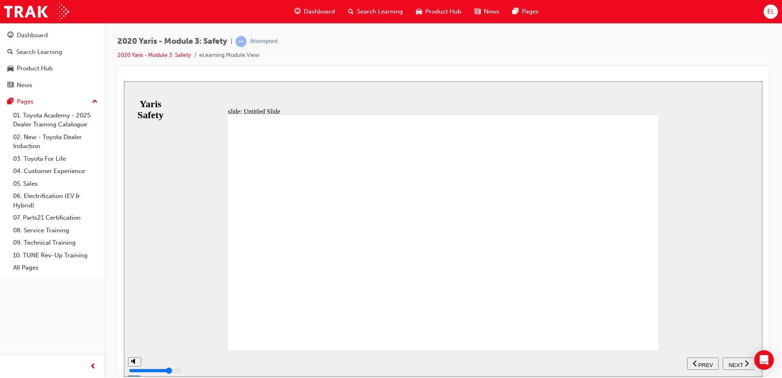
click at [737, 362] on span "NEXT" at bounding box center [736, 365] width 14 height 6
click at [734, 363] on span "NEXT" at bounding box center [736, 365] width 14 height 6
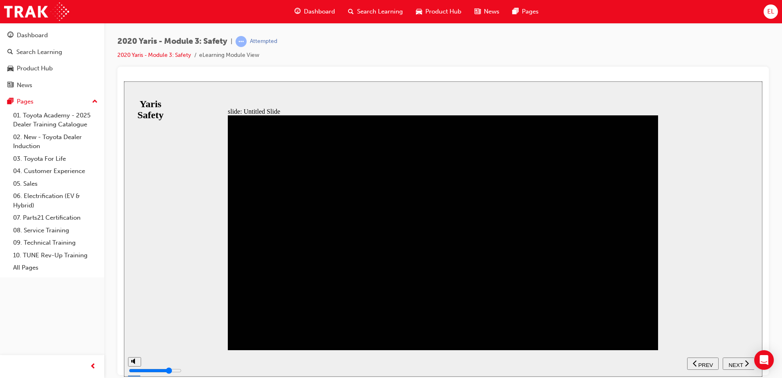
click at [744, 361] on div "NEXT" at bounding box center [738, 363] width 25 height 9
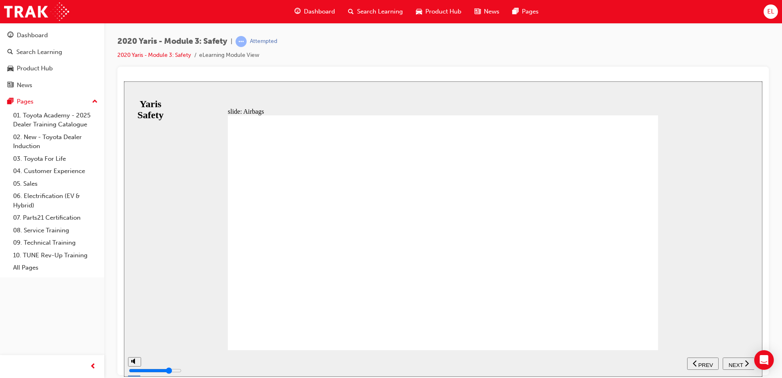
click at [740, 365] on span "NEXT" at bounding box center [736, 365] width 14 height 6
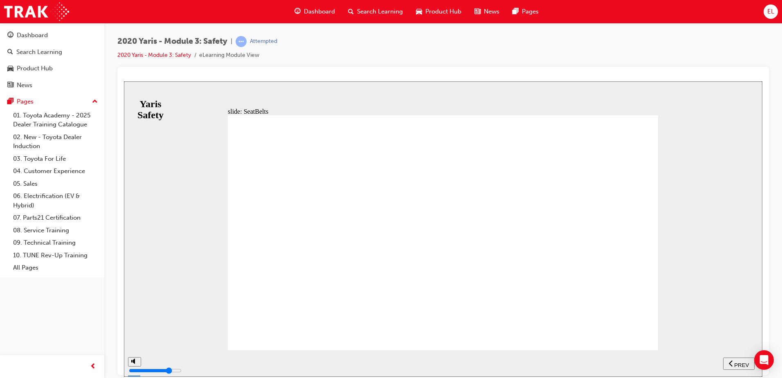
click at [732, 365] on span "NEXT" at bounding box center [736, 365] width 14 height 6
click at [733, 356] on nav "SUBMIT NEXT PREV" at bounding box center [721, 363] width 67 height 27
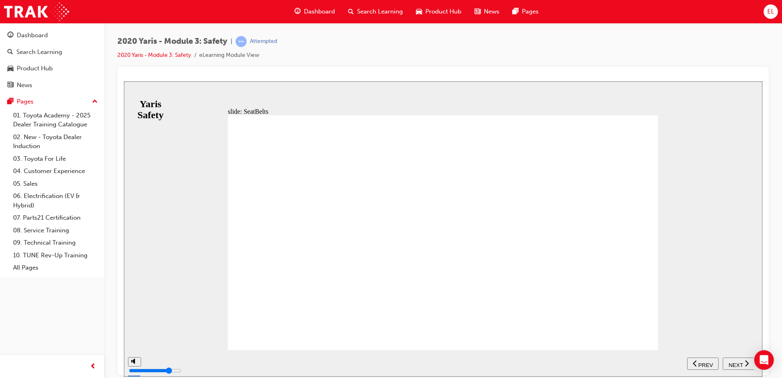
click at [735, 363] on span "NEXT" at bounding box center [736, 365] width 14 height 6
click at [734, 362] on span "NEXT" at bounding box center [736, 365] width 14 height 6
click at [737, 362] on span "NEXT" at bounding box center [736, 365] width 14 height 6
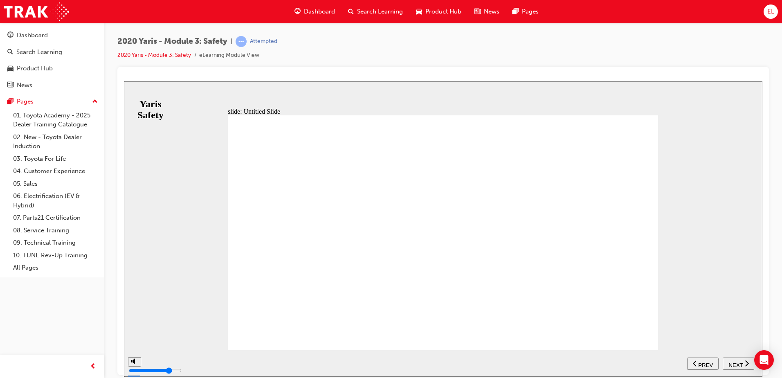
click at [737, 362] on span "NEXT" at bounding box center [736, 365] width 14 height 6
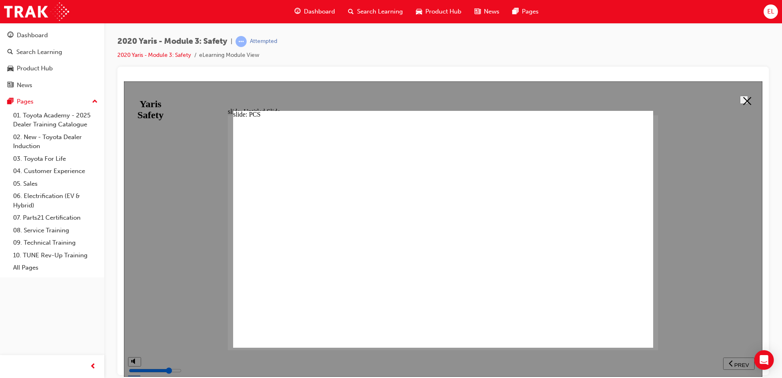
click at [748, 100] on icon at bounding box center [748, 101] width 8 height 8
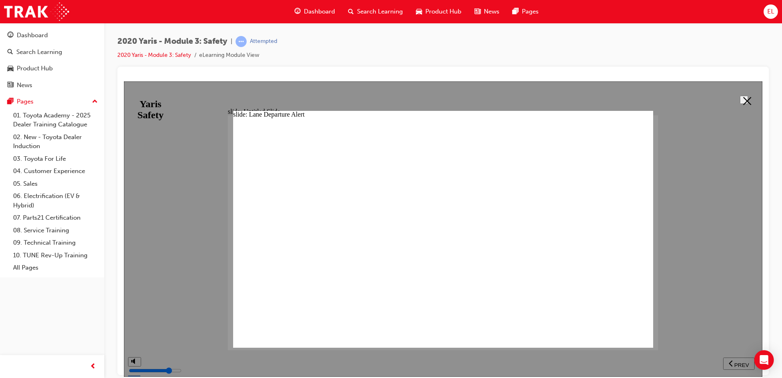
click at [747, 99] on icon at bounding box center [748, 101] width 8 height 8
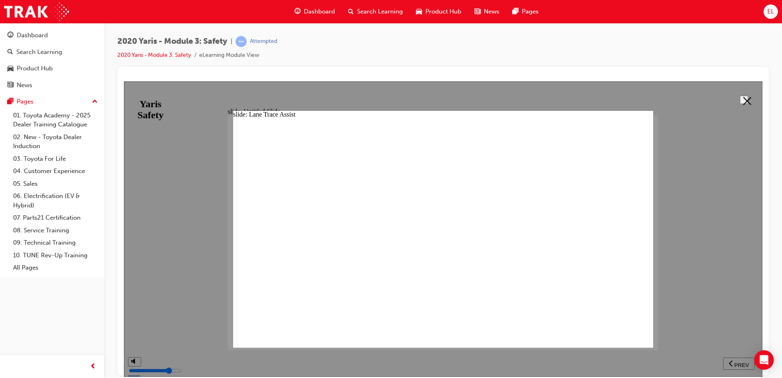
click at [740, 97] on button at bounding box center [744, 99] width 8 height 8
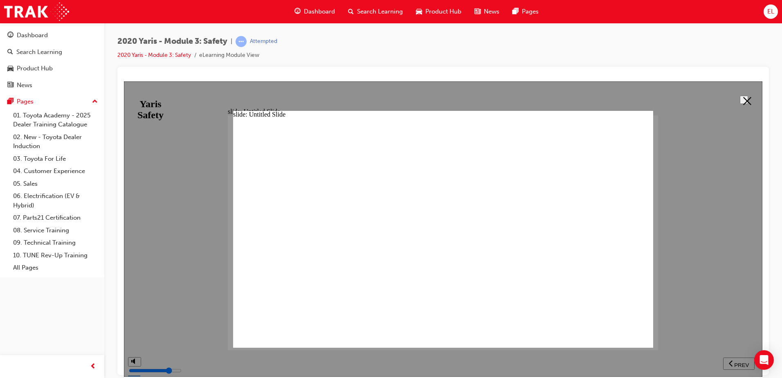
click at [740, 95] on button at bounding box center [744, 99] width 8 height 8
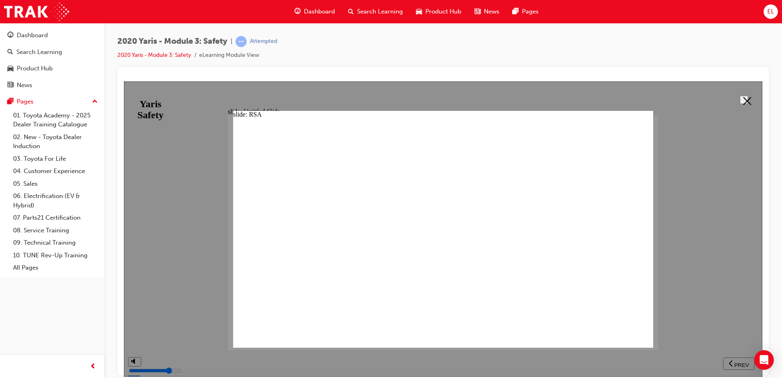
drag, startPoint x: 746, startPoint y: 101, endPoint x: 696, endPoint y: 133, distance: 59.7
click at [746, 101] on polygon at bounding box center [748, 101] width 8 height 8
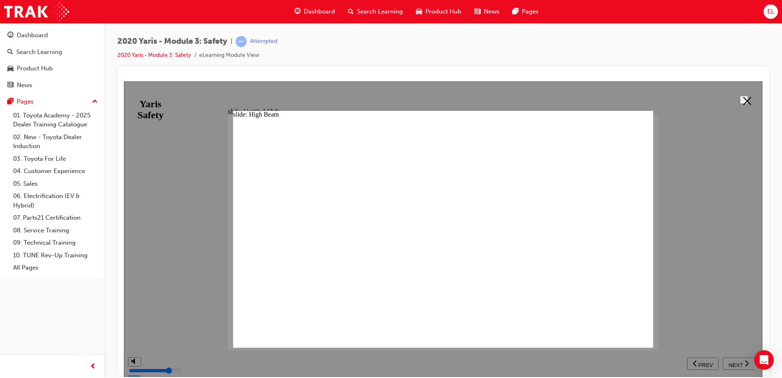
click at [740, 96] on button at bounding box center [744, 99] width 8 height 8
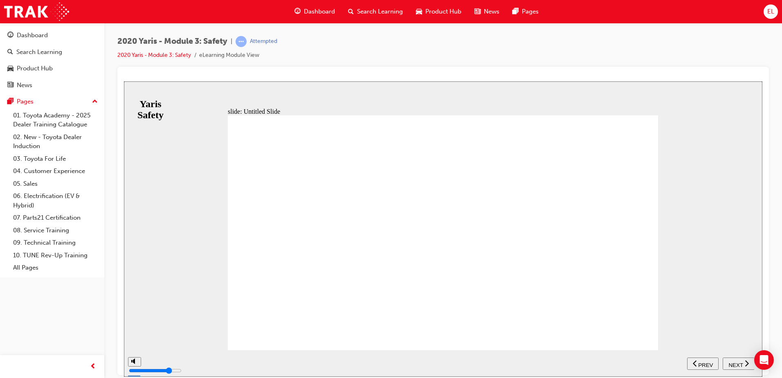
click at [729, 362] on span "NEXT" at bounding box center [736, 365] width 14 height 6
click at [743, 361] on div "NEXT" at bounding box center [738, 363] width 25 height 9
click at [737, 370] on nav "SUBMIT NEXT PREV" at bounding box center [721, 363] width 67 height 27
click at [736, 365] on span "NEXT" at bounding box center [736, 365] width 14 height 6
click at [729, 359] on button "NEXT" at bounding box center [739, 363] width 32 height 12
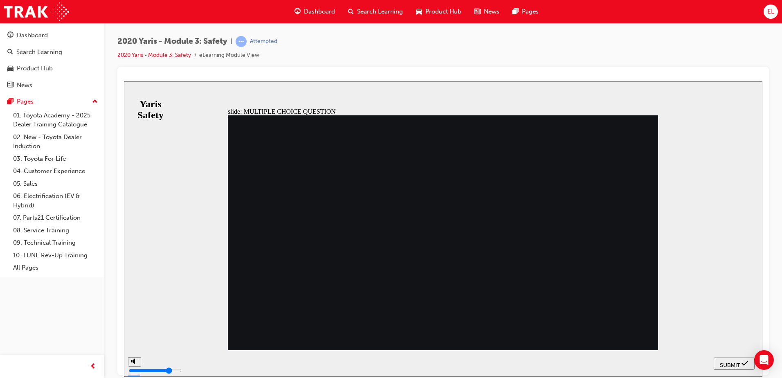
radio input "true"
click at [726, 370] on nav "SUBMIT NEXT PREV" at bounding box center [734, 363] width 41 height 27
click at [728, 366] on span "SUBMIT" at bounding box center [730, 365] width 20 height 6
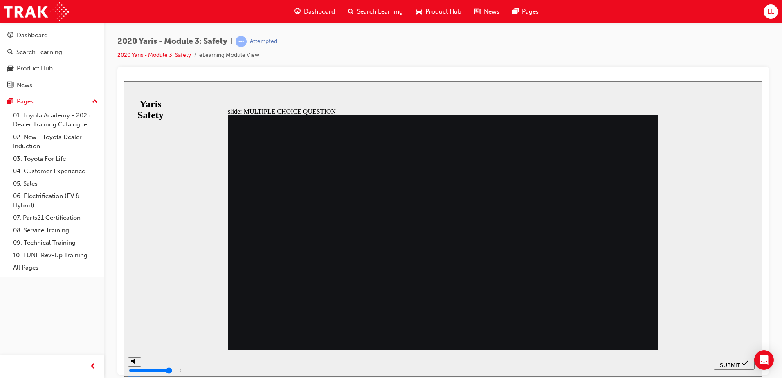
drag, startPoint x: 332, startPoint y: 226, endPoint x: 363, endPoint y: 232, distance: 31.4
radio input "true"
click at [726, 368] on button "SUBMIT" at bounding box center [734, 363] width 41 height 12
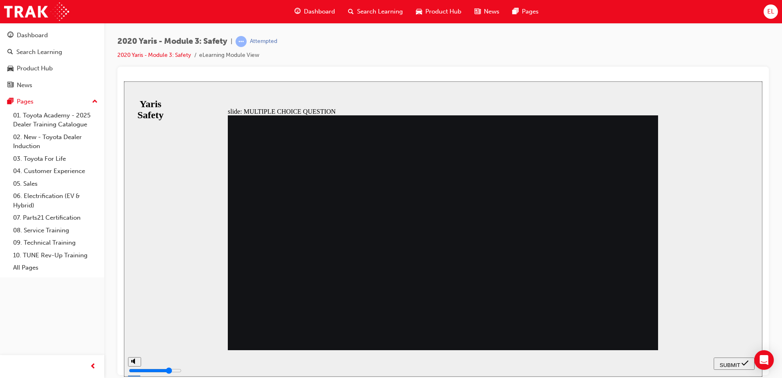
click at [731, 362] on span "SUBMIT" at bounding box center [730, 365] width 20 height 6
radio input "false"
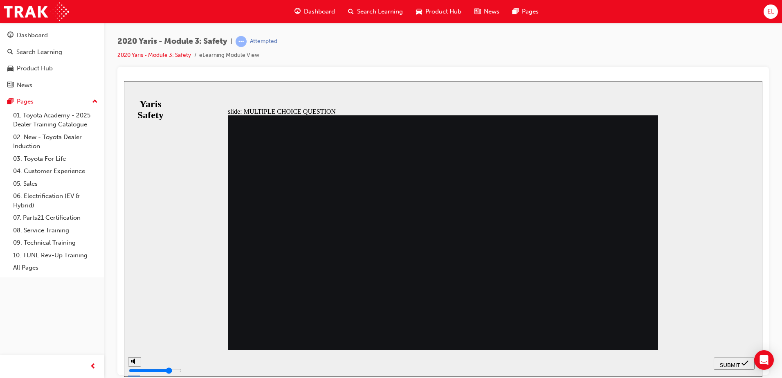
radio input "true"
click at [724, 363] on span "SUBMIT" at bounding box center [730, 365] width 20 height 6
radio input "true"
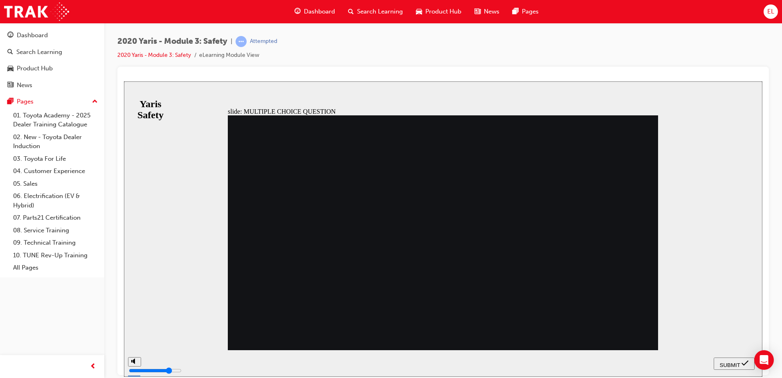
click at [733, 359] on button "SUBMIT" at bounding box center [734, 363] width 41 height 12
drag, startPoint x: 450, startPoint y: 279, endPoint x: 476, endPoint y: 284, distance: 26.6
checkbox input "true"
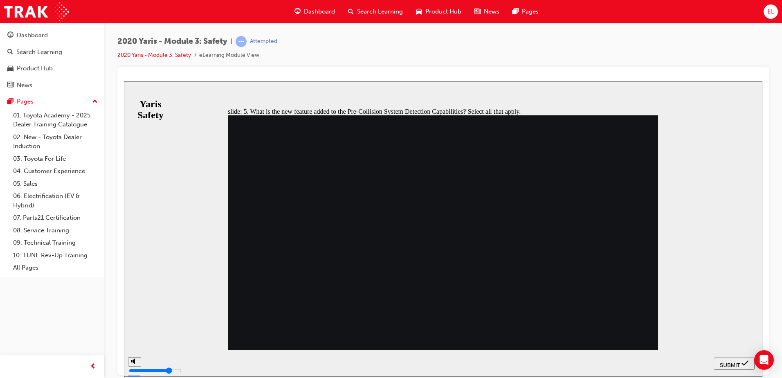
click at [726, 362] on span "SUBMIT" at bounding box center [730, 365] width 20 height 6
checkbox input "true"
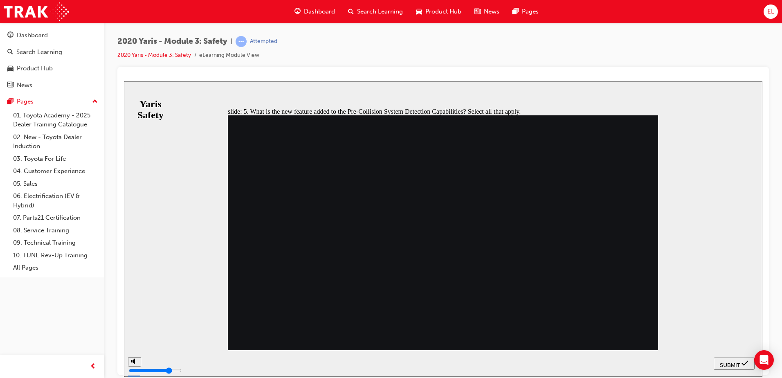
checkbox input "true"
click at [725, 362] on span "SUBMIT" at bounding box center [730, 365] width 20 height 6
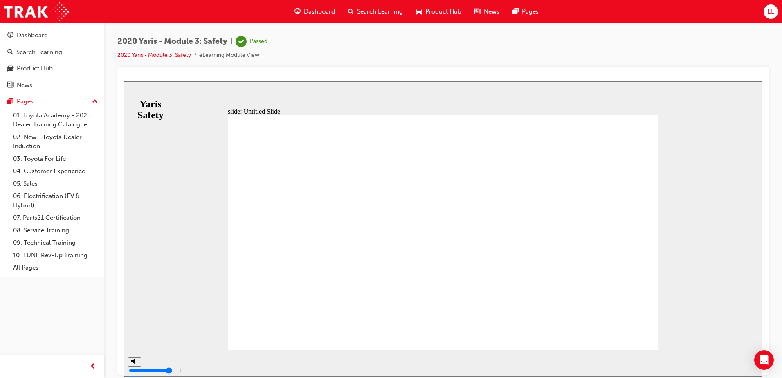
click at [311, 13] on span "Dashboard" at bounding box center [319, 11] width 31 height 9
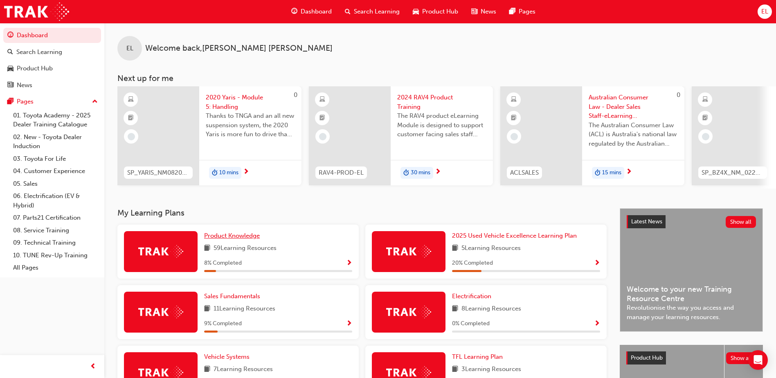
click at [239, 236] on span "Product Knowledge" at bounding box center [232, 235] width 56 height 7
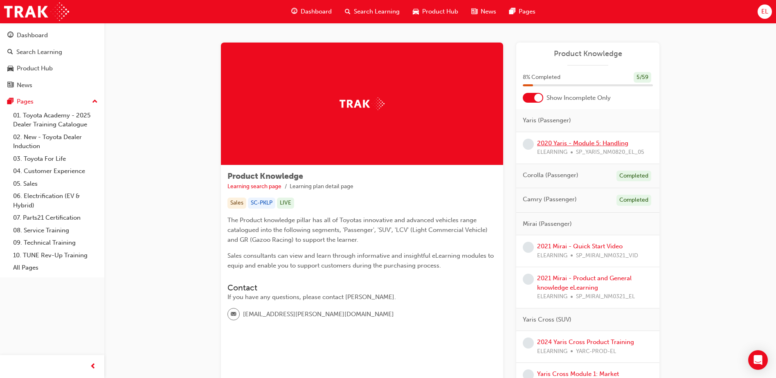
click at [589, 141] on link "2020 Yaris - Module 5: Handling" at bounding box center [582, 143] width 91 height 7
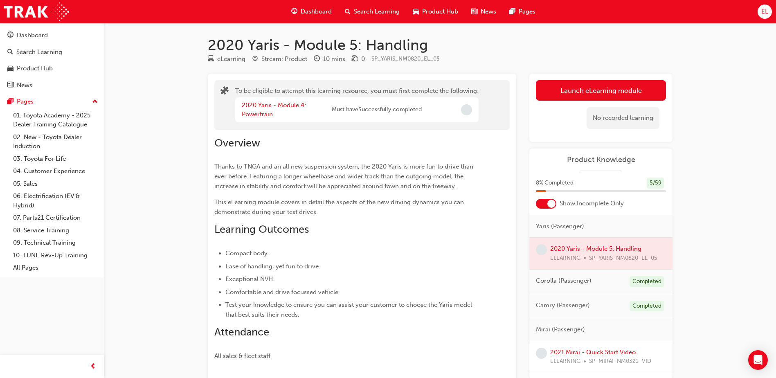
click at [589, 248] on div at bounding box center [601, 254] width 143 height 32
click at [277, 101] on div "2020 Yaris - Module 4: Powertrain" at bounding box center [287, 110] width 90 height 18
click at [272, 108] on link "2020 Yaris - Module 4: Powertrain" at bounding box center [274, 109] width 64 height 17
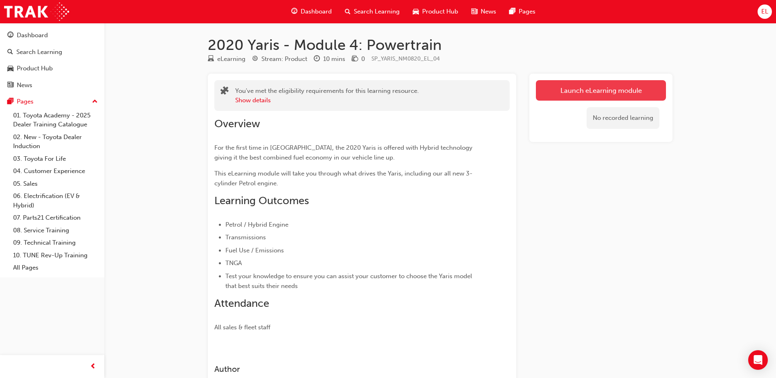
click at [621, 85] on link "Launch eLearning module" at bounding box center [601, 90] width 130 height 20
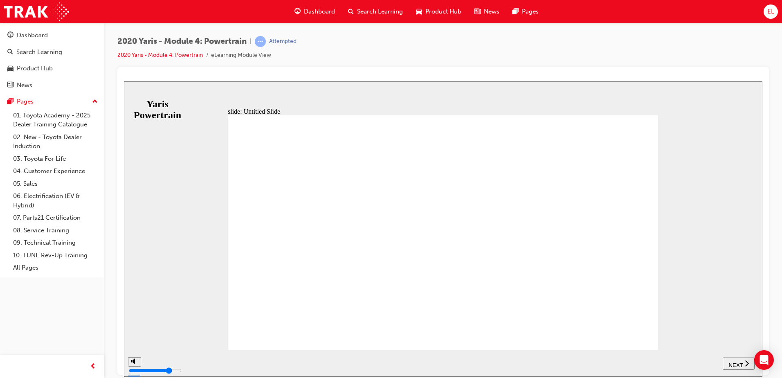
click at [742, 363] on span "NEXT" at bounding box center [736, 365] width 14 height 6
click at [742, 363] on span "NEXT" at bounding box center [740, 365] width 14 height 6
click at [704, 362] on span "PREV" at bounding box center [706, 365] width 15 height 6
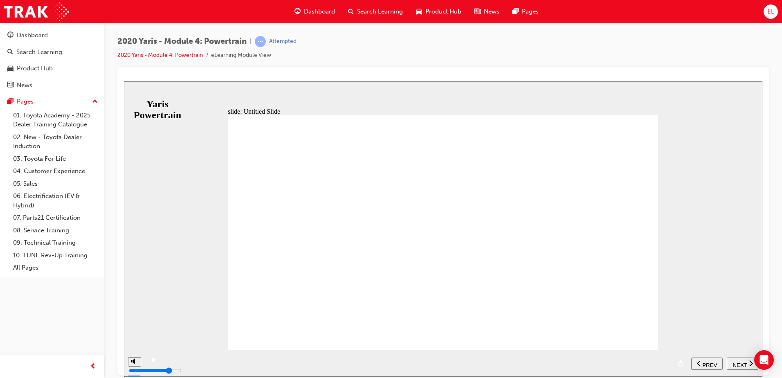
click at [679, 363] on icon "replay" at bounding box center [681, 363] width 7 height 7
click at [164, 359] on div "playback controls" at bounding box center [416, 363] width 509 height 12
drag, startPoint x: 134, startPoint y: 337, endPoint x: 135, endPoint y: 347, distance: 10.3
click at [135, 343] on input "volume" at bounding box center [155, 339] width 53 height 7
drag, startPoint x: 133, startPoint y: 345, endPoint x: 134, endPoint y: 328, distance: 17.6
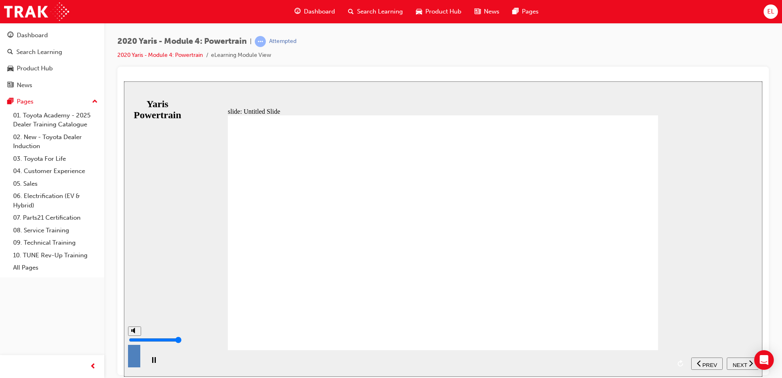
click at [134, 336] on input "volume" at bounding box center [155, 339] width 53 height 7
click at [736, 358] on button "NEXT" at bounding box center [743, 363] width 32 height 12
click at [733, 362] on span "NEXT" at bounding box center [736, 365] width 14 height 6
click at [708, 364] on span "PREV" at bounding box center [706, 365] width 15 height 6
click at [734, 363] on span "NEXT" at bounding box center [736, 365] width 14 height 6
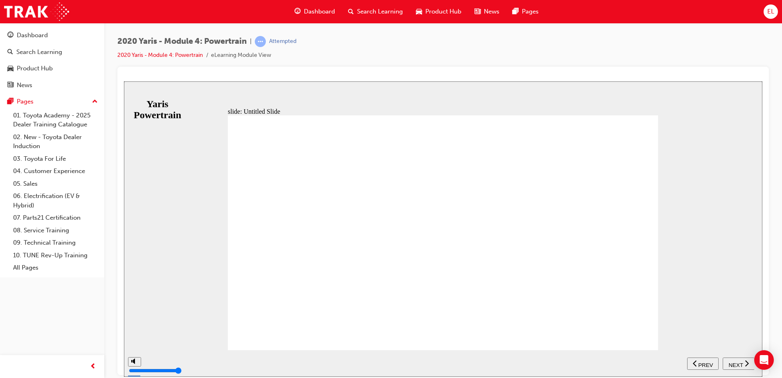
click at [735, 365] on span "NEXT" at bounding box center [736, 365] width 14 height 6
click at [738, 358] on nav "SUBMIT NEXT PREV" at bounding box center [721, 363] width 67 height 27
click at [738, 363] on span "NEXT" at bounding box center [736, 365] width 14 height 6
click at [737, 363] on span "NEXT" at bounding box center [736, 365] width 14 height 6
click at [736, 363] on span "NEXT" at bounding box center [740, 365] width 14 height 6
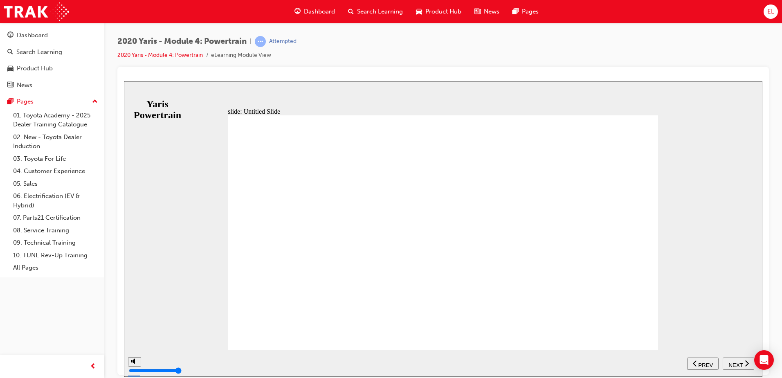
click at [738, 359] on div "NEXT" at bounding box center [738, 363] width 25 height 9
click at [742, 362] on span "NEXT" at bounding box center [736, 365] width 14 height 6
click at [132, 361] on div "misc controls" at bounding box center [134, 357] width 12 height 43
drag, startPoint x: 135, startPoint y: 327, endPoint x: 133, endPoint y: 350, distance: 23.0
type input "0"
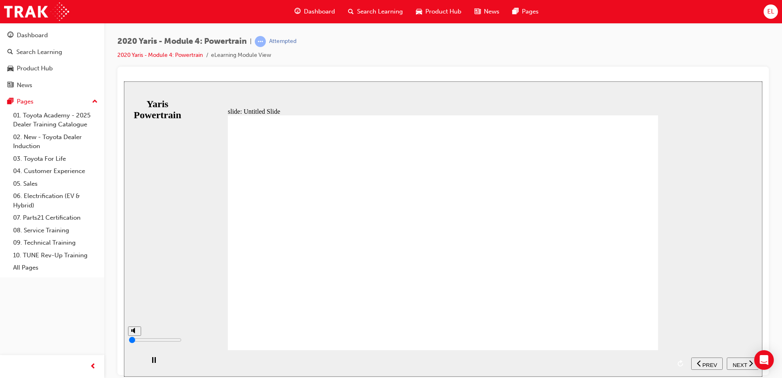
click at [133, 343] on input "volume" at bounding box center [155, 339] width 53 height 7
click at [315, 7] on span "Dashboard" at bounding box center [319, 11] width 31 height 9
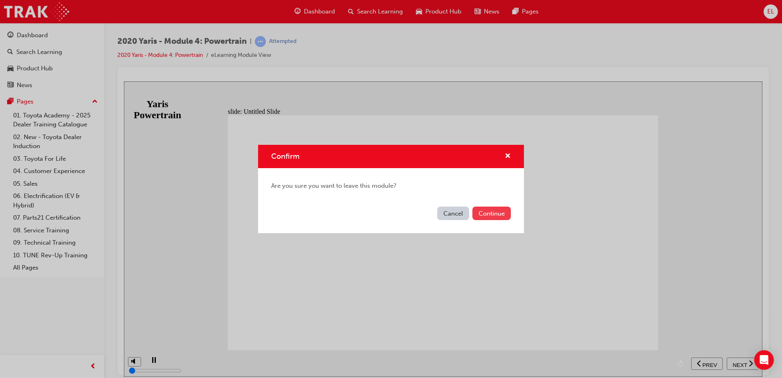
click at [489, 215] on button "Continue" at bounding box center [492, 214] width 38 height 14
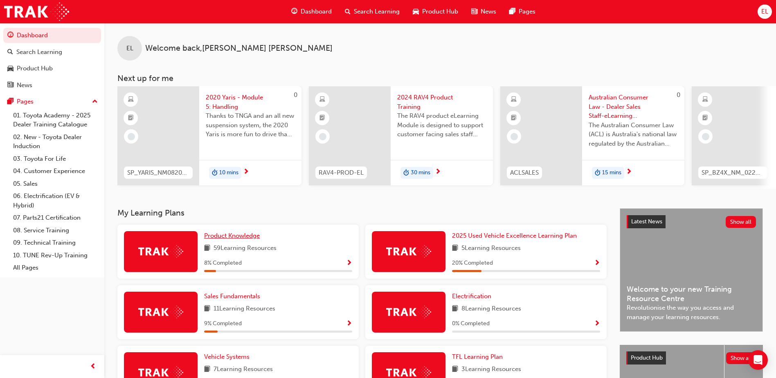
click at [239, 239] on span "Product Knowledge" at bounding box center [232, 235] width 56 height 7
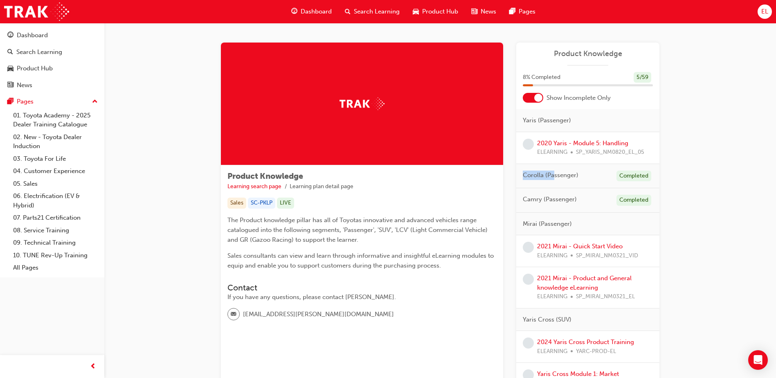
drag, startPoint x: 554, startPoint y: 178, endPoint x: 519, endPoint y: 186, distance: 35.6
click at [519, 186] on div "Corolla (Passenger) Completed" at bounding box center [587, 176] width 143 height 25
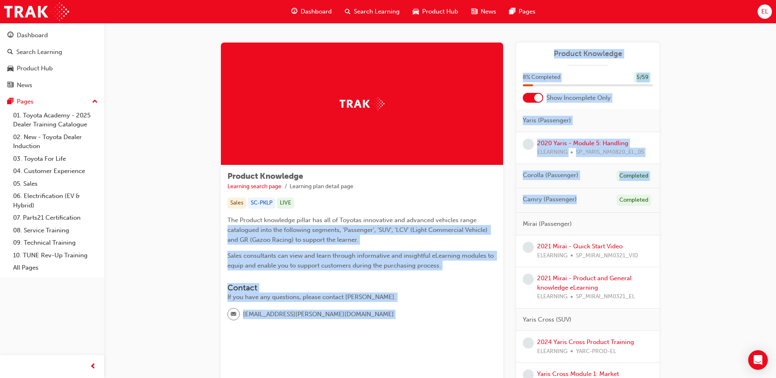
drag, startPoint x: 519, startPoint y: 186, endPoint x: 498, endPoint y: 216, distance: 37.0
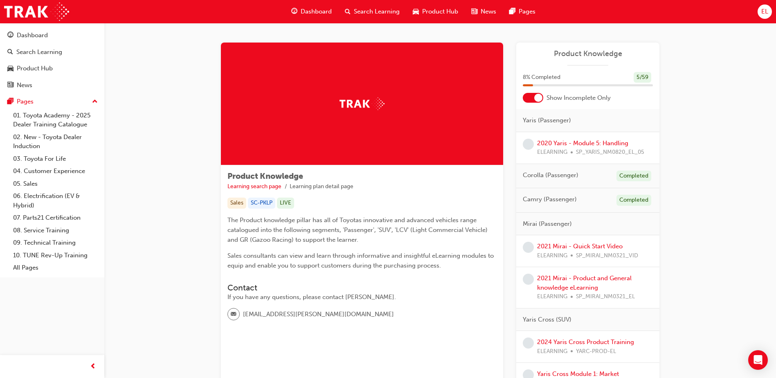
click at [437, 174] on div "Product Knowledge Learning search page Learning plan detail page" at bounding box center [362, 181] width 269 height 19
click at [590, 136] on div "2020 Yaris - Module 5: Handling ELEARNING SP_YARIS_NM0820_EL_05" at bounding box center [587, 148] width 143 height 32
click at [587, 142] on link "2020 Yaris - Module 5: Handling" at bounding box center [582, 143] width 91 height 7
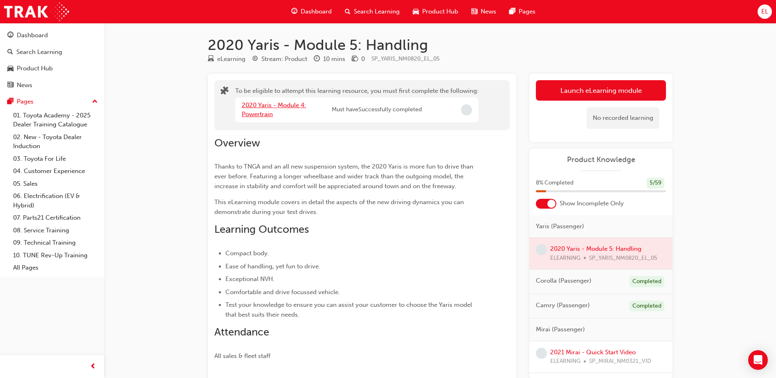
click at [287, 105] on link "2020 Yaris - Module 4: Powertrain" at bounding box center [274, 109] width 64 height 17
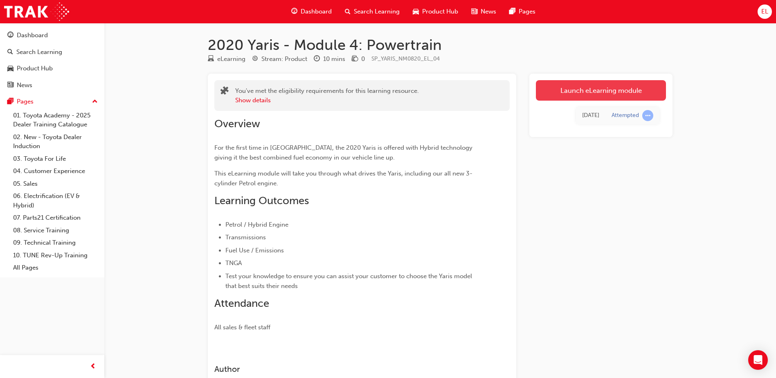
click at [584, 88] on link "Launch eLearning module" at bounding box center [601, 90] width 130 height 20
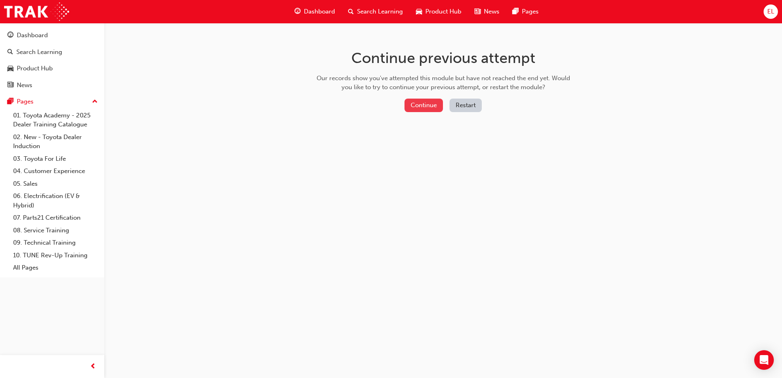
click at [433, 105] on button "Continue" at bounding box center [424, 106] width 38 height 14
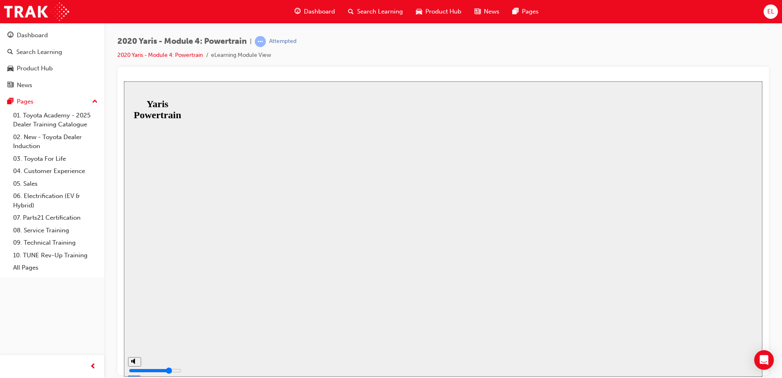
click at [151, 367] on button "Resume" at bounding box center [137, 371] width 27 height 9
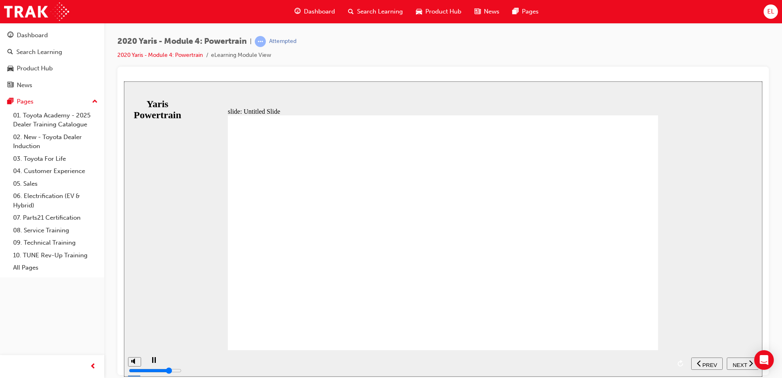
click at [155, 363] on rect "play/pause" at bounding box center [155, 360] width 1 height 6
click at [695, 95] on div "top bar" at bounding box center [478, 94] width 577 height 9
click at [152, 361] on icon "play/pause" at bounding box center [154, 359] width 5 height 5
drag, startPoint x: 136, startPoint y: 333, endPoint x: 136, endPoint y: 341, distance: 7.4
type input "4"
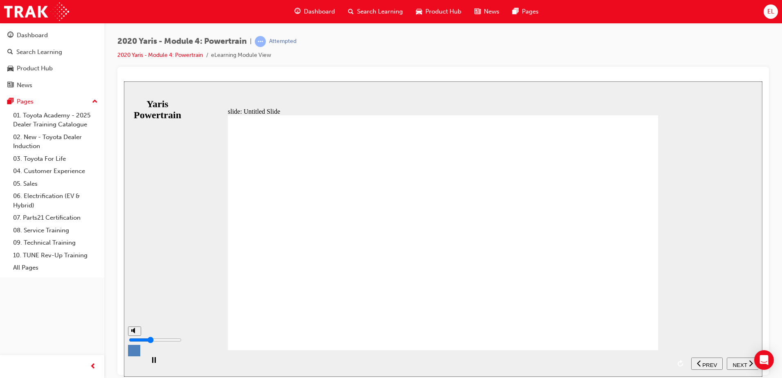
click at [136, 341] on input "volume" at bounding box center [155, 339] width 53 height 7
click at [738, 362] on span "NEXT" at bounding box center [740, 365] width 14 height 6
click at [740, 366] on span "NEXT" at bounding box center [736, 365] width 14 height 6
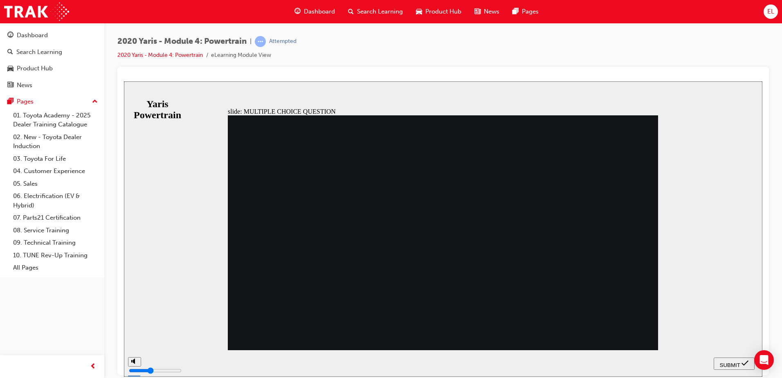
click at [728, 362] on span "SUBMIT" at bounding box center [730, 365] width 20 height 6
radio input "false"
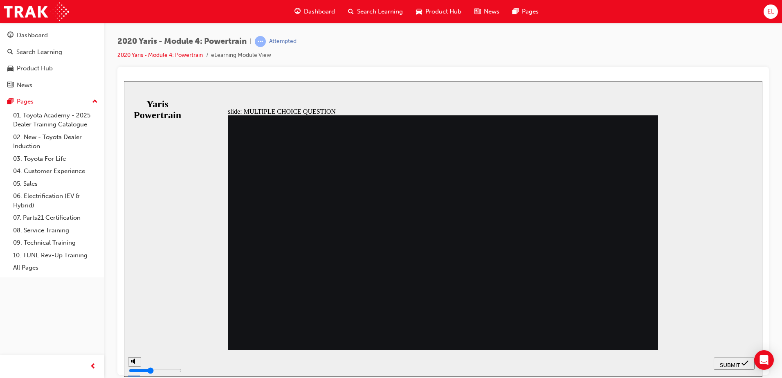
radio input "true"
click at [737, 363] on span "SUBMIT" at bounding box center [730, 365] width 20 height 6
radio input "true"
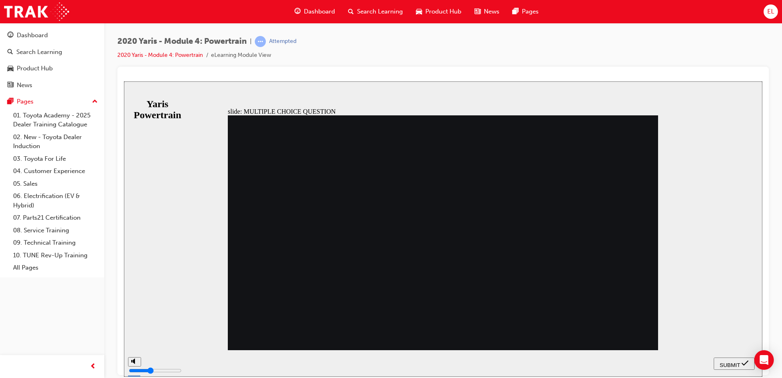
click at [731, 362] on span "SUBMIT" at bounding box center [730, 365] width 20 height 6
radio input "true"
click at [738, 364] on span "SUBMIT" at bounding box center [730, 365] width 20 height 6
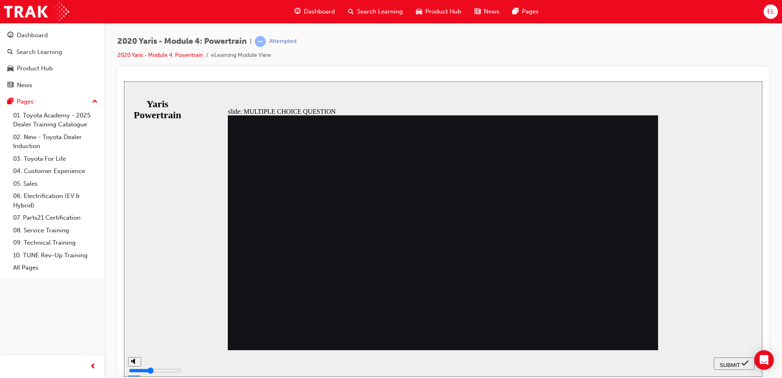
radio input "true"
click at [726, 362] on span "SUBMIT" at bounding box center [730, 365] width 20 height 6
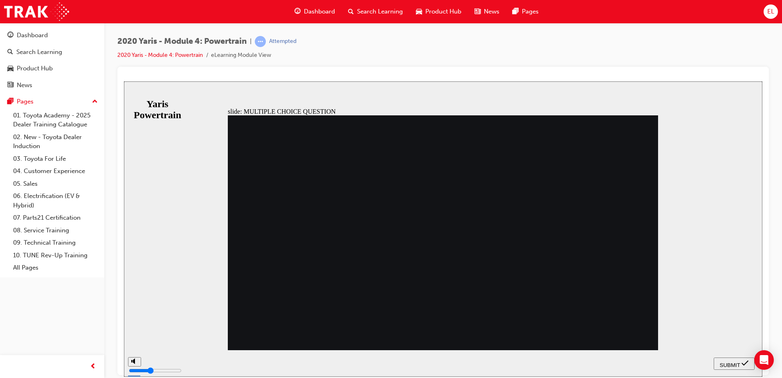
radio input "true"
click at [727, 366] on span "SUBMIT" at bounding box center [730, 365] width 20 height 6
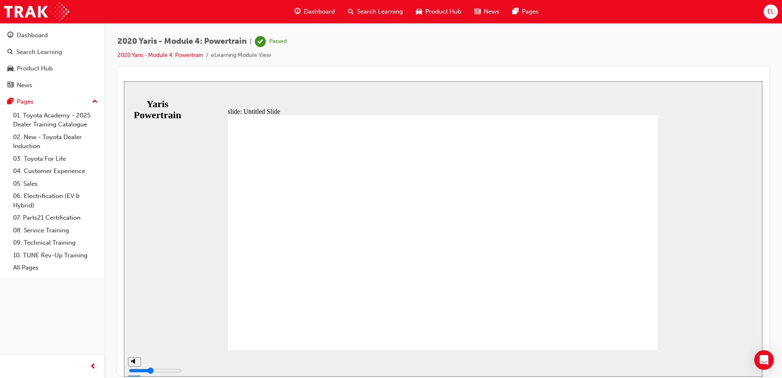
click at [315, 11] on span "Dashboard" at bounding box center [319, 11] width 31 height 9
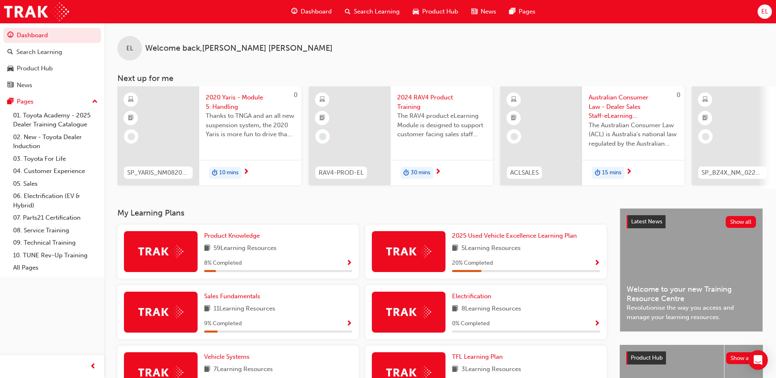
click at [226, 247] on span "59 Learning Resources" at bounding box center [245, 249] width 63 height 10
click at [230, 241] on link "Product Knowledge" at bounding box center [233, 235] width 59 height 9
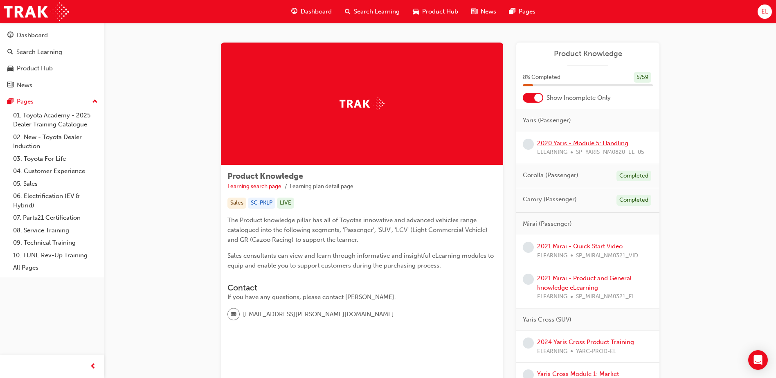
click at [582, 144] on link "2020 Yaris - Module 5: Handling" at bounding box center [582, 143] width 91 height 7
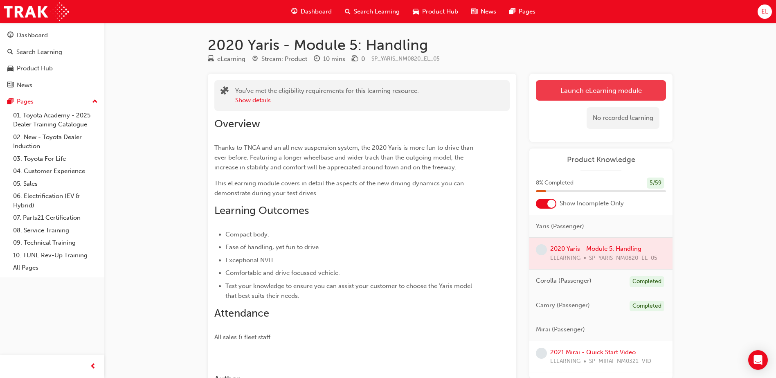
click at [566, 85] on link "Launch eLearning module" at bounding box center [601, 90] width 130 height 20
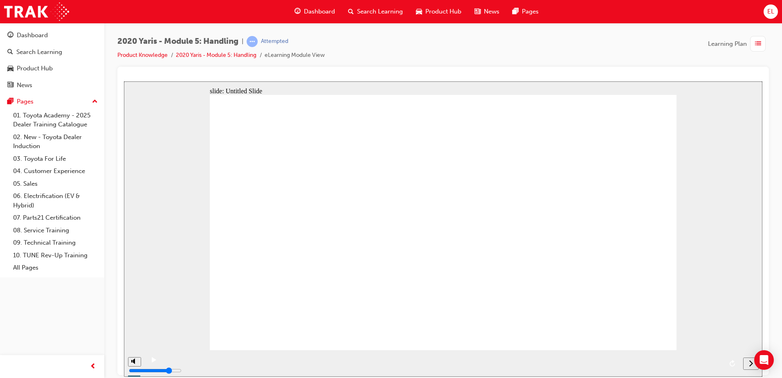
click at [751, 363] on icon "next" at bounding box center [751, 362] width 4 height 7
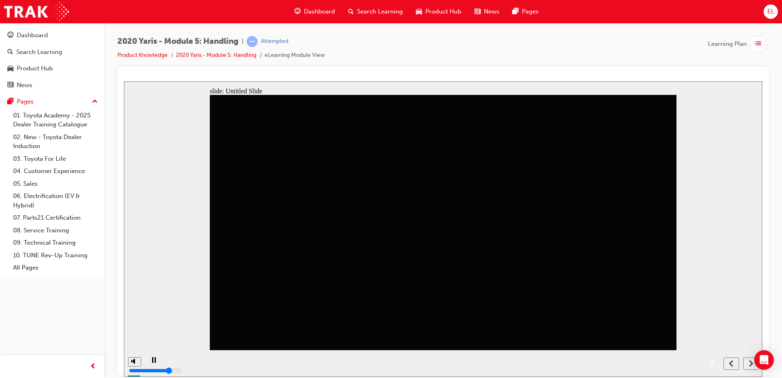
click at [751, 363] on icon "next" at bounding box center [751, 362] width 4 height 7
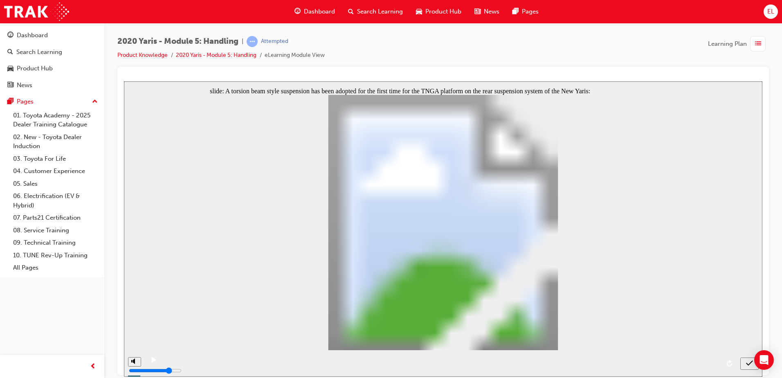
radio input "true"
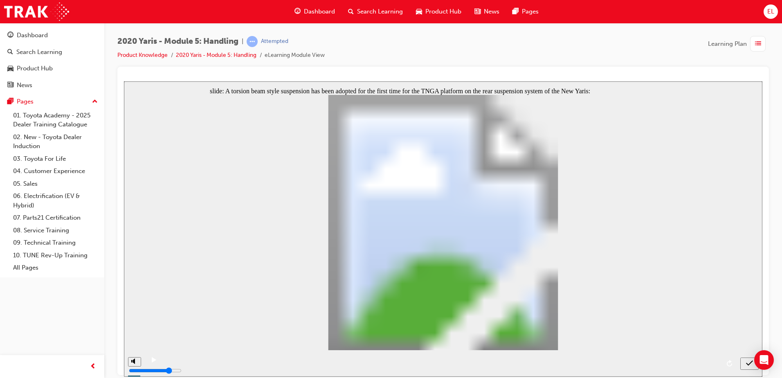
radio input "true"
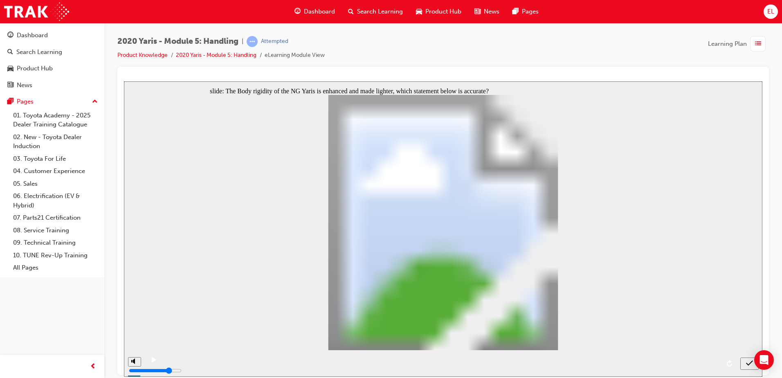
radio input "false"
radio input "true"
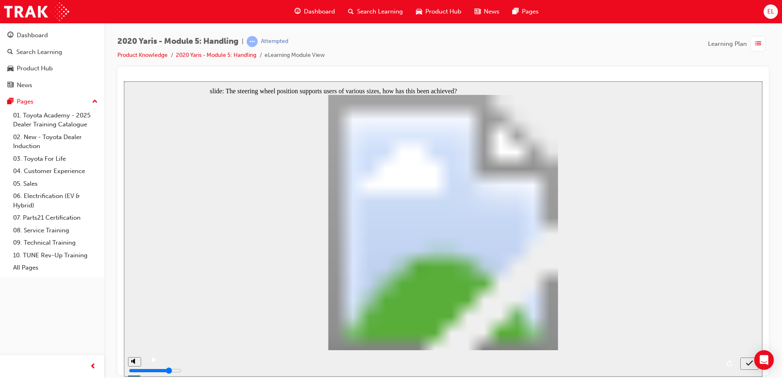
radio input "true"
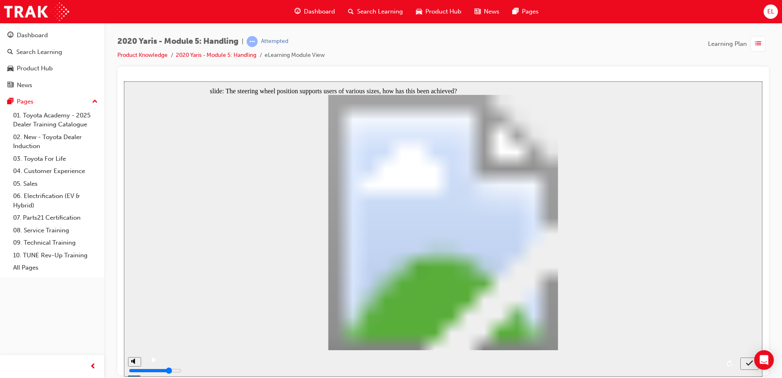
radio input "true"
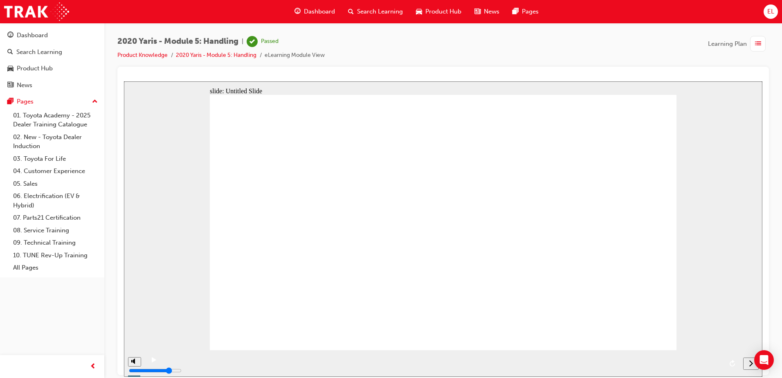
click at [308, 9] on span "Dashboard" at bounding box center [319, 11] width 31 height 9
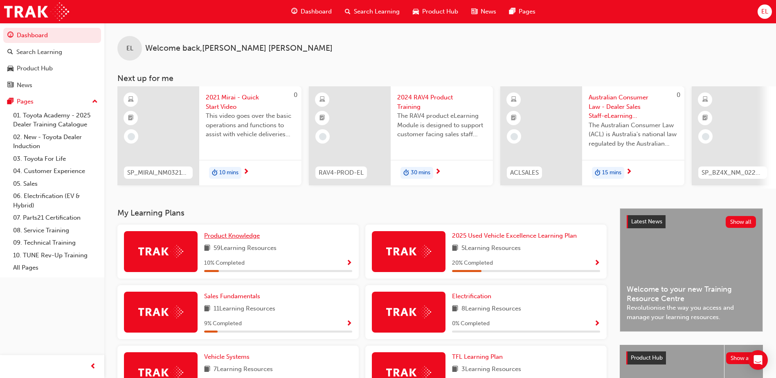
click at [223, 239] on span "Product Knowledge" at bounding box center [232, 235] width 56 height 7
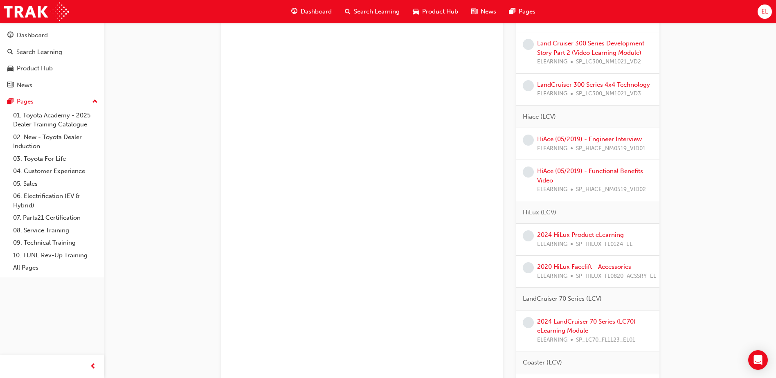
scroll to position [1473, 0]
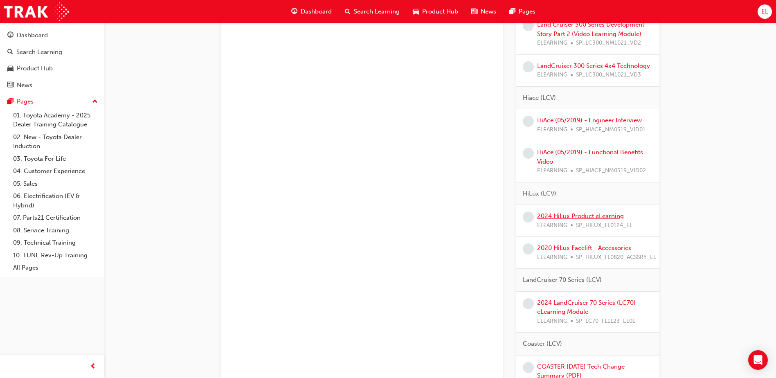
click at [579, 215] on link "2024 HiLux Product eLearning" at bounding box center [580, 215] width 87 height 7
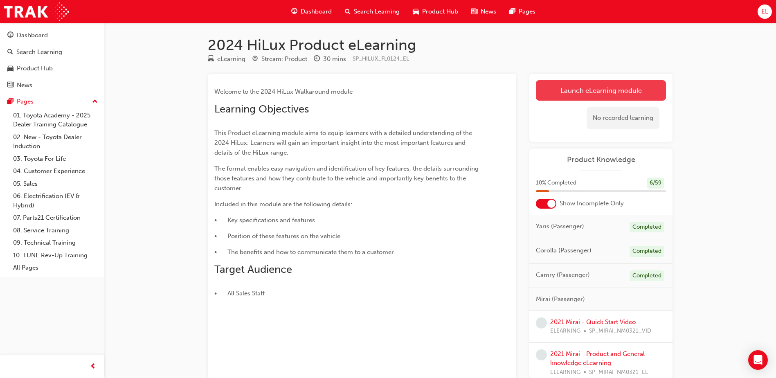
click at [617, 92] on link "Launch eLearning module" at bounding box center [601, 90] width 130 height 20
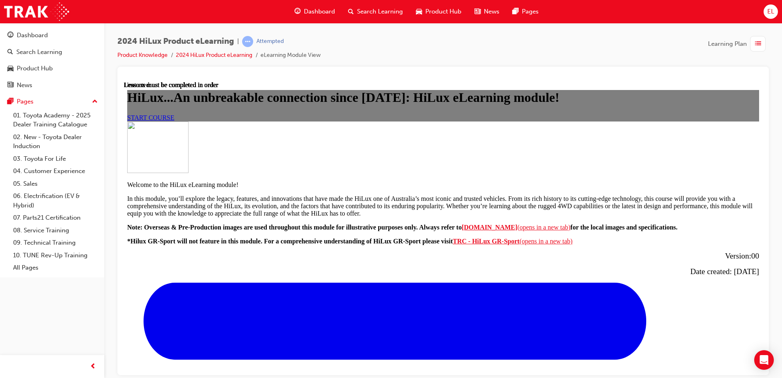
click at [174, 121] on link "START COURSE" at bounding box center [150, 117] width 47 height 7
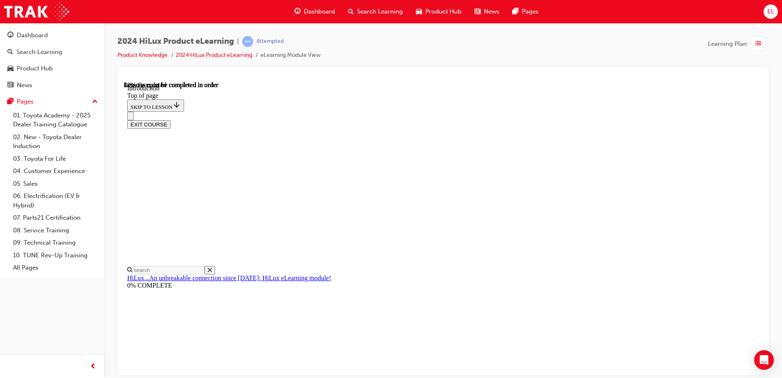
scroll to position [394, 0]
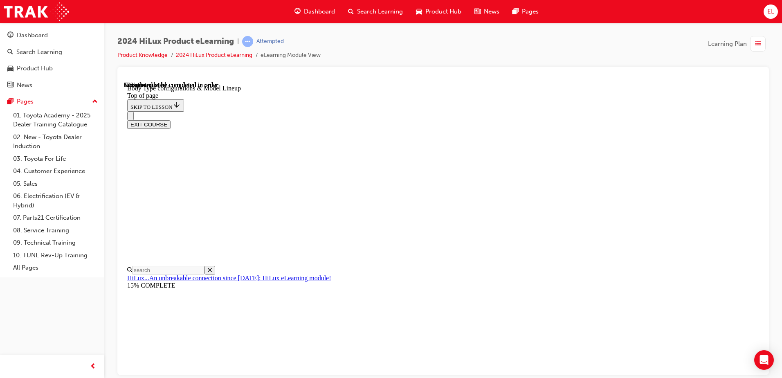
scroll to position [312, 0]
drag, startPoint x: 452, startPoint y: 92, endPoint x: 457, endPoint y: 90, distance: 4.9
click at [453, 111] on div "EXIT COURSE" at bounding box center [440, 119] width 626 height 17
click at [451, 111] on div "EXIT COURSE" at bounding box center [440, 119] width 626 height 17
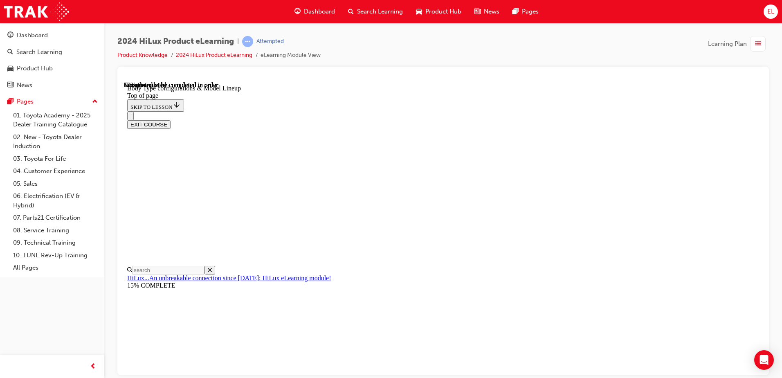
scroll to position [237, 0]
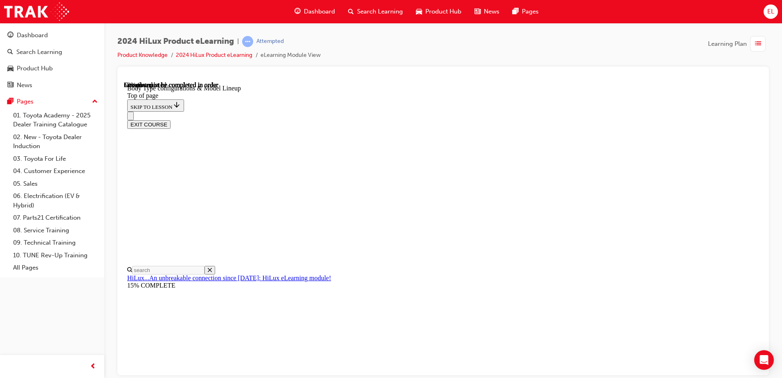
scroll to position [166, 0]
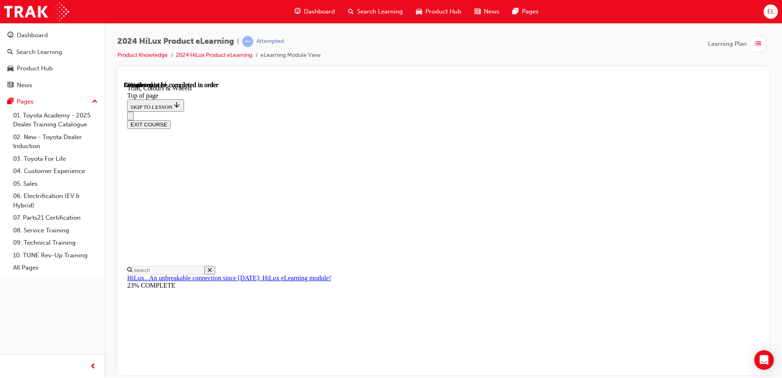
scroll to position [1031, 0]
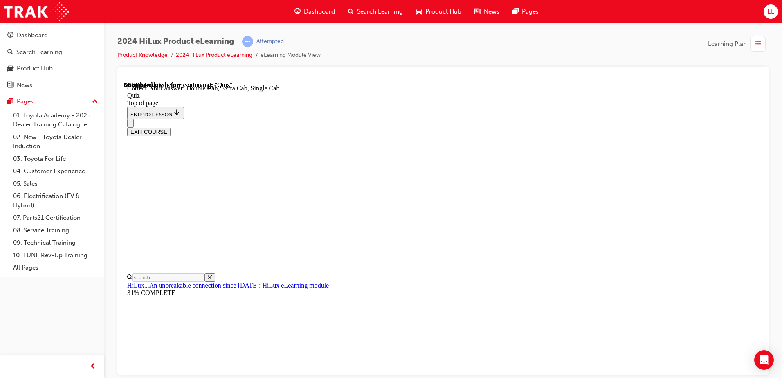
scroll to position [206, 0]
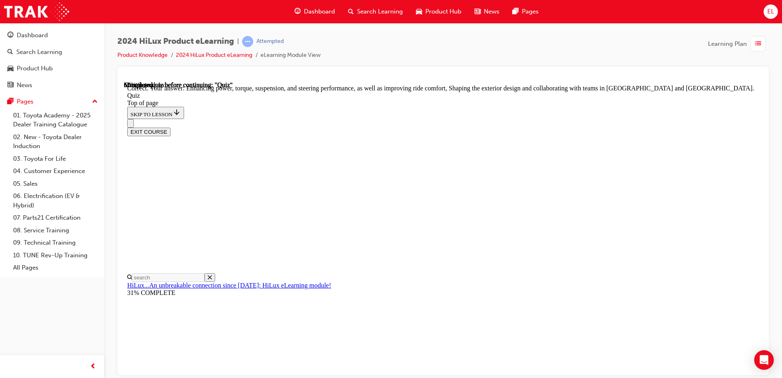
scroll to position [184, 0]
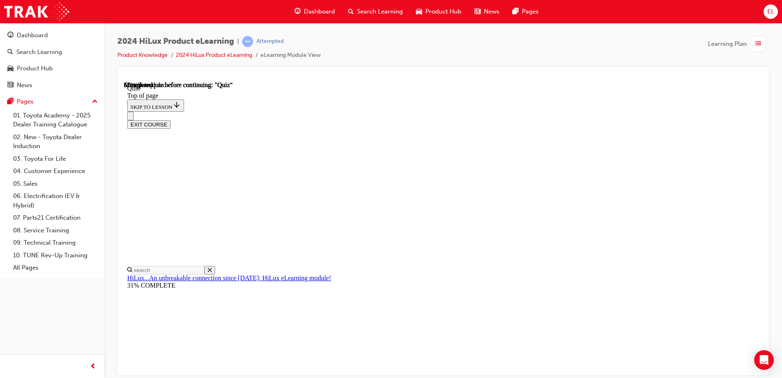
scroll to position [82, 0]
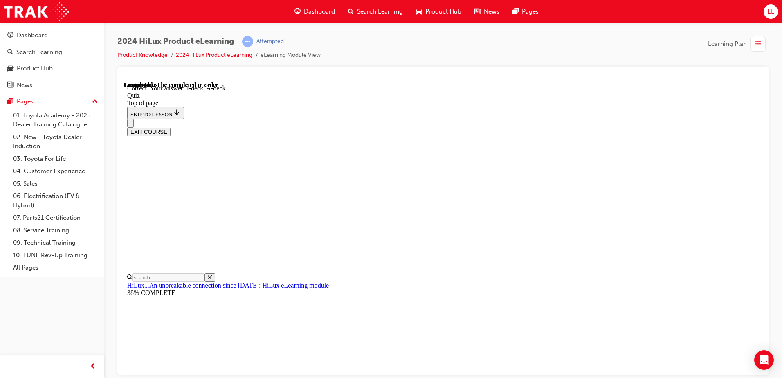
scroll to position [146, 0]
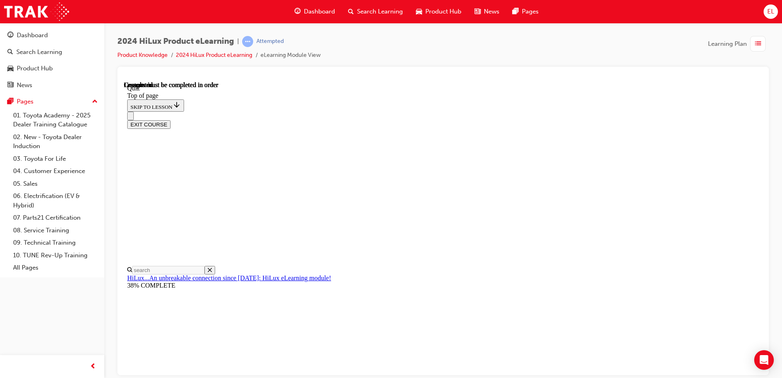
scroll to position [164, 0]
click at [462, 111] on div "EXIT COURSE" at bounding box center [440, 119] width 626 height 17
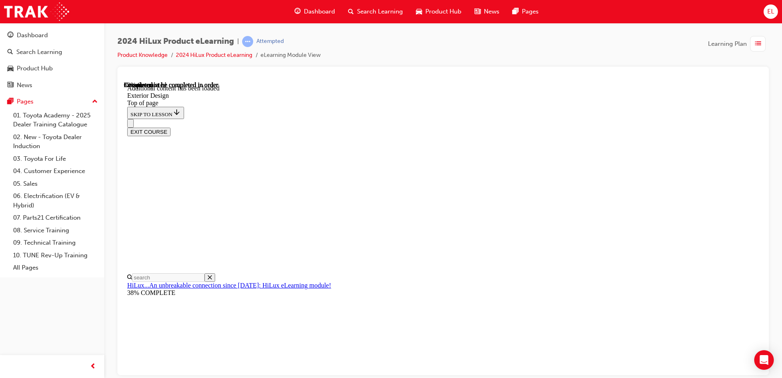
scroll to position [1460, 0]
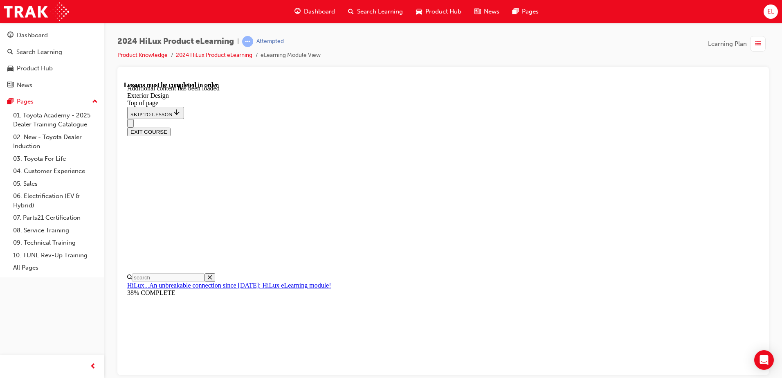
scroll to position [82, 0]
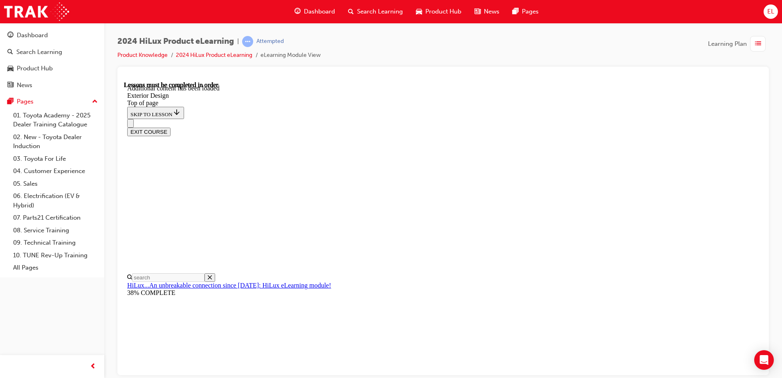
scroll to position [123, 0]
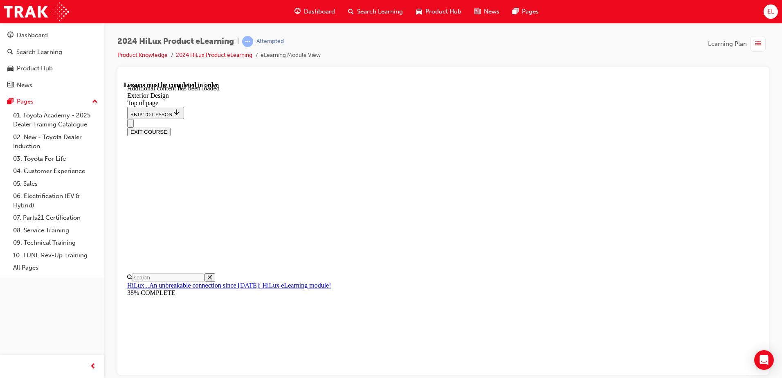
scroll to position [2192, 0]
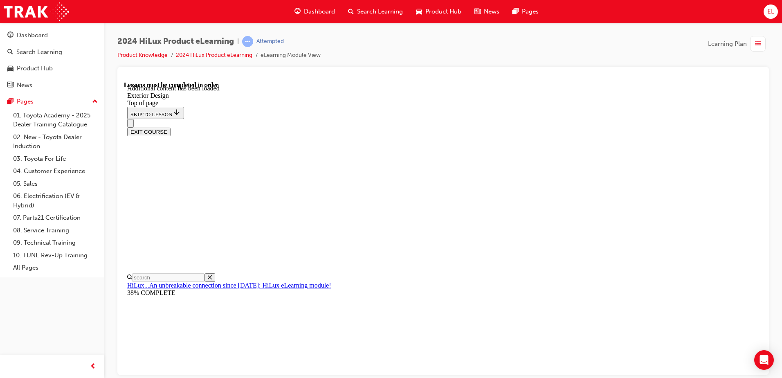
scroll to position [115, 0]
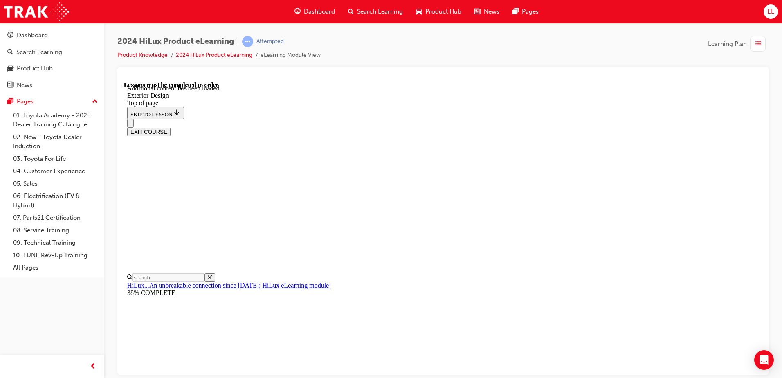
drag, startPoint x: 579, startPoint y: 149, endPoint x: 583, endPoint y: 131, distance: 18.5
drag, startPoint x: 583, startPoint y: 131, endPoint x: 445, endPoint y: 165, distance: 142.1
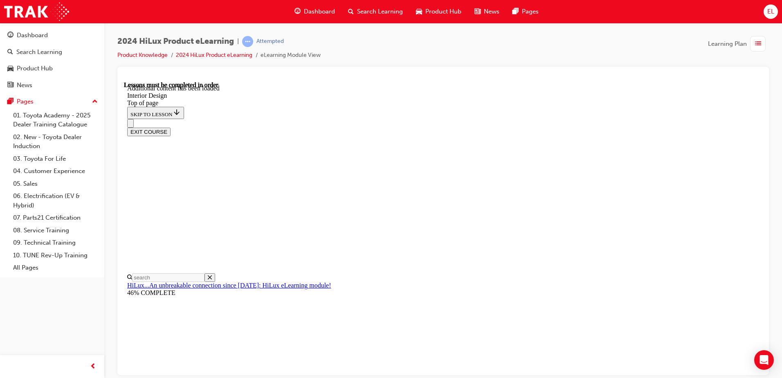
drag, startPoint x: 503, startPoint y: 156, endPoint x: 507, endPoint y: 153, distance: 5.2
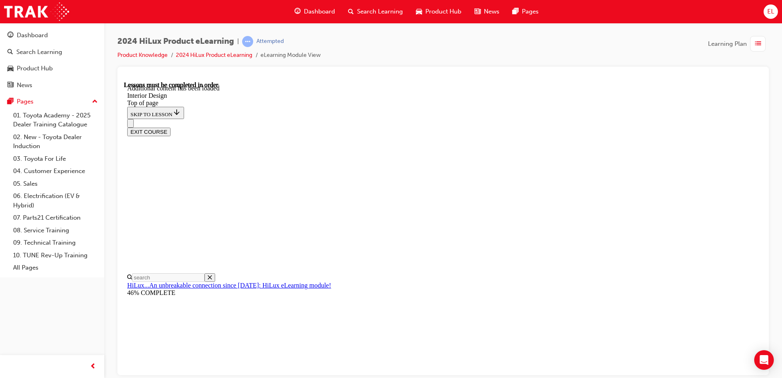
scroll to position [0, 0]
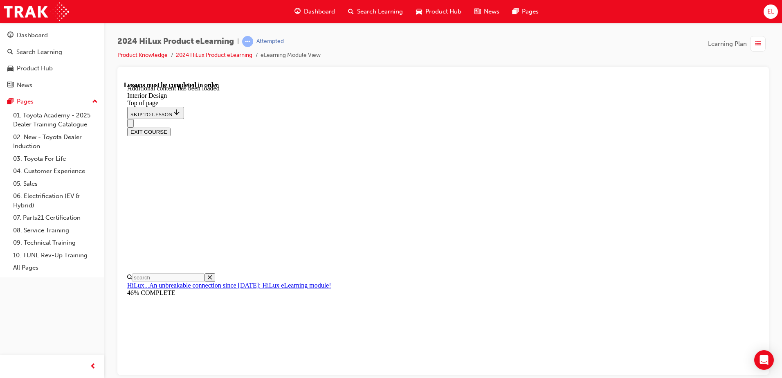
scroll to position [548, 0]
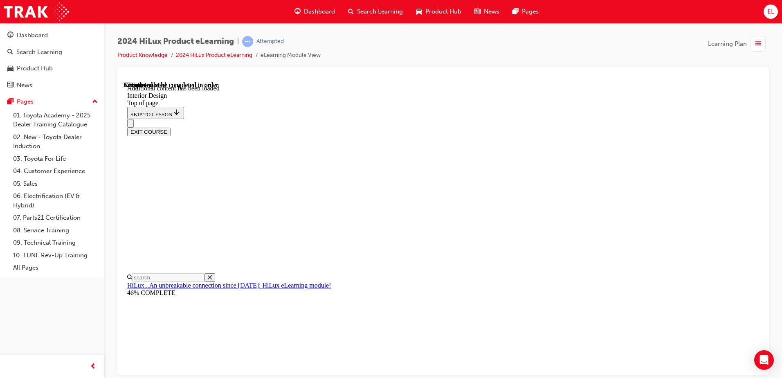
scroll to position [979, 0]
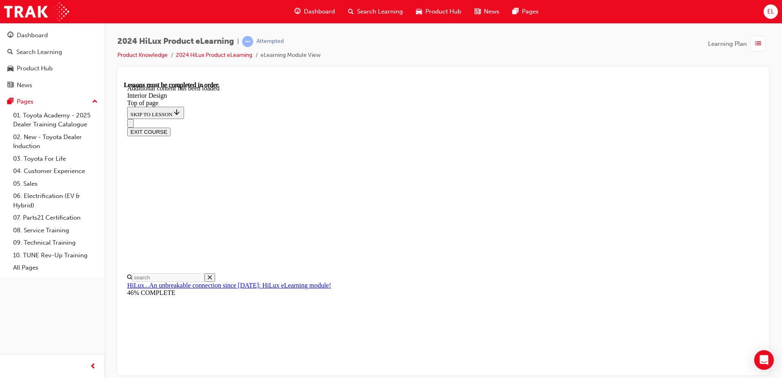
scroll to position [65, 0]
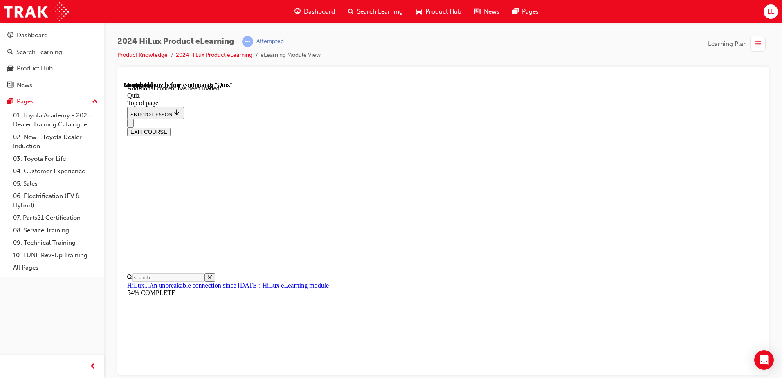
drag, startPoint x: 488, startPoint y: 338, endPoint x: 519, endPoint y: 340, distance: 31.2
drag, startPoint x: 404, startPoint y: 197, endPoint x: 405, endPoint y: 192, distance: 5.8
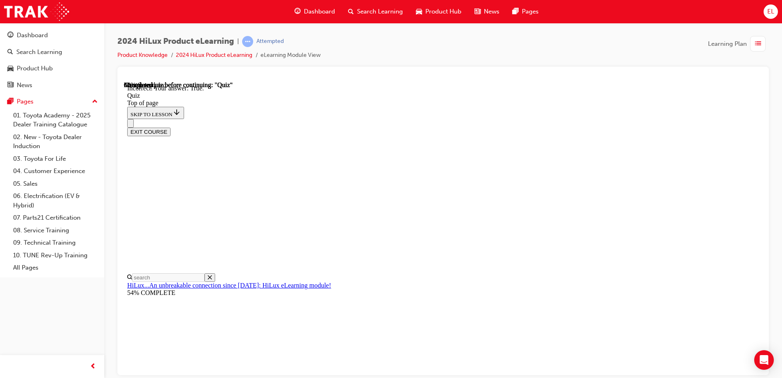
drag, startPoint x: 402, startPoint y: 185, endPoint x: 369, endPoint y: 183, distance: 33.2
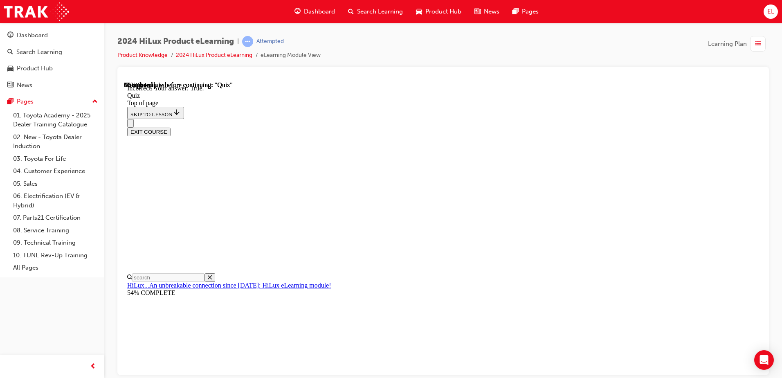
drag, startPoint x: 508, startPoint y: 339, endPoint x: 505, endPoint y: 334, distance: 5.6
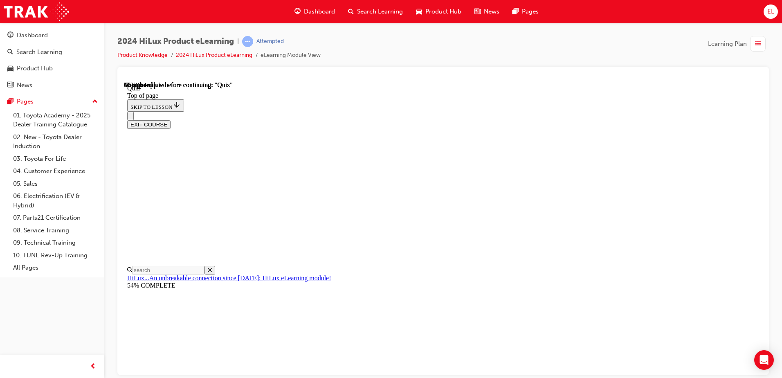
scroll to position [41, 0]
drag, startPoint x: 496, startPoint y: 360, endPoint x: 498, endPoint y: 356, distance: 4.6
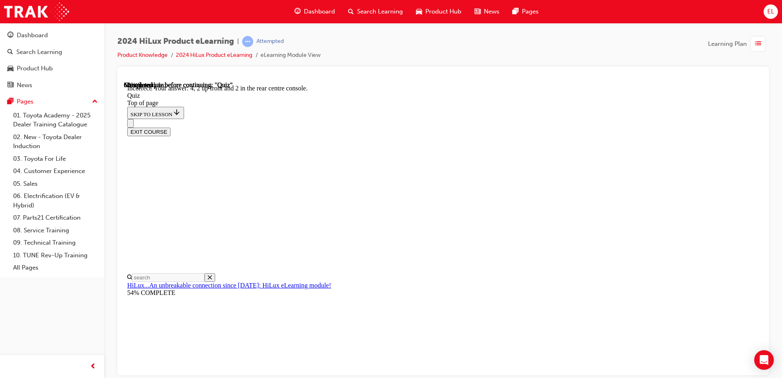
scroll to position [127, 0]
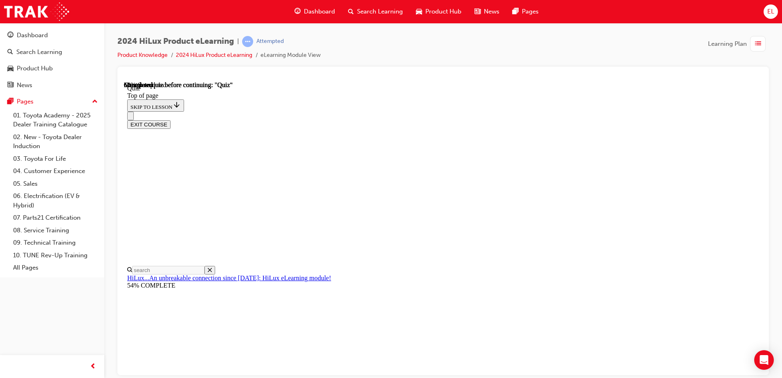
scroll to position [71, 0]
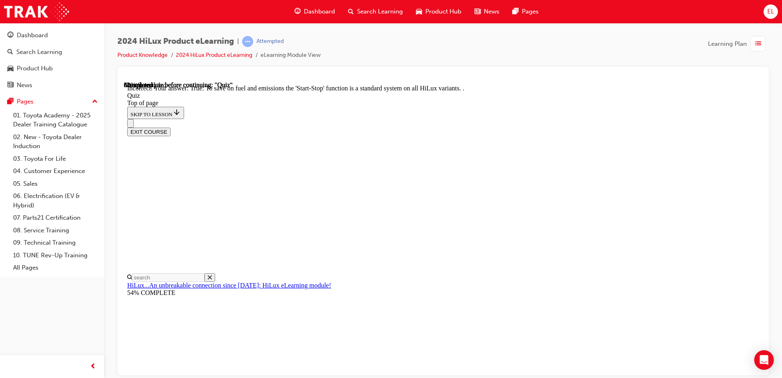
scroll to position [97, 0]
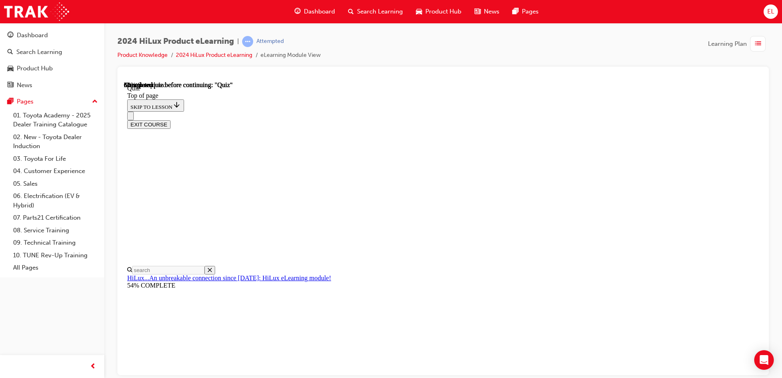
scroll to position [74, 0]
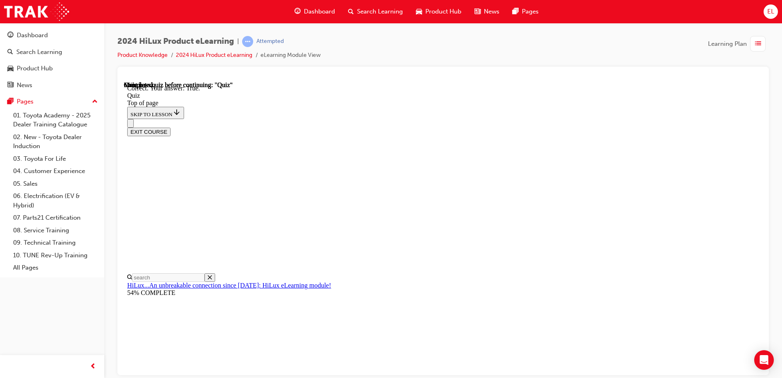
scroll to position [108, 0]
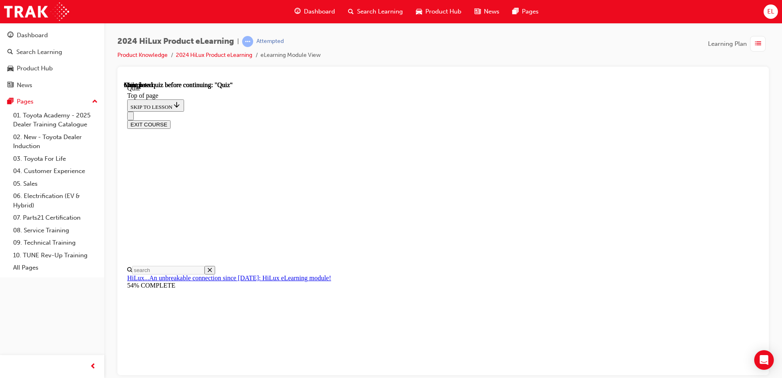
scroll to position [149, 0]
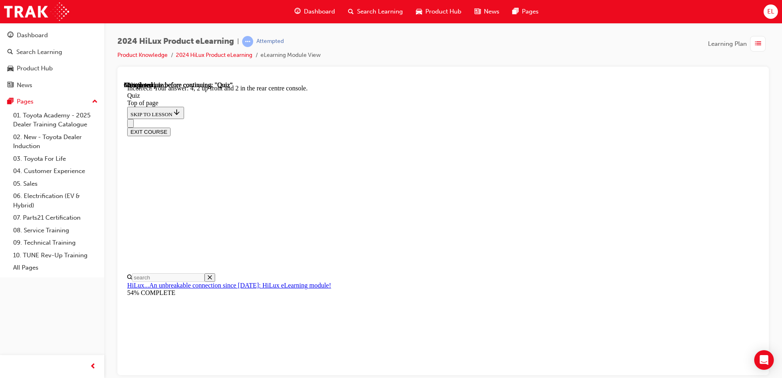
scroll to position [127, 0]
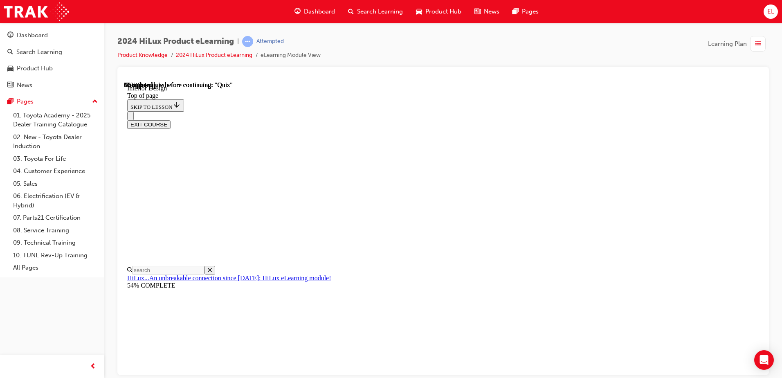
scroll to position [1049, 0]
drag, startPoint x: 154, startPoint y: 232, endPoint x: 177, endPoint y: 226, distance: 23.3
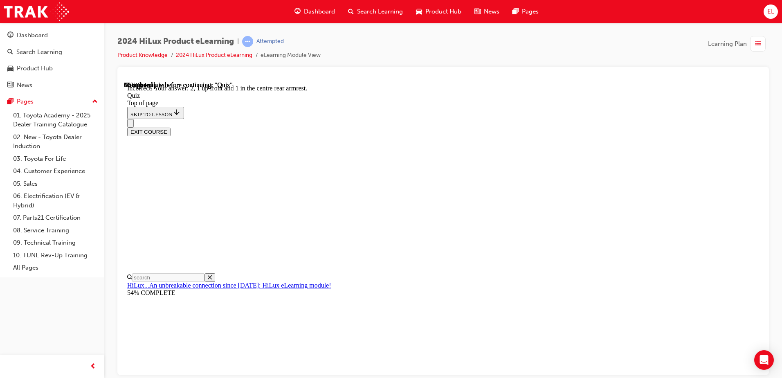
scroll to position [25, 0]
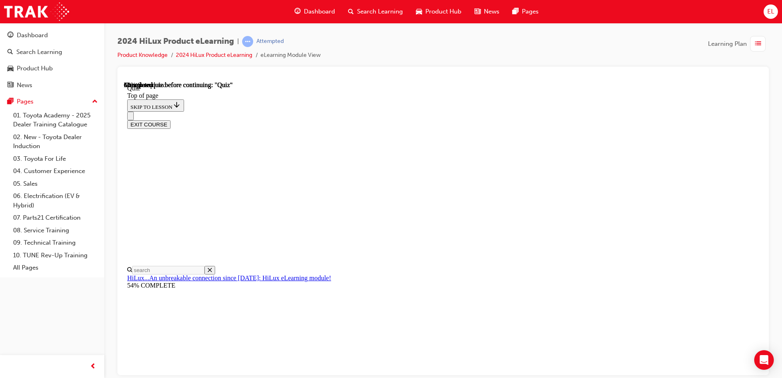
scroll to position [120, 0]
drag, startPoint x: 501, startPoint y: 300, endPoint x: 506, endPoint y: 298, distance: 5.2
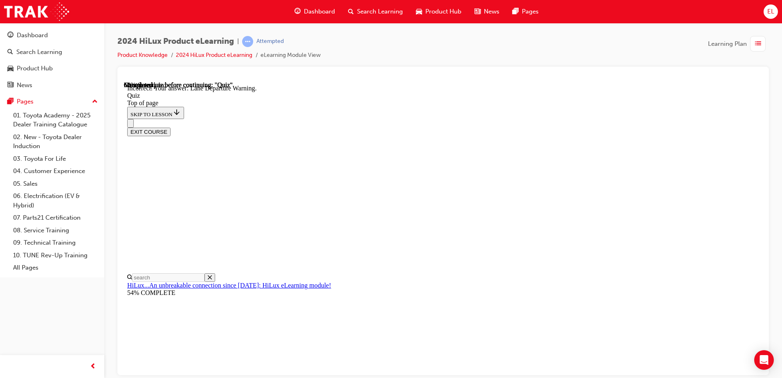
scroll to position [146, 0]
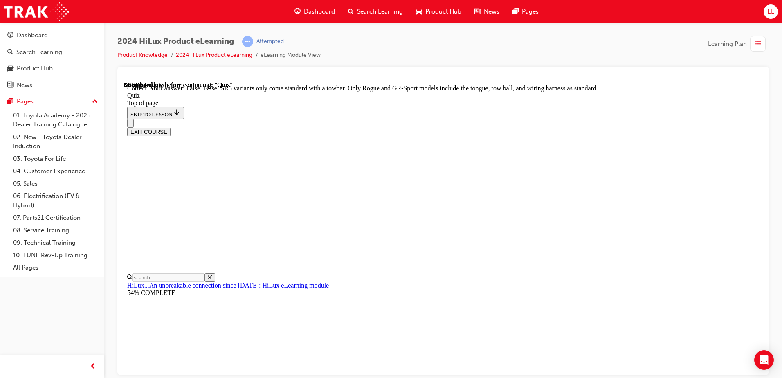
scroll to position [144, 0]
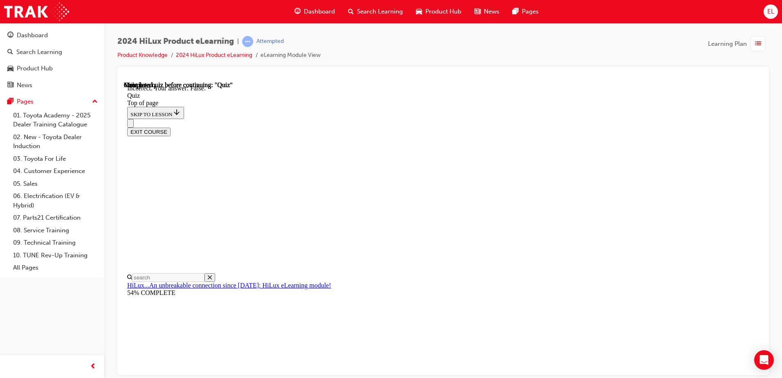
scroll to position [108, 0]
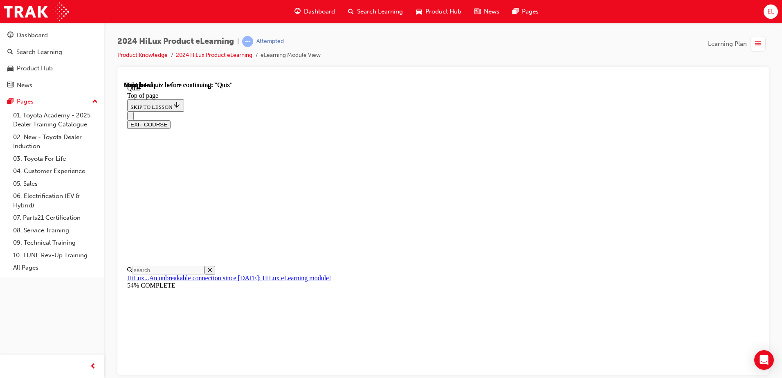
scroll to position [149, 0]
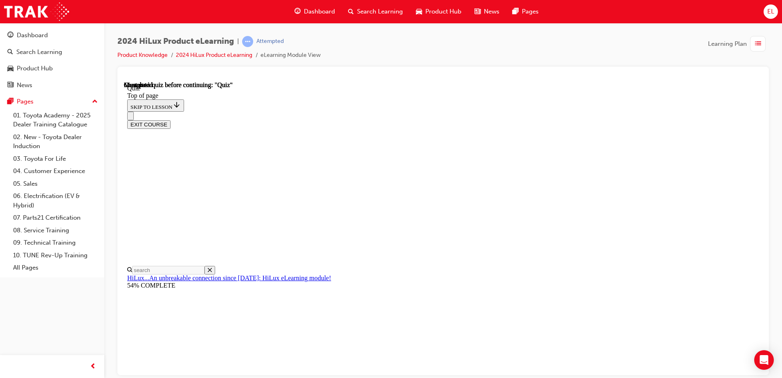
drag, startPoint x: 498, startPoint y: 318, endPoint x: 513, endPoint y: 315, distance: 15.4
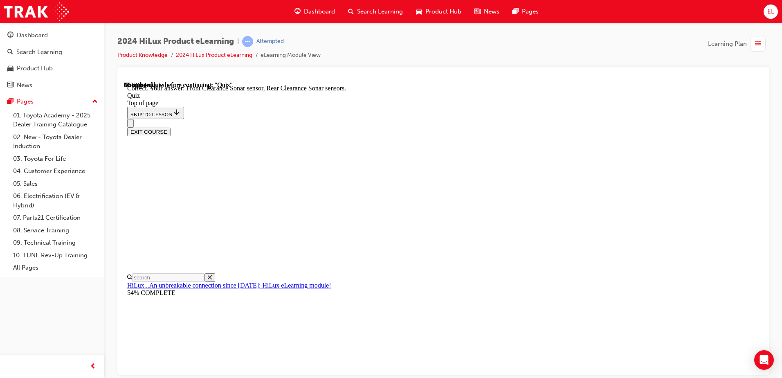
scroll to position [146, 0]
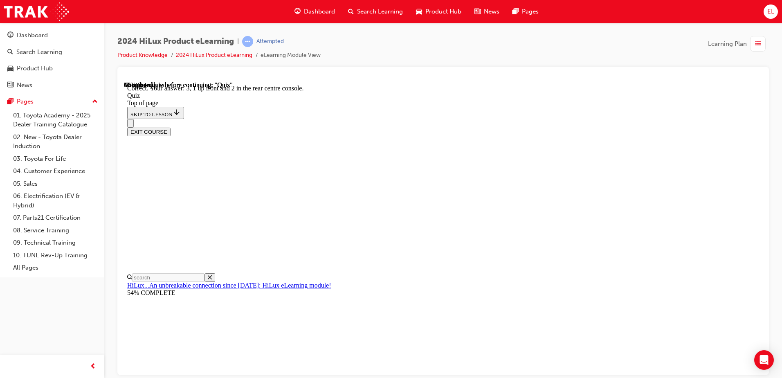
scroll to position [127, 0]
drag, startPoint x: 504, startPoint y: 306, endPoint x: 436, endPoint y: 270, distance: 77.1
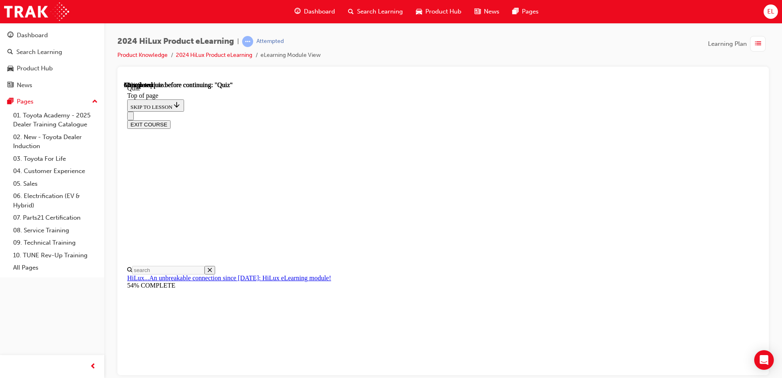
drag, startPoint x: 419, startPoint y: 245, endPoint x: 439, endPoint y: 245, distance: 19.6
drag, startPoint x: 510, startPoint y: 291, endPoint x: 505, endPoint y: 299, distance: 9.2
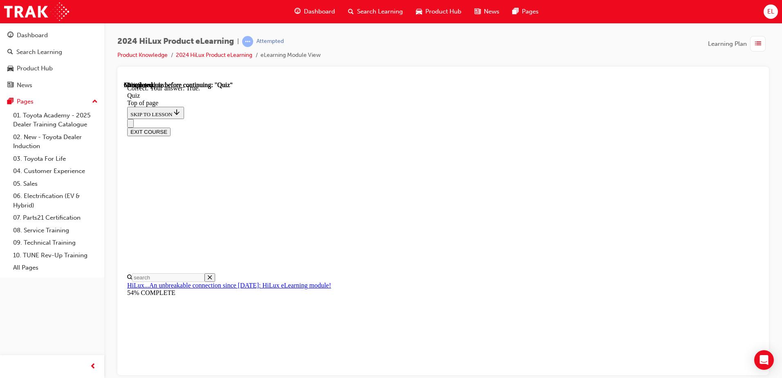
scroll to position [108, 0]
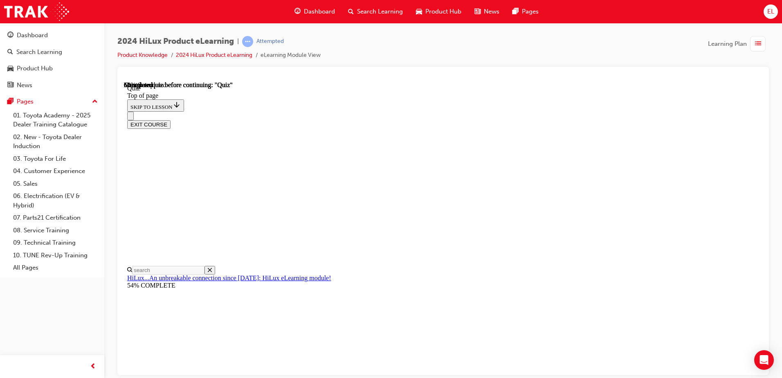
scroll to position [71, 0]
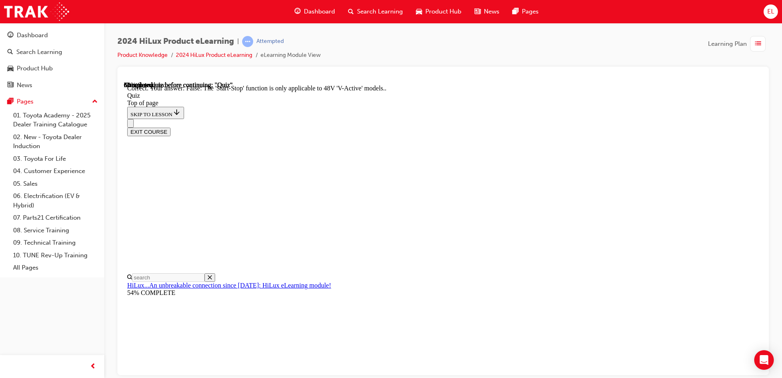
scroll to position [97, 0]
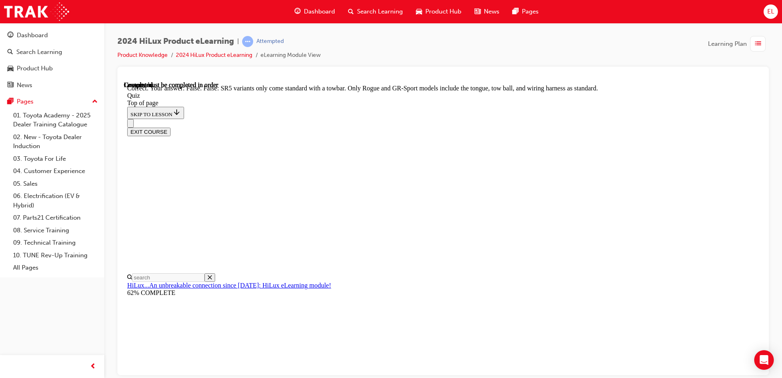
scroll to position [144, 0]
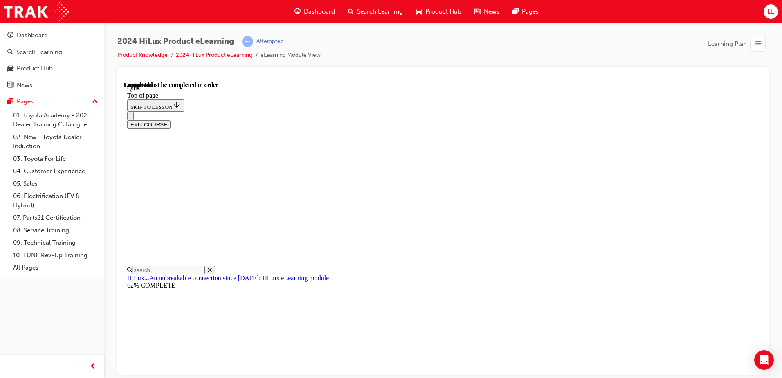
scroll to position [149, 0]
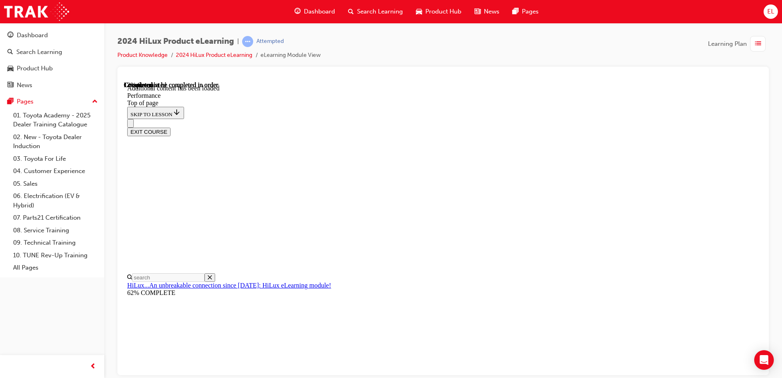
scroll to position [655, 0]
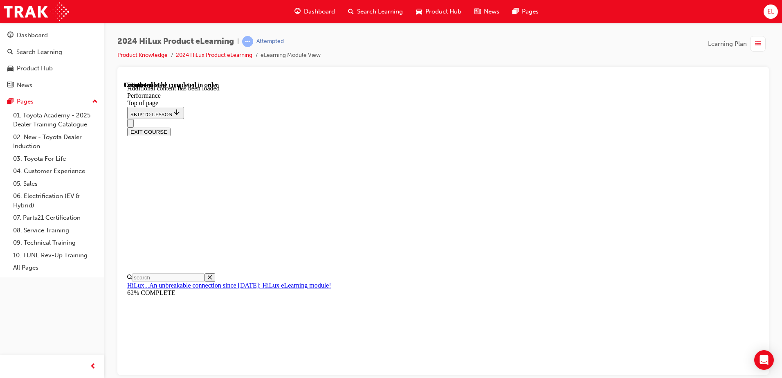
scroll to position [1939, 0]
drag, startPoint x: 480, startPoint y: 92, endPoint x: 536, endPoint y: 90, distance: 56.5
click at [486, 119] on div "EXIT COURSE" at bounding box center [440, 127] width 626 height 17
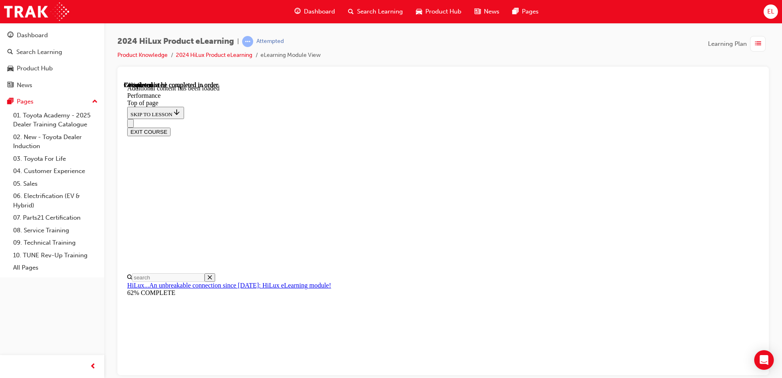
click at [589, 119] on div "EXIT COURSE" at bounding box center [440, 127] width 626 height 17
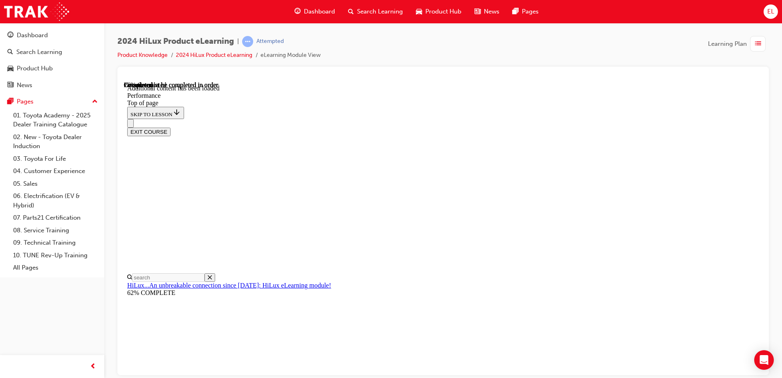
drag, startPoint x: 576, startPoint y: 186, endPoint x: 584, endPoint y: 193, distance: 11.1
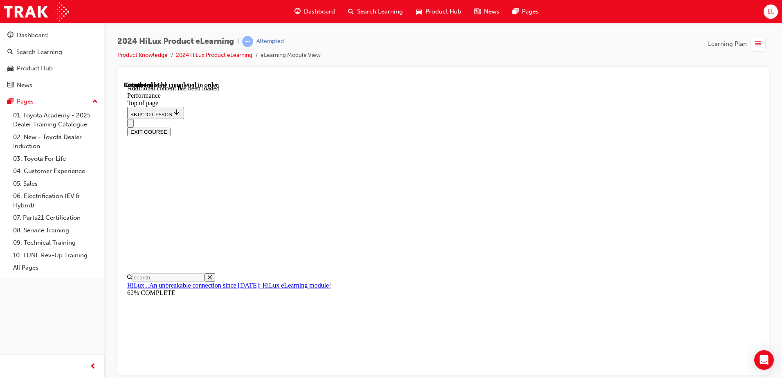
scroll to position [2708, 0]
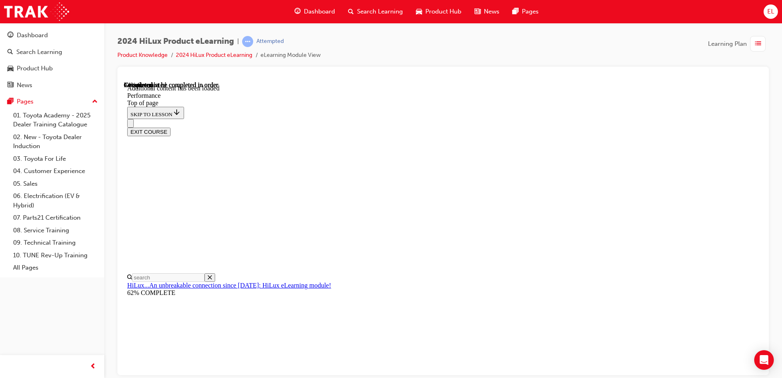
scroll to position [3575, 0]
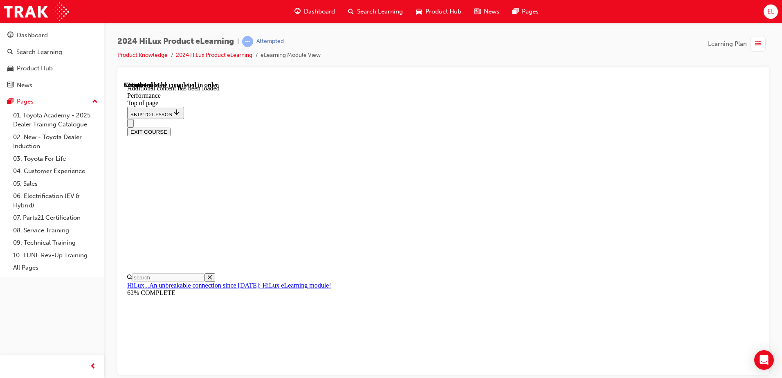
scroll to position [4181, 0]
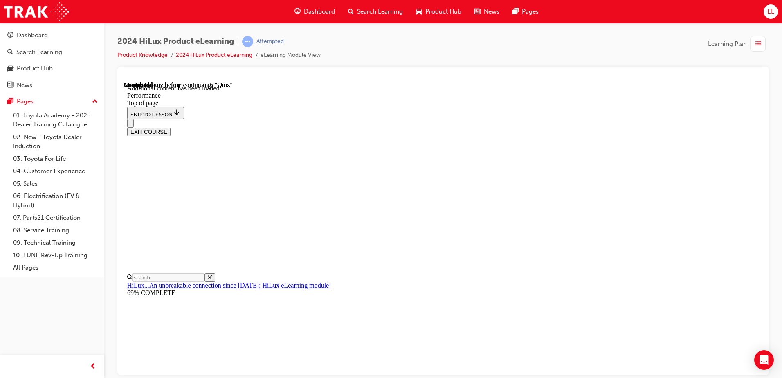
scroll to position [5892, 0]
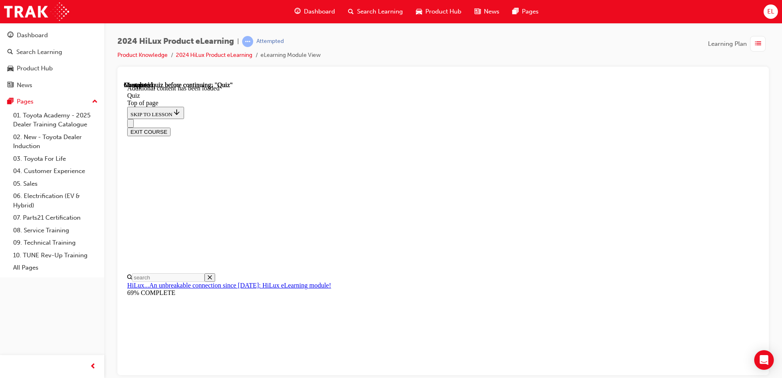
scroll to position [66, 0]
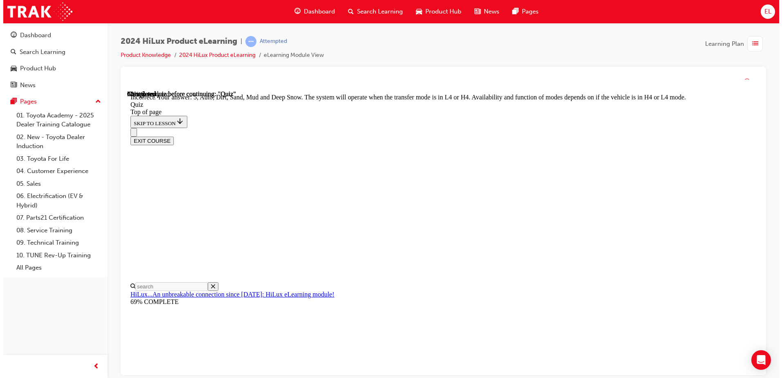
scroll to position [219, 0]
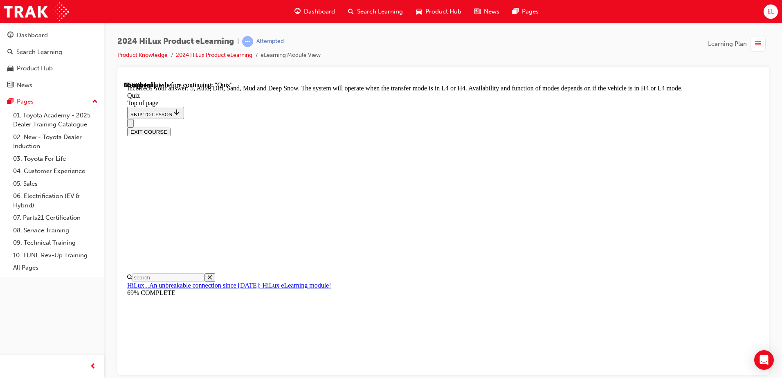
drag, startPoint x: 416, startPoint y: 268, endPoint x: 586, endPoint y: 268, distance: 169.8
drag, startPoint x: 586, startPoint y: 268, endPoint x: 527, endPoint y: 280, distance: 60.5
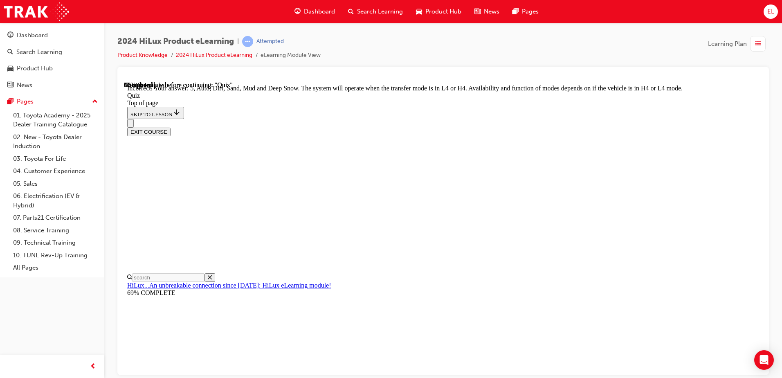
scroll to position [68, 0]
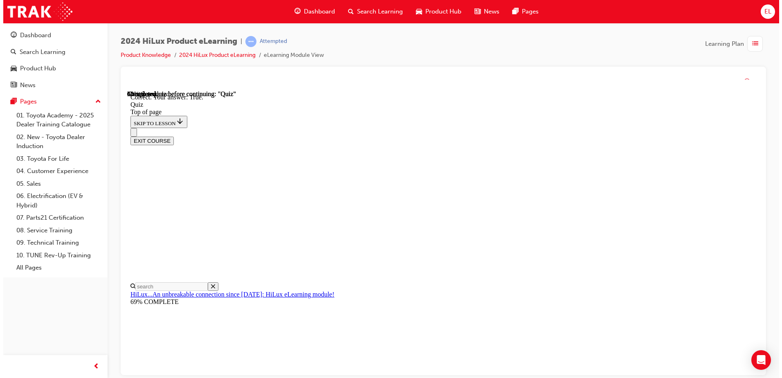
scroll to position [94, 0]
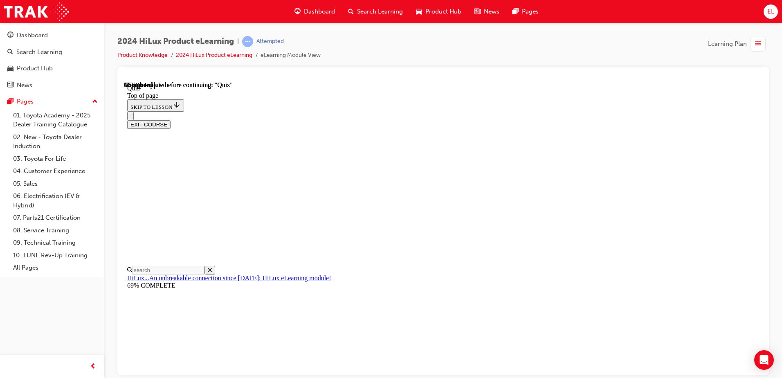
scroll to position [49, 0]
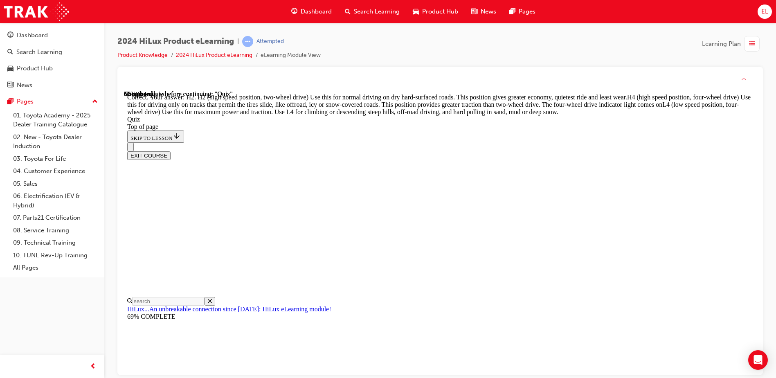
scroll to position [288, 0]
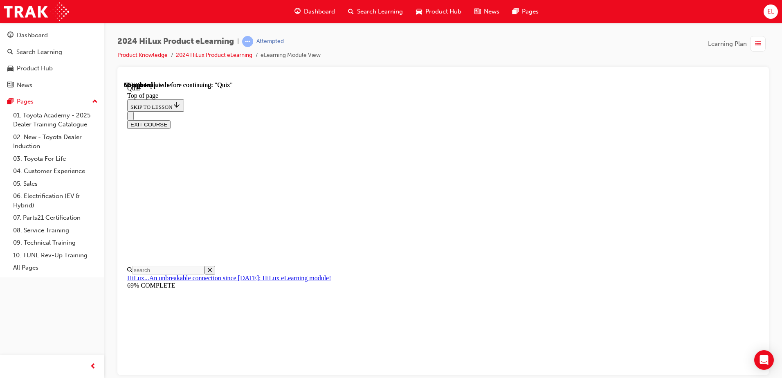
scroll to position [123, 0]
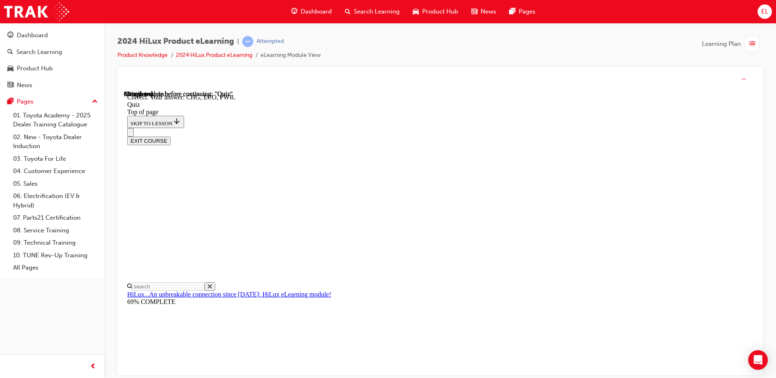
scroll to position [264, 0]
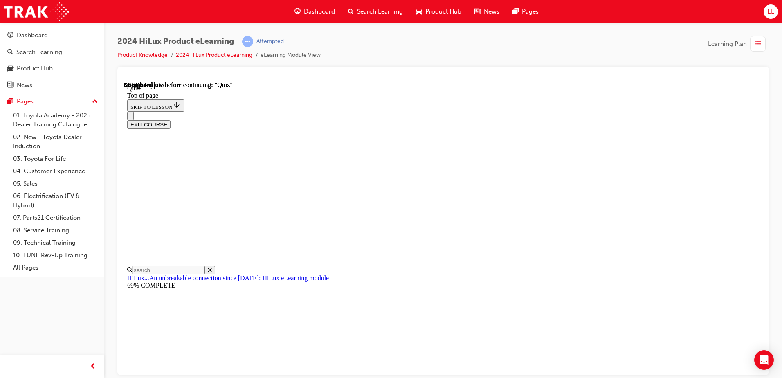
scroll to position [123, 0]
drag, startPoint x: 408, startPoint y: 275, endPoint x: 415, endPoint y: 279, distance: 8.4
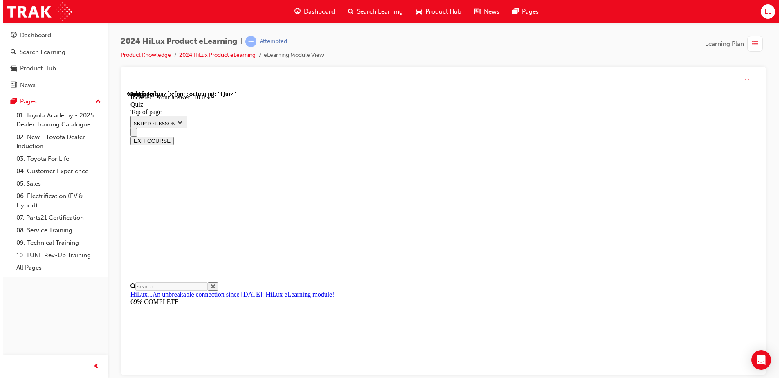
scroll to position [187, 0]
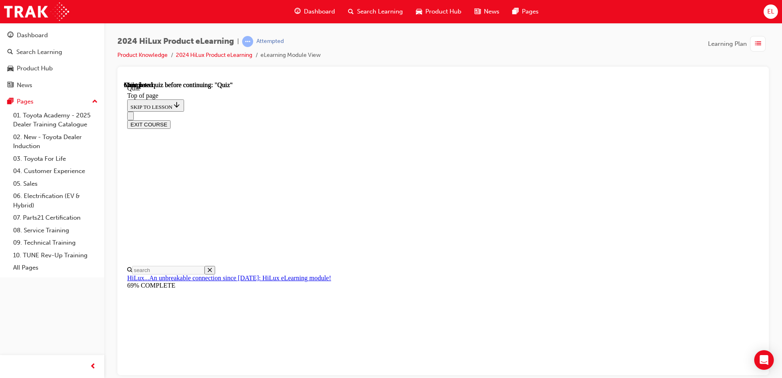
scroll to position [108, 0]
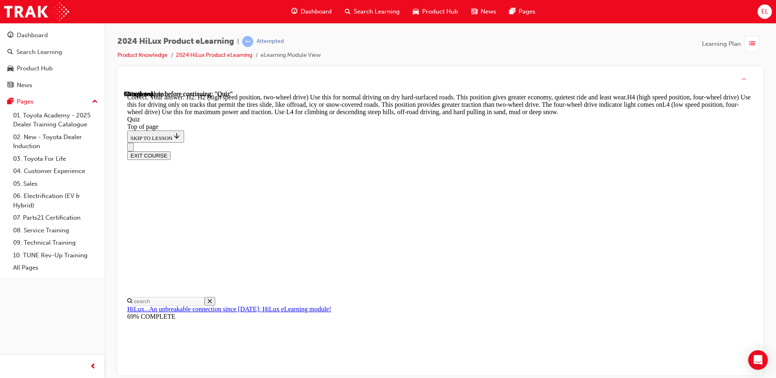
scroll to position [288, 0]
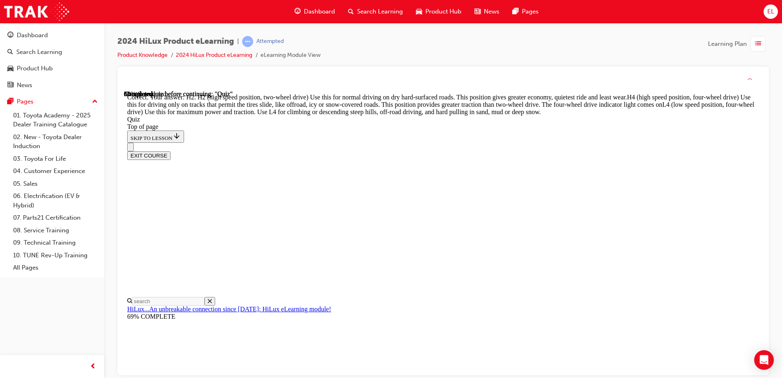
scroll to position [210, 0]
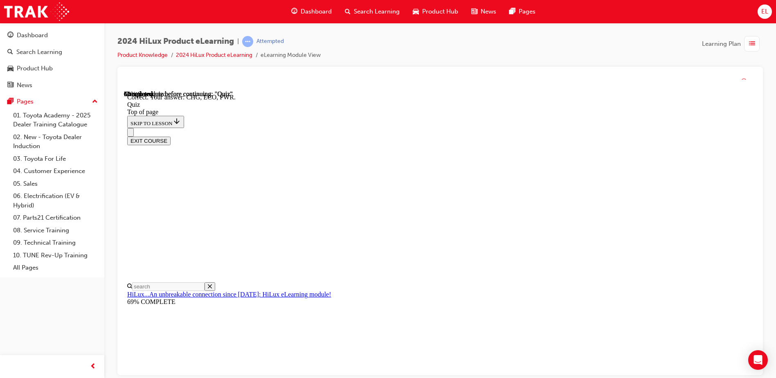
scroll to position [264, 0]
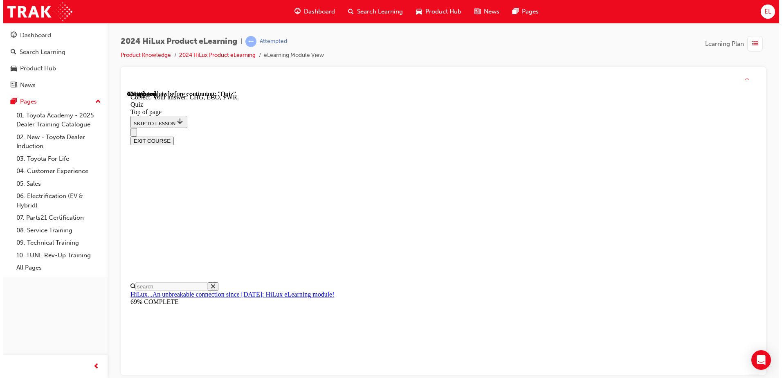
scroll to position [68, 0]
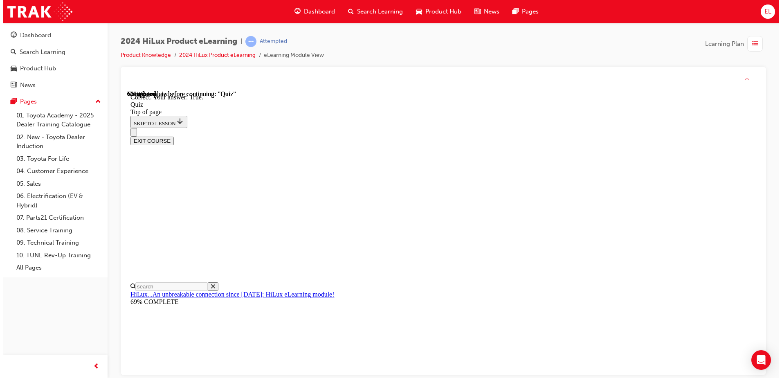
scroll to position [94, 0]
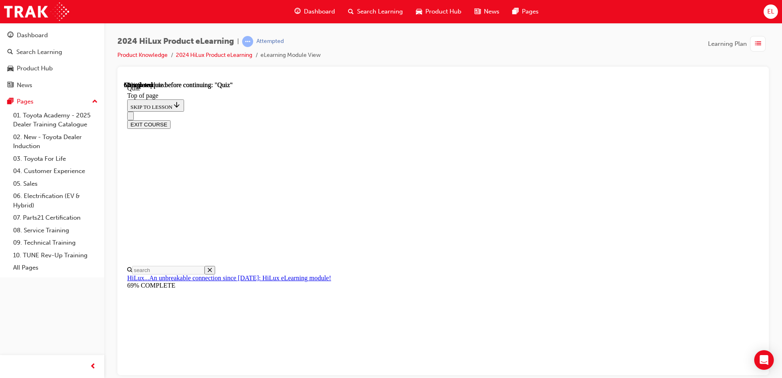
scroll to position [95, 0]
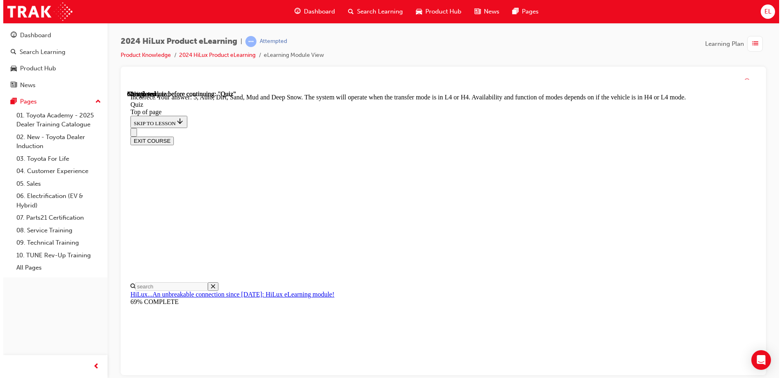
scroll to position [219, 0]
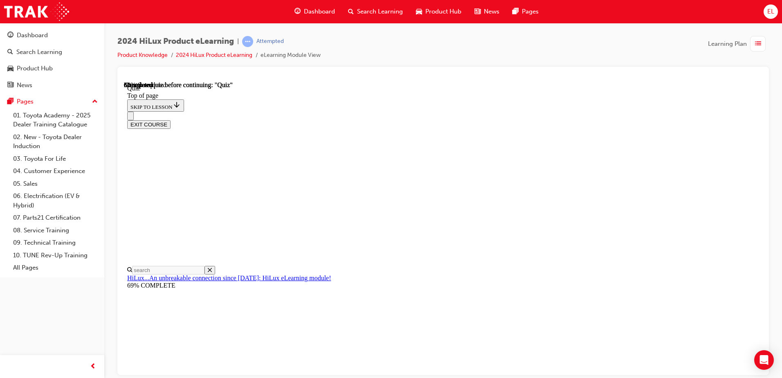
scroll to position [41, 0]
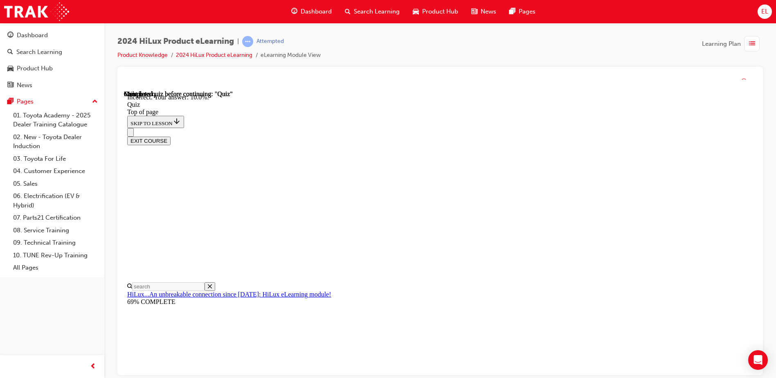
scroll to position [187, 0]
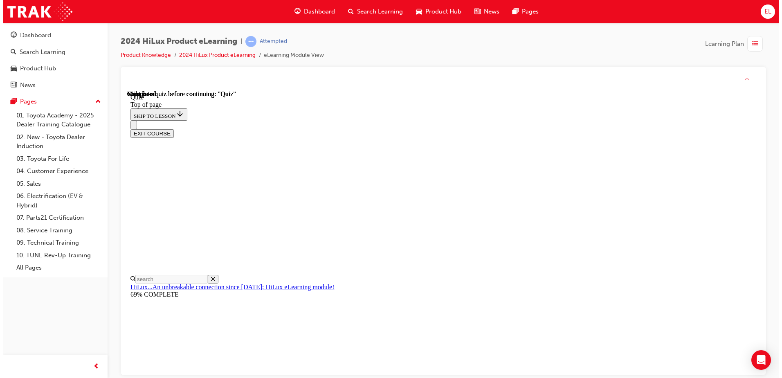
scroll to position [149, 0]
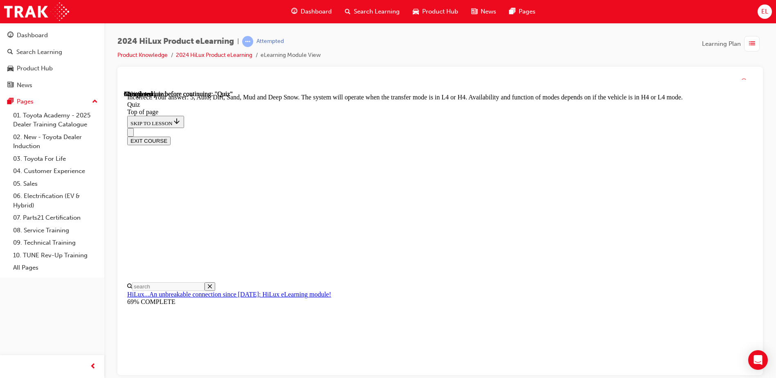
scroll to position [219, 0]
drag, startPoint x: 449, startPoint y: 268, endPoint x: 496, endPoint y: 313, distance: 65.4
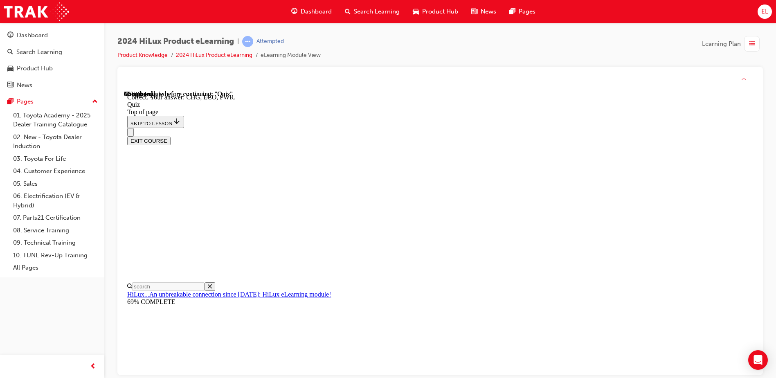
scroll to position [264, 0]
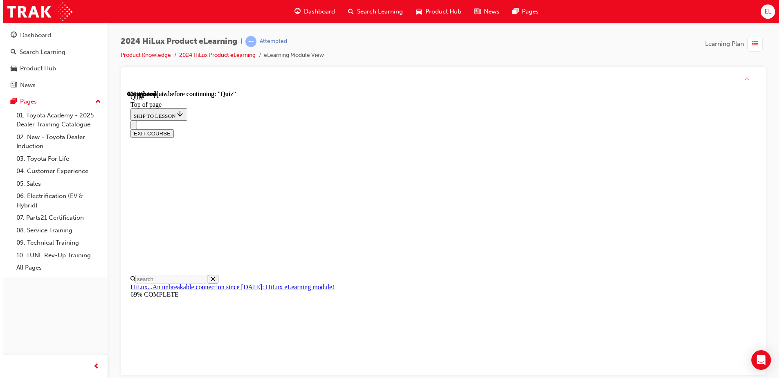
scroll to position [162, 0]
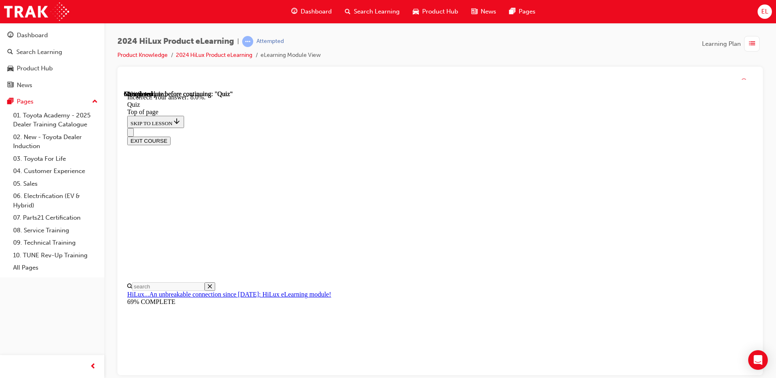
scroll to position [187, 0]
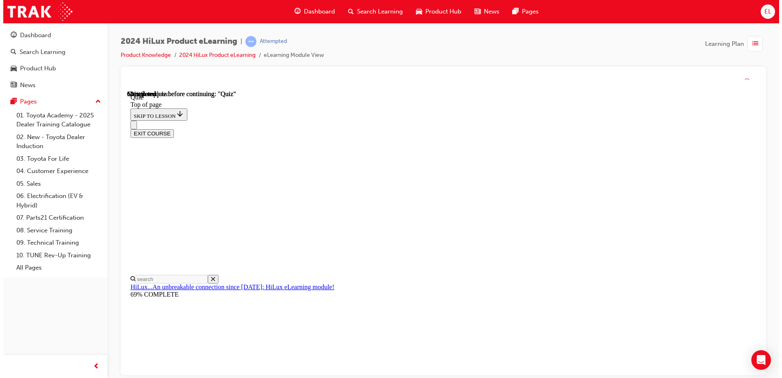
scroll to position [123, 0]
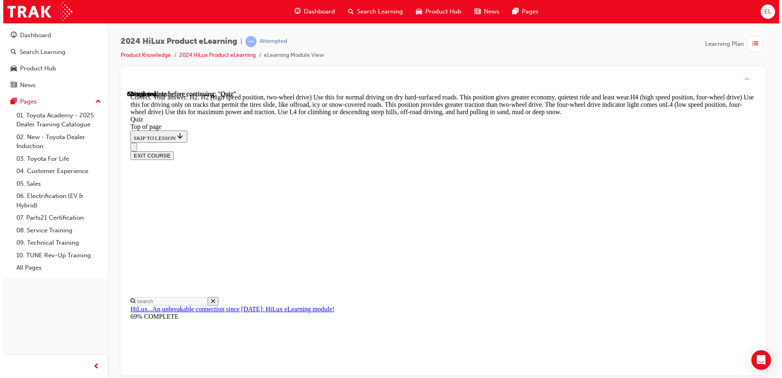
scroll to position [68, 0]
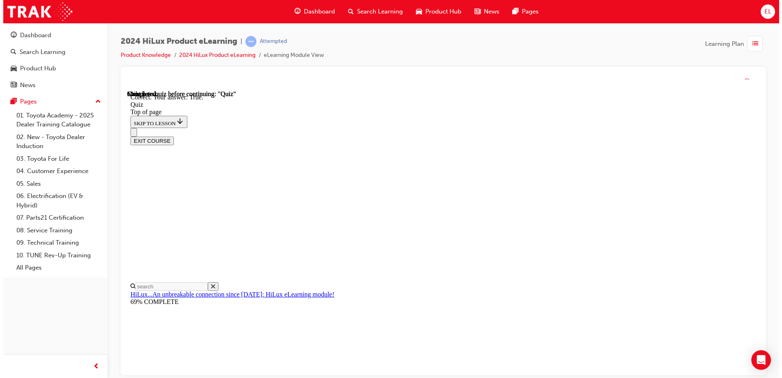
scroll to position [94, 0]
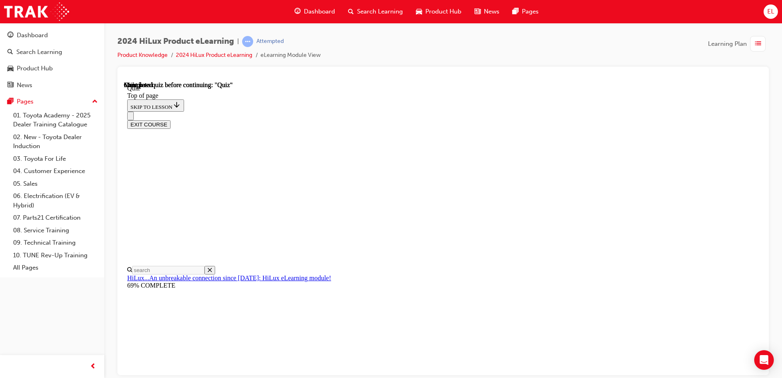
scroll to position [149, 0]
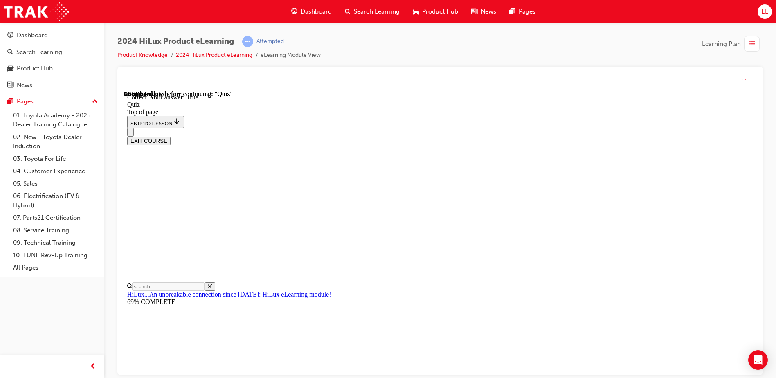
scroll to position [94, 0]
drag, startPoint x: 495, startPoint y: 347, endPoint x: 480, endPoint y: 352, distance: 14.9
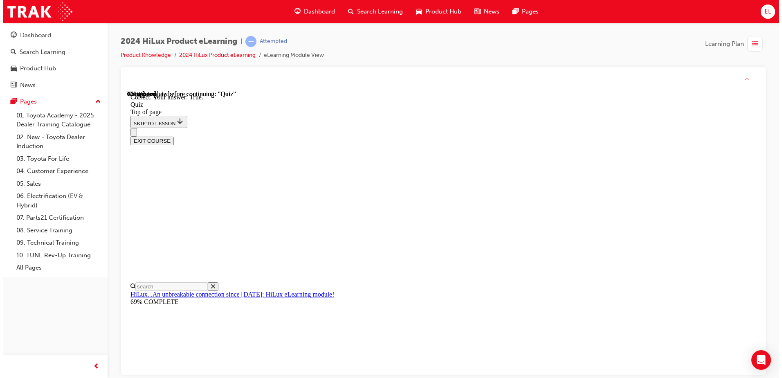
scroll to position [73, 0]
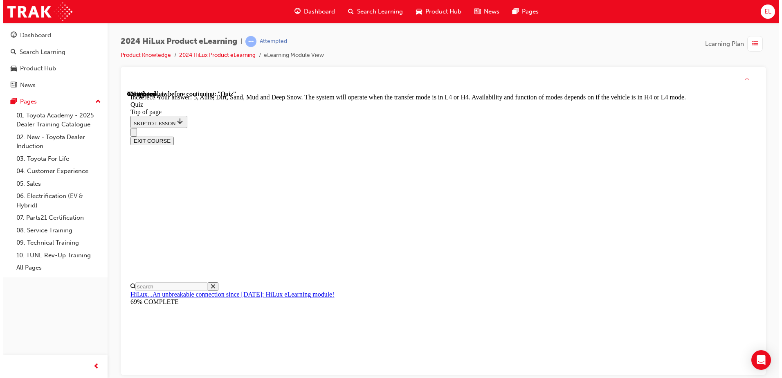
scroll to position [219, 0]
drag, startPoint x: 486, startPoint y: 341, endPoint x: 571, endPoint y: 269, distance: 110.9
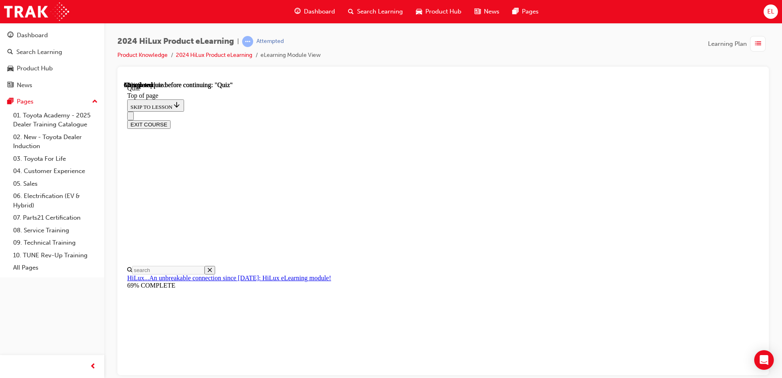
scroll to position [123, 0]
drag, startPoint x: 432, startPoint y: 219, endPoint x: 441, endPoint y: 226, distance: 11.7
drag, startPoint x: 498, startPoint y: 334, endPoint x: 505, endPoint y: 335, distance: 6.6
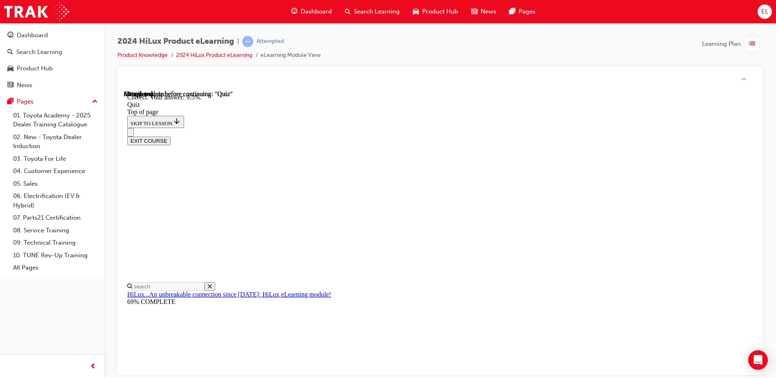
scroll to position [187, 0]
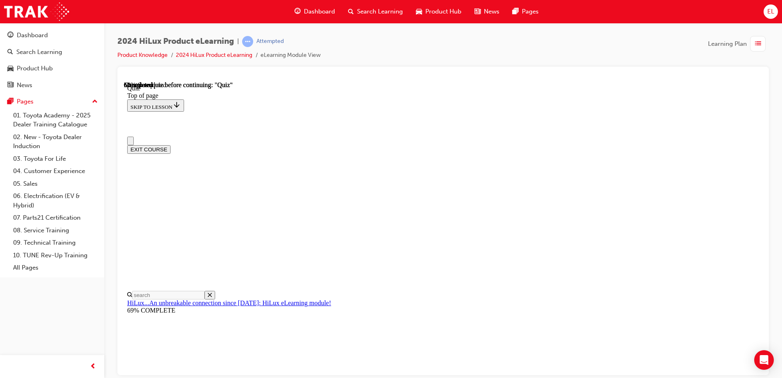
scroll to position [82, 0]
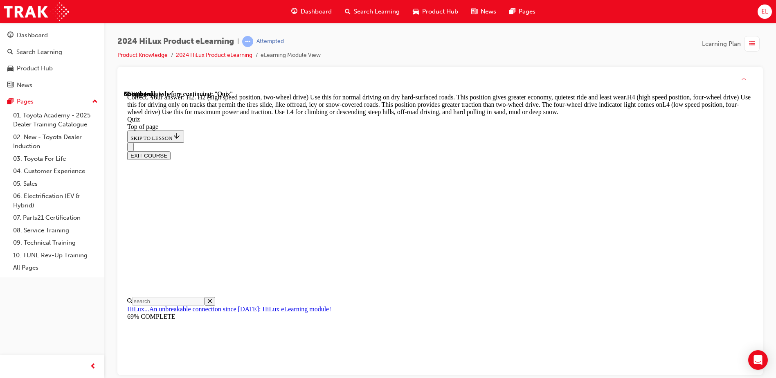
scroll to position [288, 0]
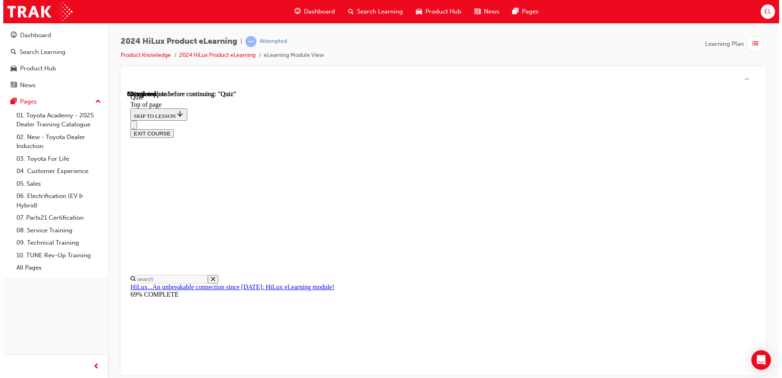
scroll to position [238, 0]
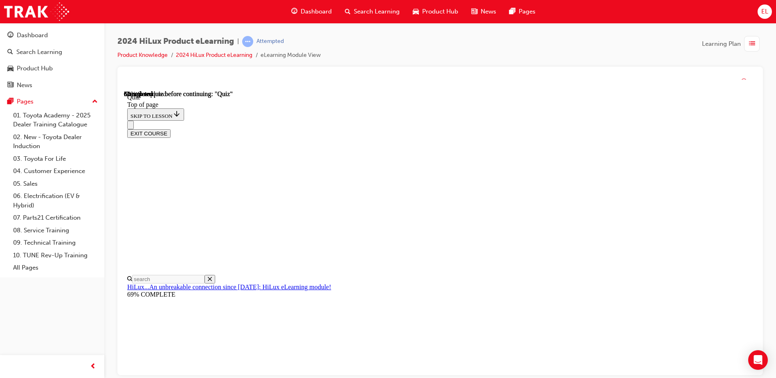
drag, startPoint x: 436, startPoint y: 254, endPoint x: 450, endPoint y: 252, distance: 13.6
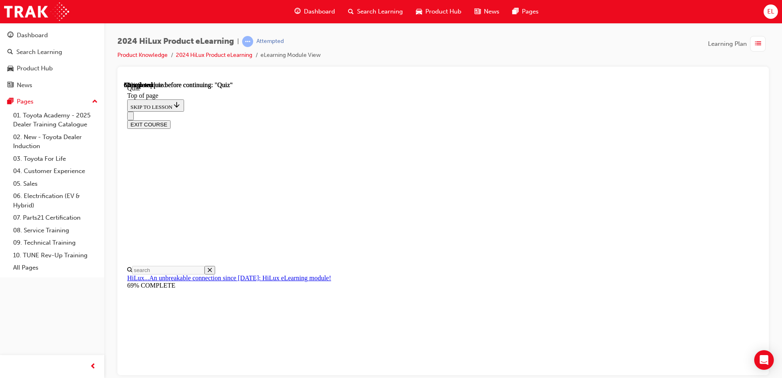
drag, startPoint x: 450, startPoint y: 243, endPoint x: 492, endPoint y: 309, distance: 78.6
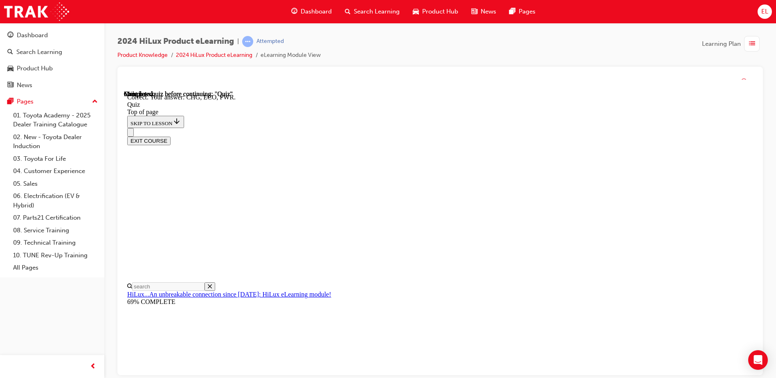
scroll to position [264, 0]
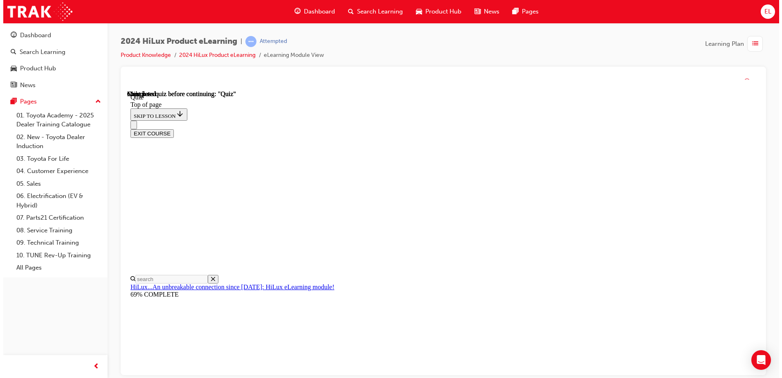
scroll to position [149, 0]
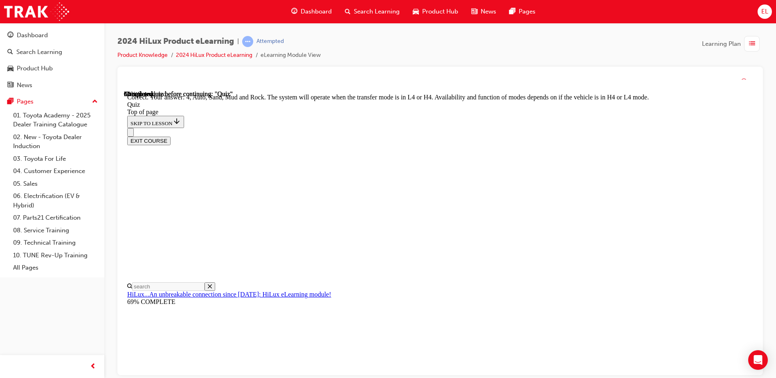
scroll to position [219, 0]
drag, startPoint x: 498, startPoint y: 346, endPoint x: 502, endPoint y: 342, distance: 5.8
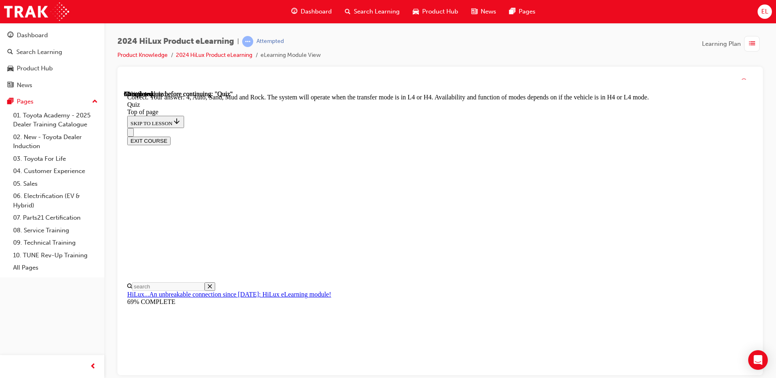
drag, startPoint x: 493, startPoint y: 358, endPoint x: 495, endPoint y: 352, distance: 6.2
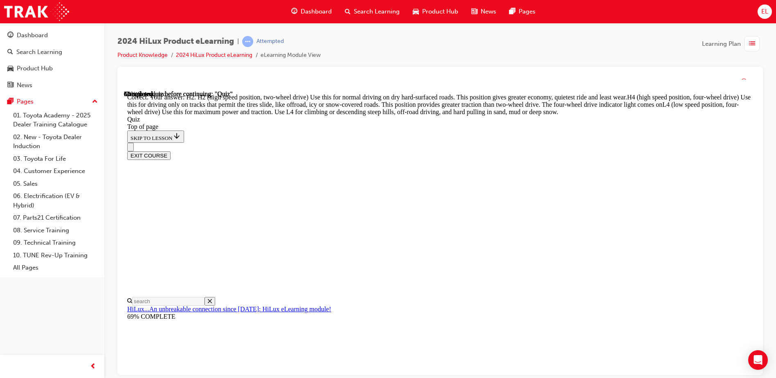
scroll to position [288, 0]
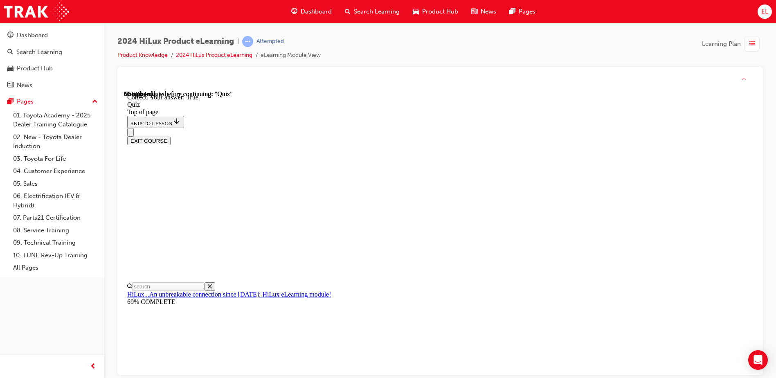
scroll to position [94, 0]
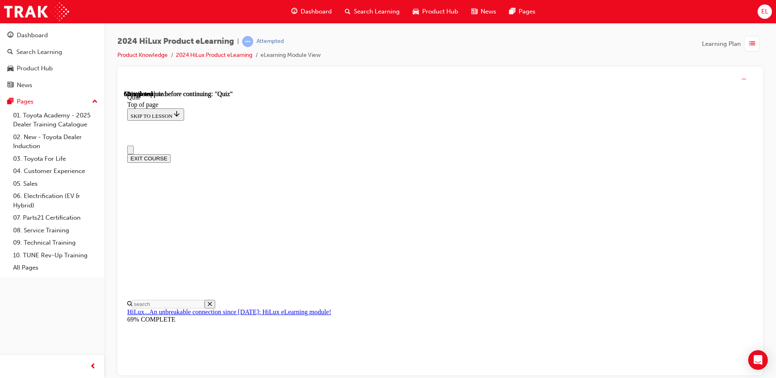
scroll to position [0, 0]
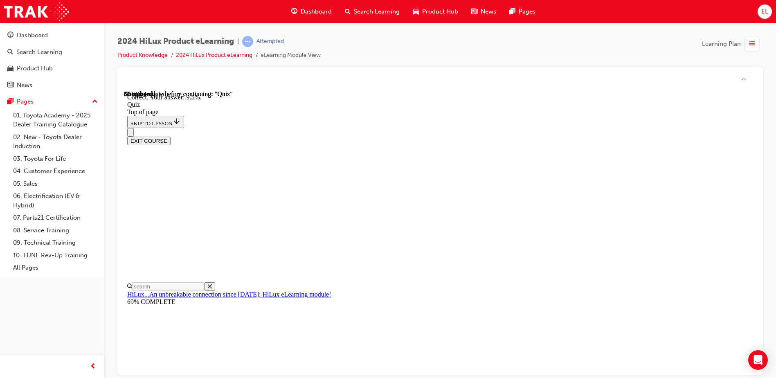
scroll to position [187, 0]
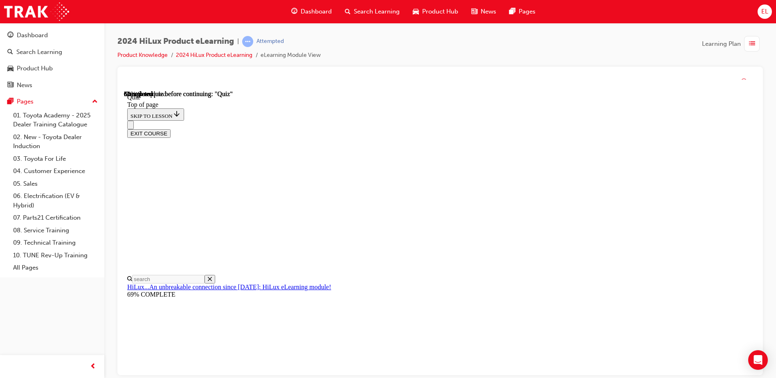
scroll to position [196, 0]
drag, startPoint x: 474, startPoint y: 253, endPoint x: 476, endPoint y: 262, distance: 9.4
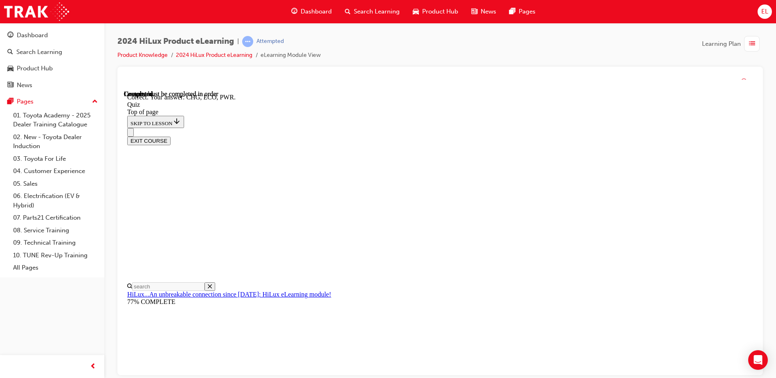
scroll to position [264, 0]
drag, startPoint x: 503, startPoint y: 347, endPoint x: 505, endPoint y: 343, distance: 5.0
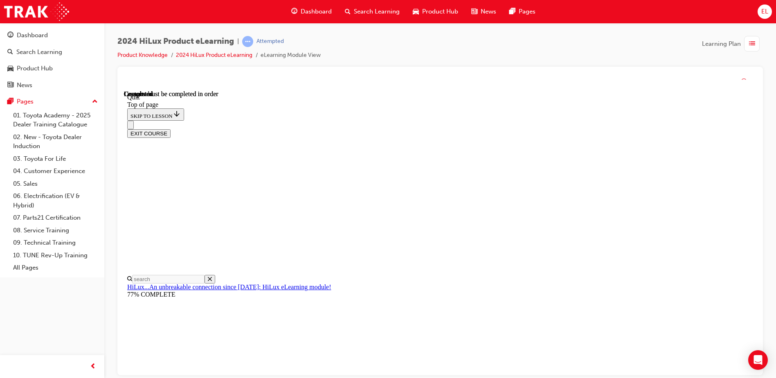
scroll to position [8, 0]
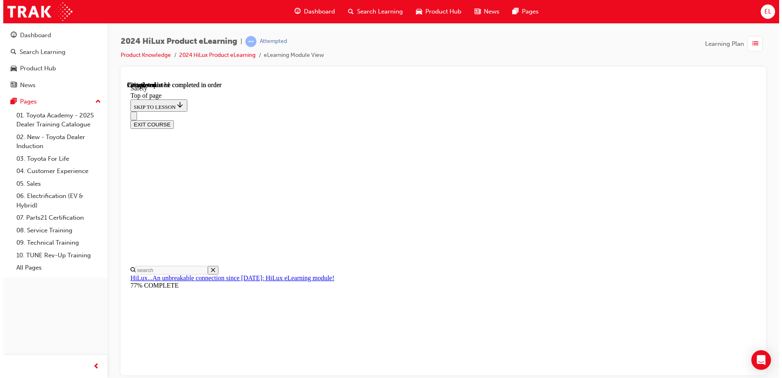
scroll to position [0, 0]
